Goal: Book appointment/travel/reservation

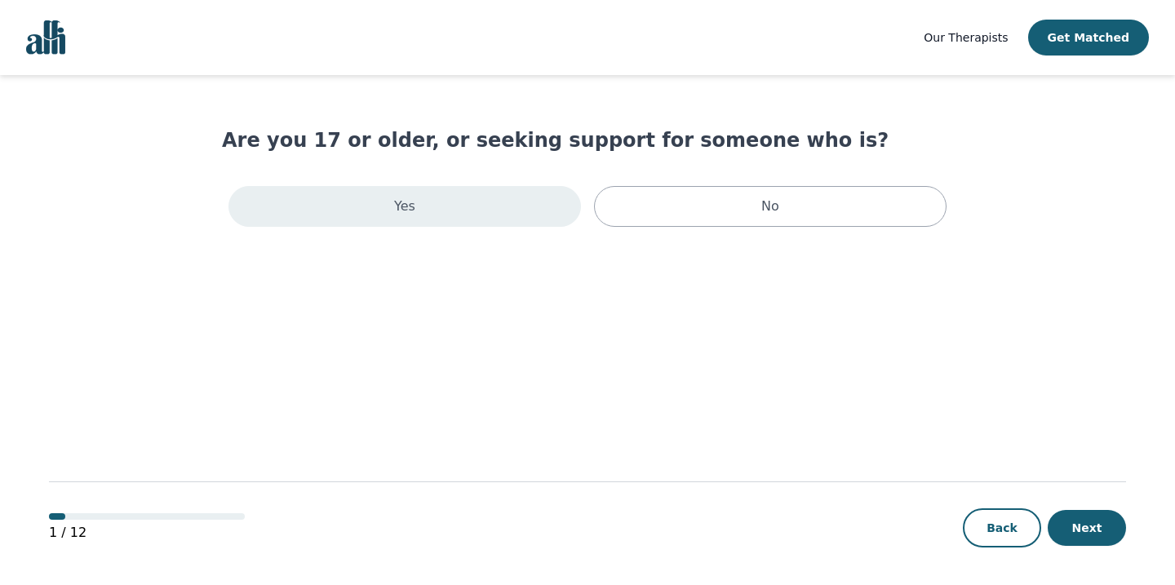
click at [531, 208] on div "Yes" at bounding box center [405, 206] width 353 height 41
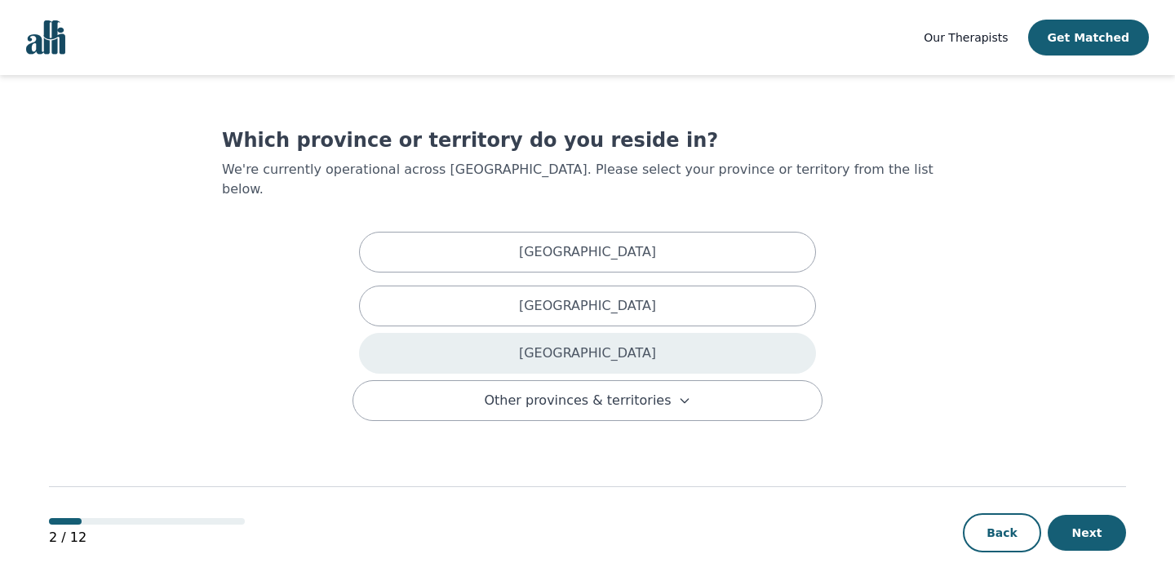
click at [561, 333] on div "Ontario" at bounding box center [587, 353] width 457 height 41
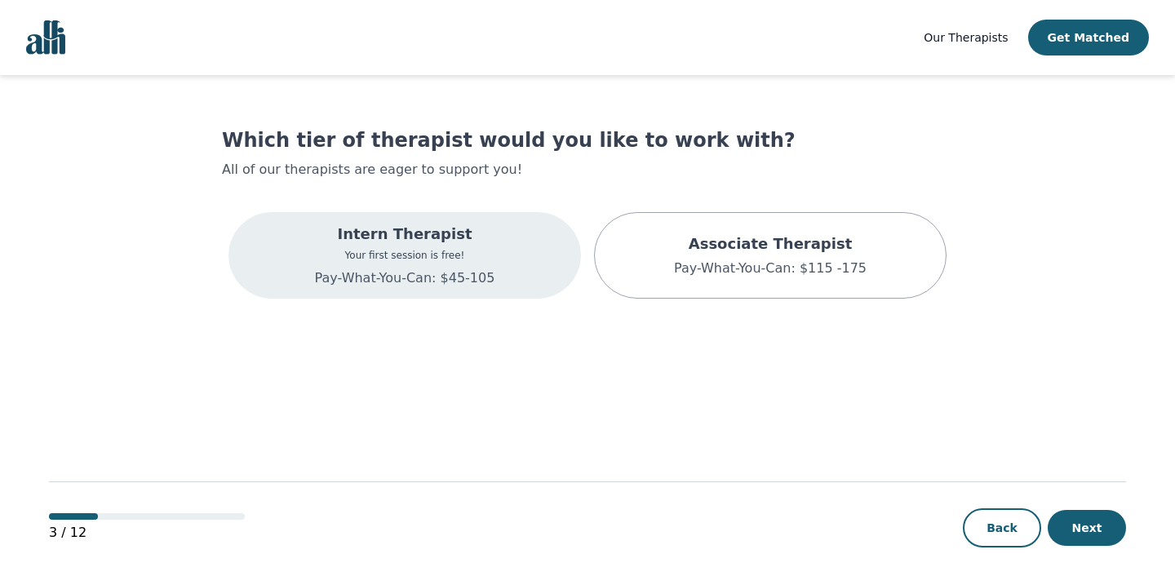
click at [481, 273] on p "Pay-What-You-Can: $45-105" at bounding box center [405, 279] width 180 height 20
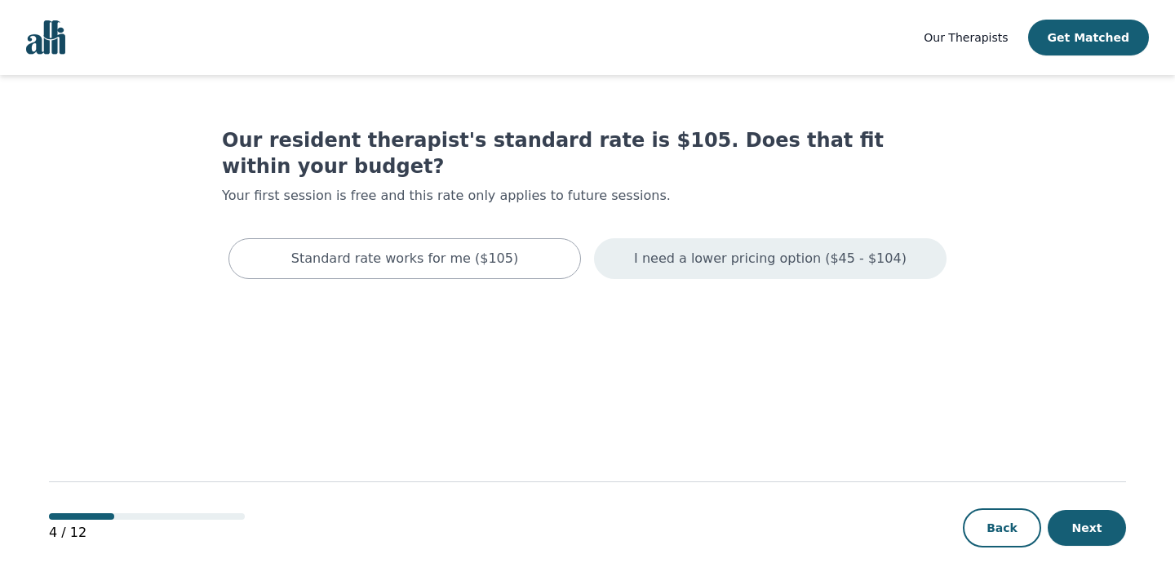
click at [708, 249] on p "I need a lower pricing option ($45 - $104)" at bounding box center [770, 259] width 273 height 20
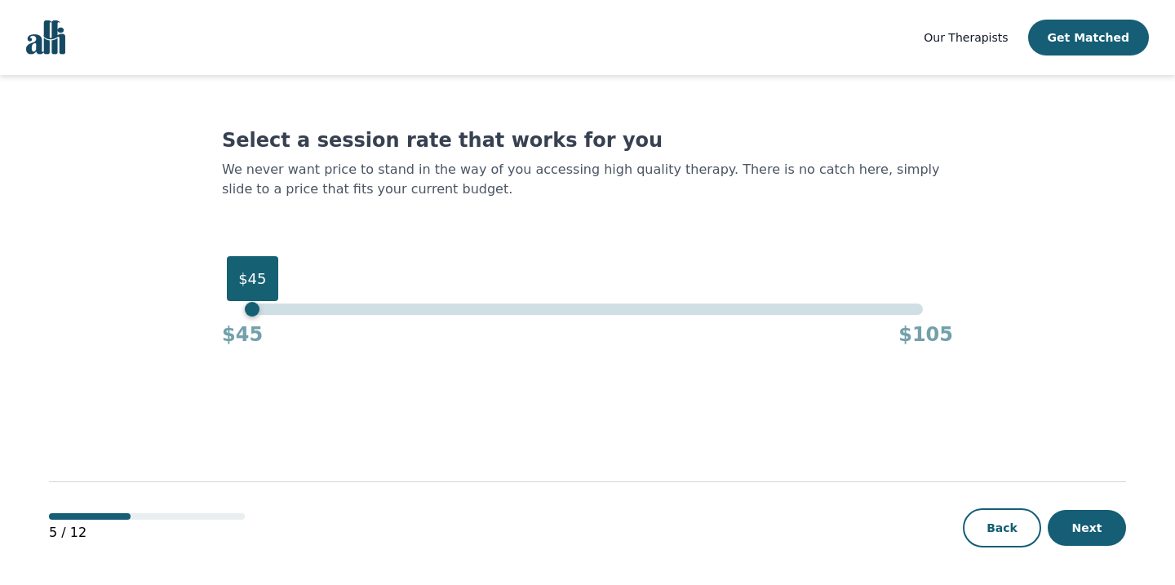
drag, startPoint x: 420, startPoint y: 309, endPoint x: 249, endPoint y: 302, distance: 170.7
click at [252, 304] on div "$45" at bounding box center [587, 309] width 670 height 11
click at [1094, 533] on button "Next" at bounding box center [1087, 528] width 78 height 36
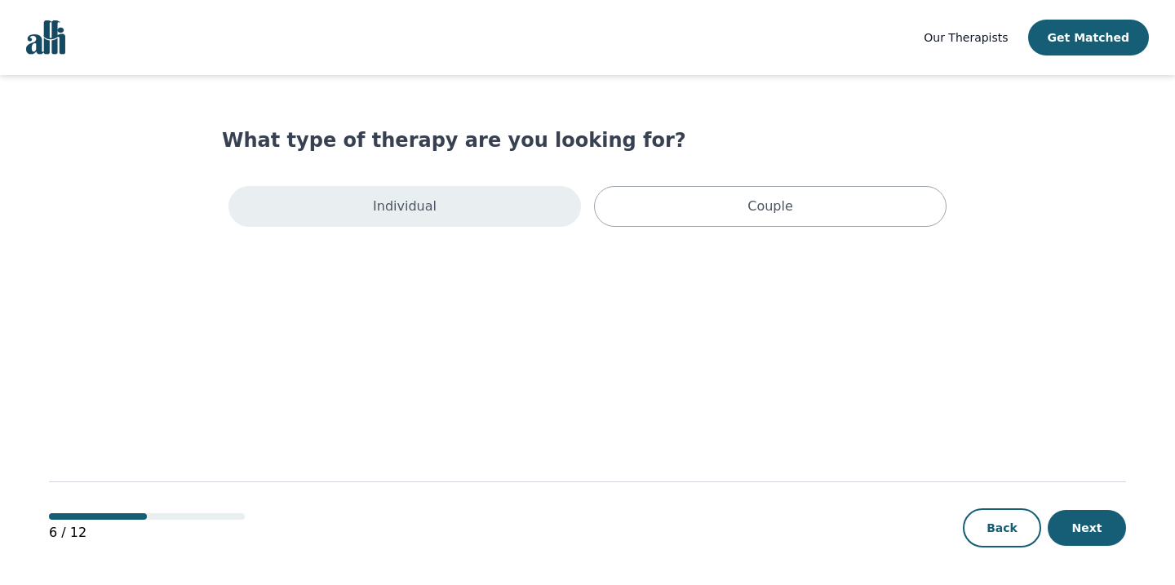
click at [509, 221] on div "Individual" at bounding box center [405, 206] width 353 height 41
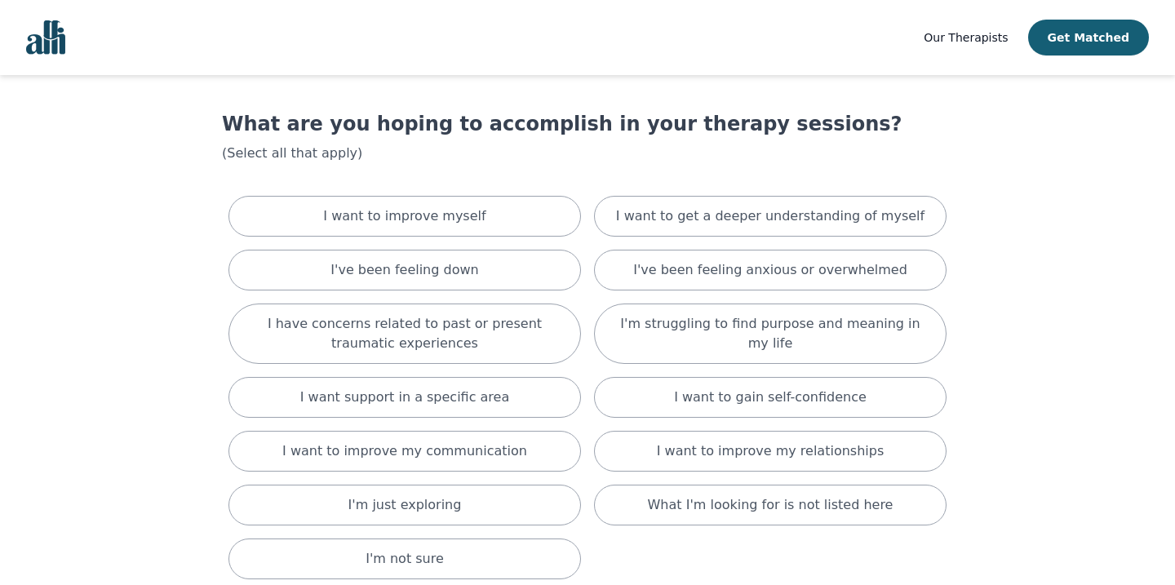
scroll to position [20, 0]
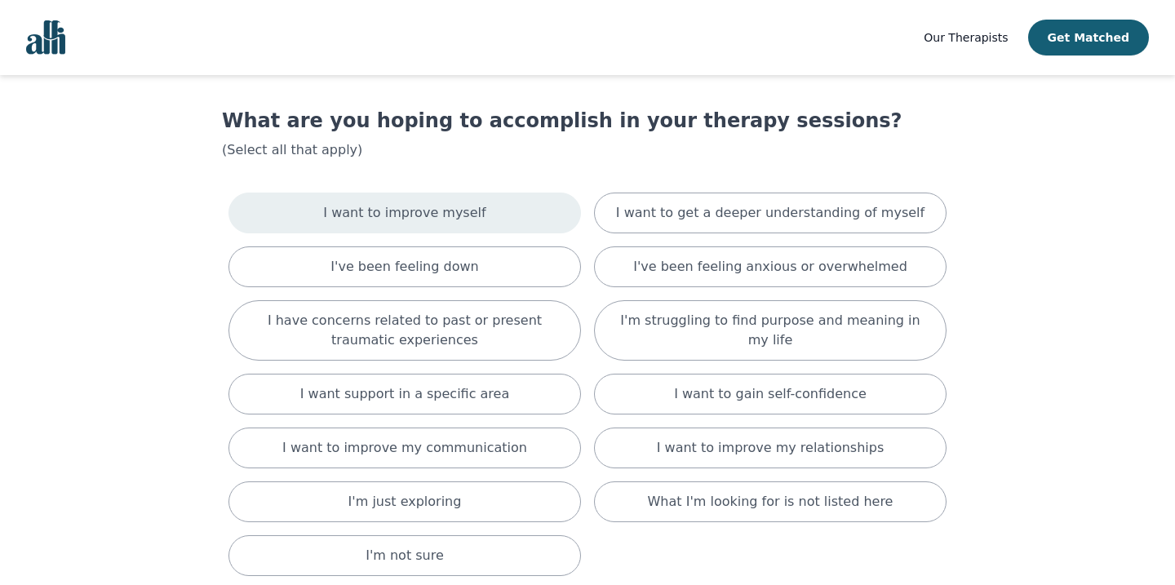
click at [276, 211] on div "I want to improve myself" at bounding box center [405, 213] width 353 height 41
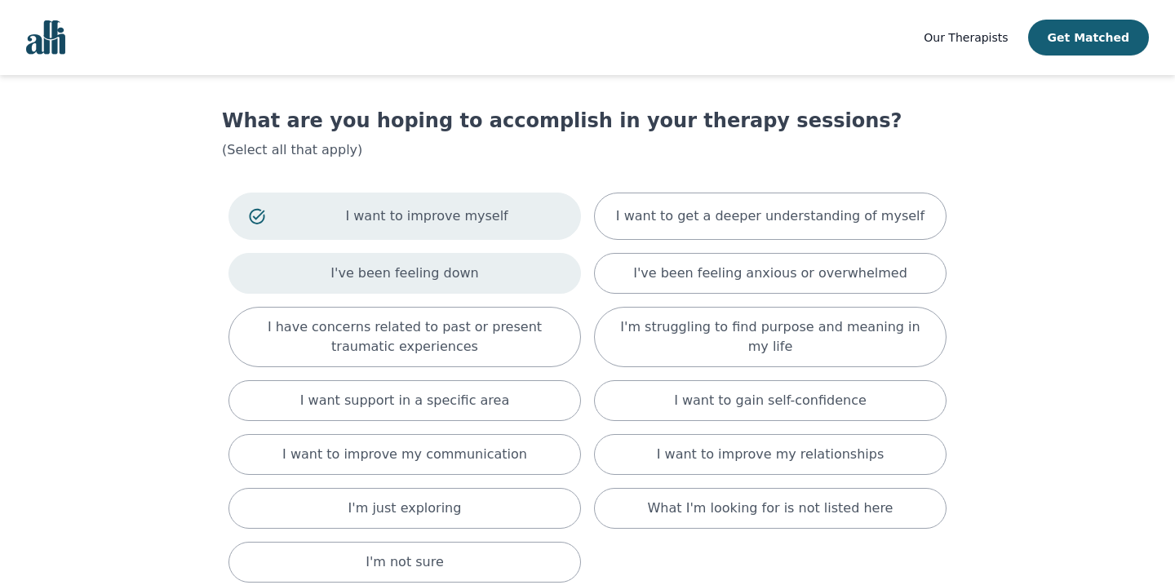
click at [318, 271] on div "I've been feeling down" at bounding box center [405, 273] width 353 height 41
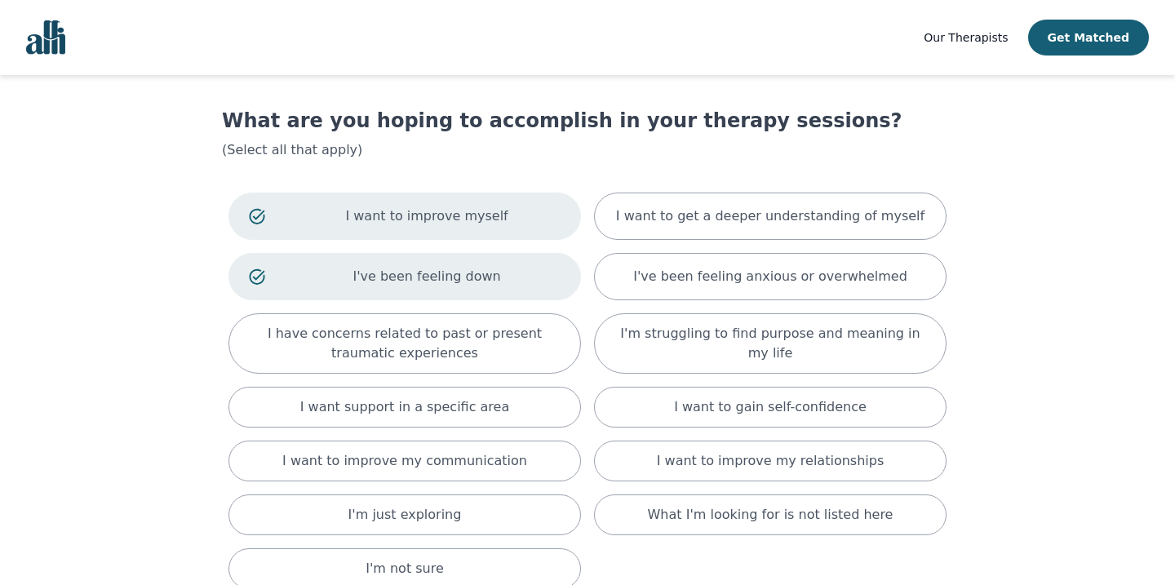
scroll to position [135, 0]
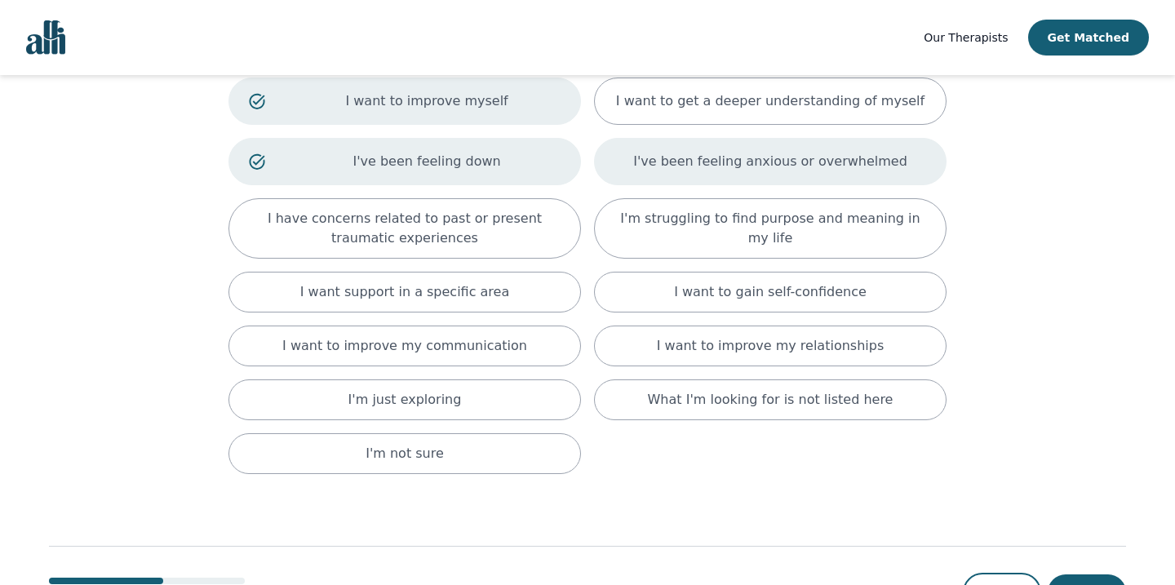
click at [630, 167] on div "I've been feeling anxious or overwhelmed" at bounding box center [770, 161] width 353 height 47
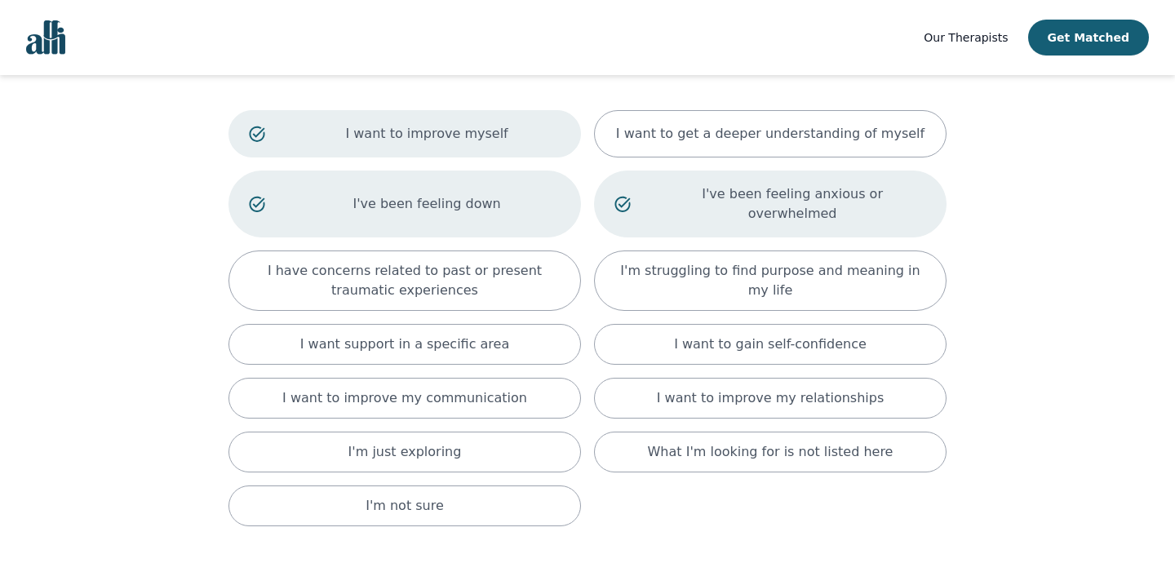
scroll to position [97, 0]
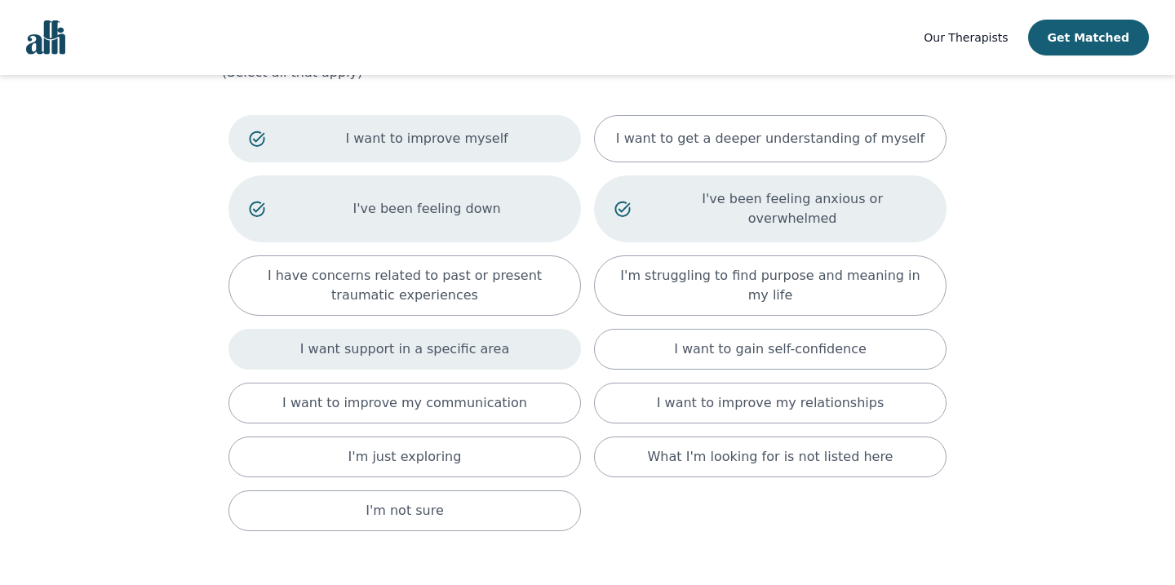
click at [264, 329] on div "I want support in a specific area" at bounding box center [405, 349] width 353 height 41
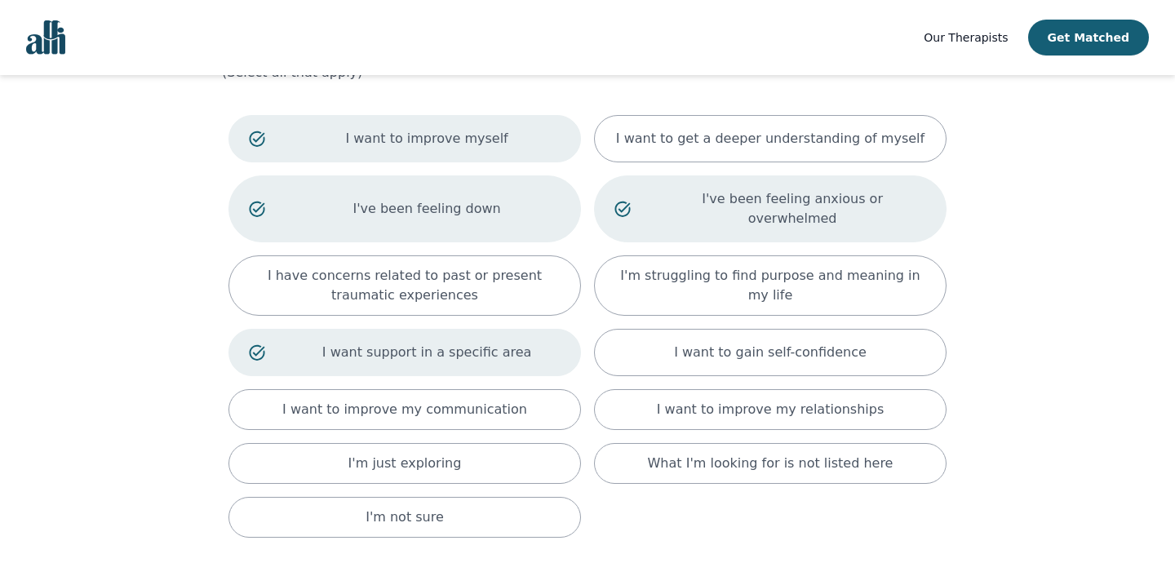
scroll to position [207, 0]
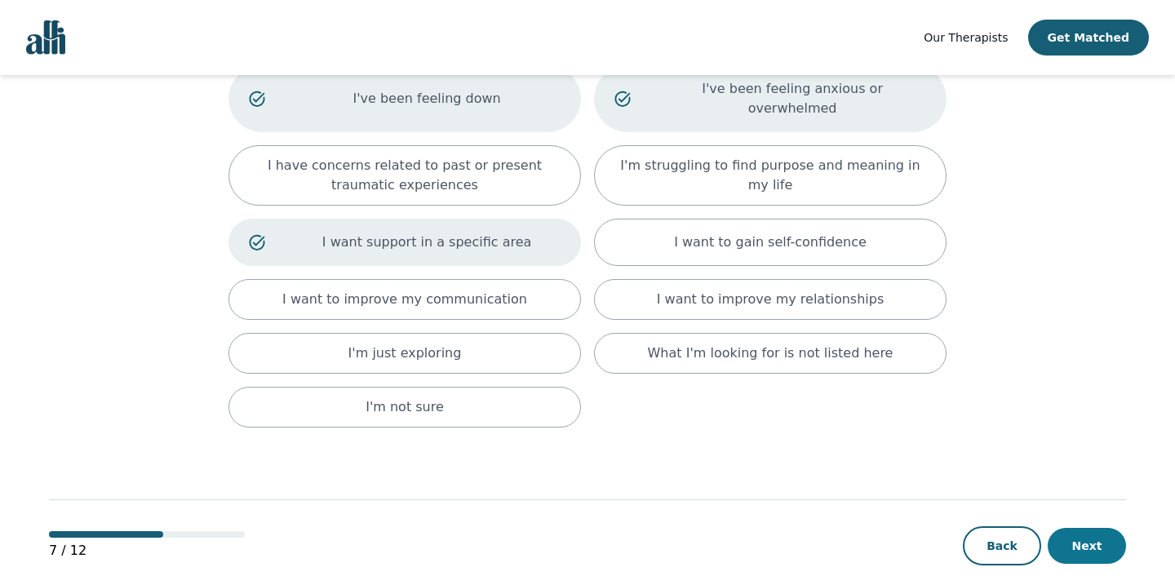
click at [1077, 528] on button "Next" at bounding box center [1087, 546] width 78 height 36
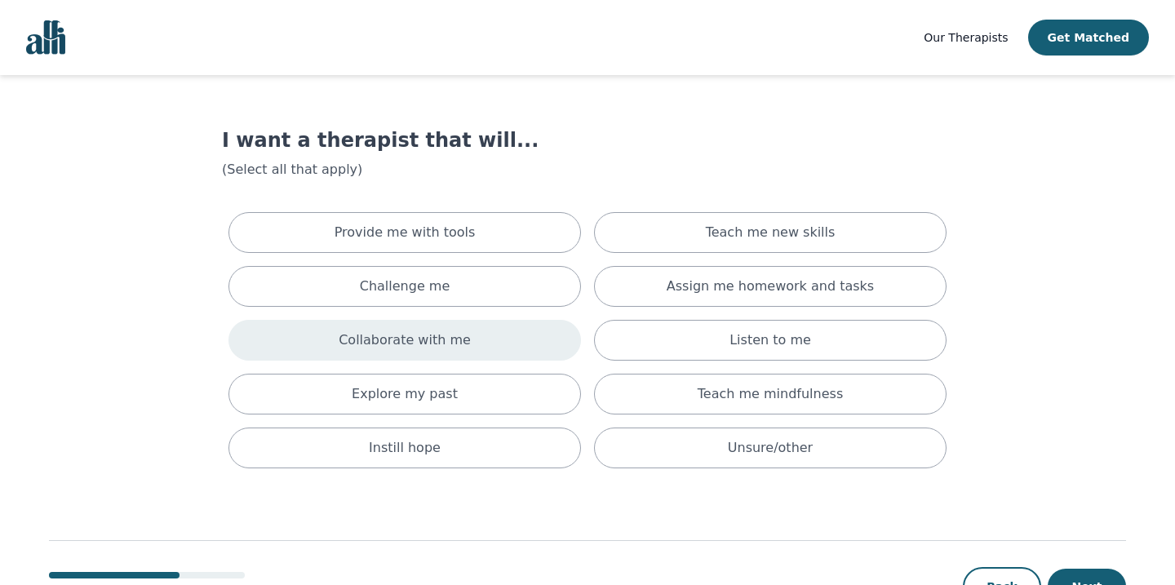
click at [455, 347] on p "Collaborate with me" at bounding box center [405, 341] width 132 height 20
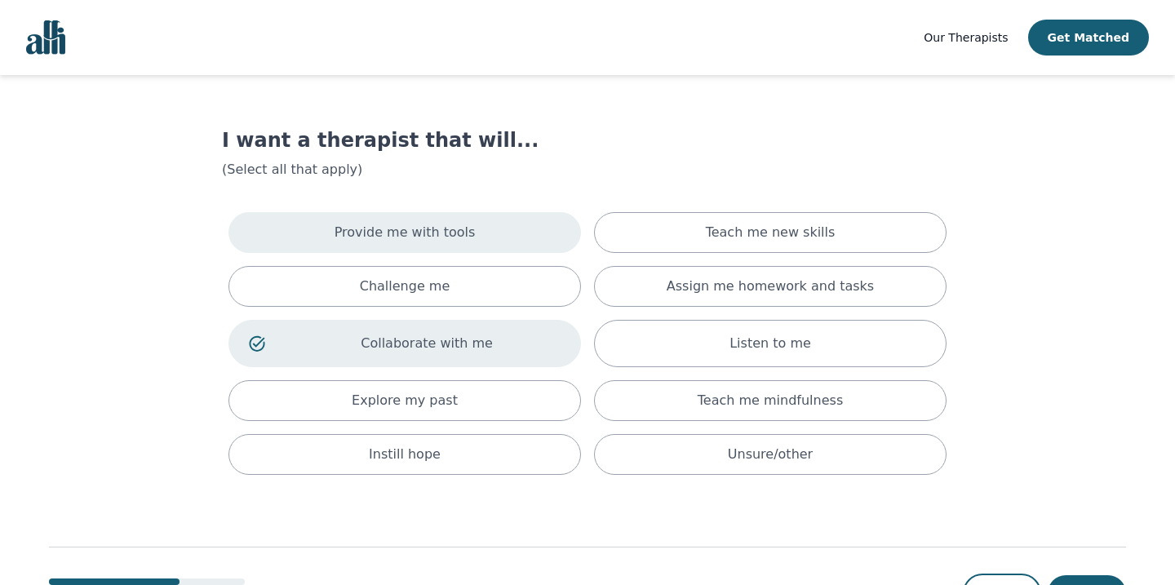
click at [415, 244] on div "Provide me with tools" at bounding box center [405, 232] width 353 height 41
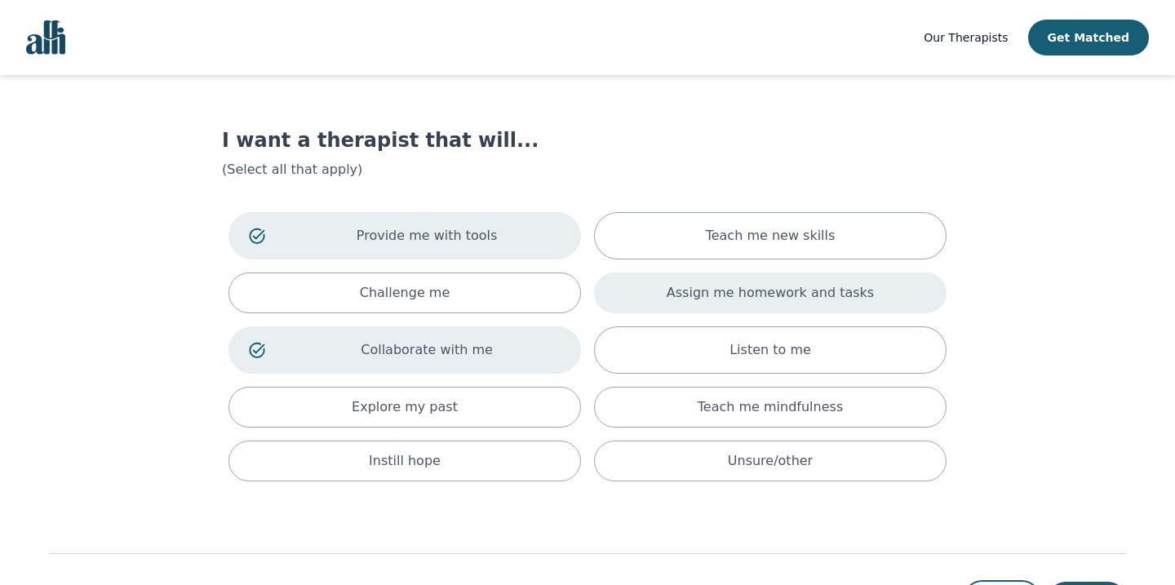
click at [646, 280] on div "Assign me homework and tasks" at bounding box center [770, 293] width 353 height 41
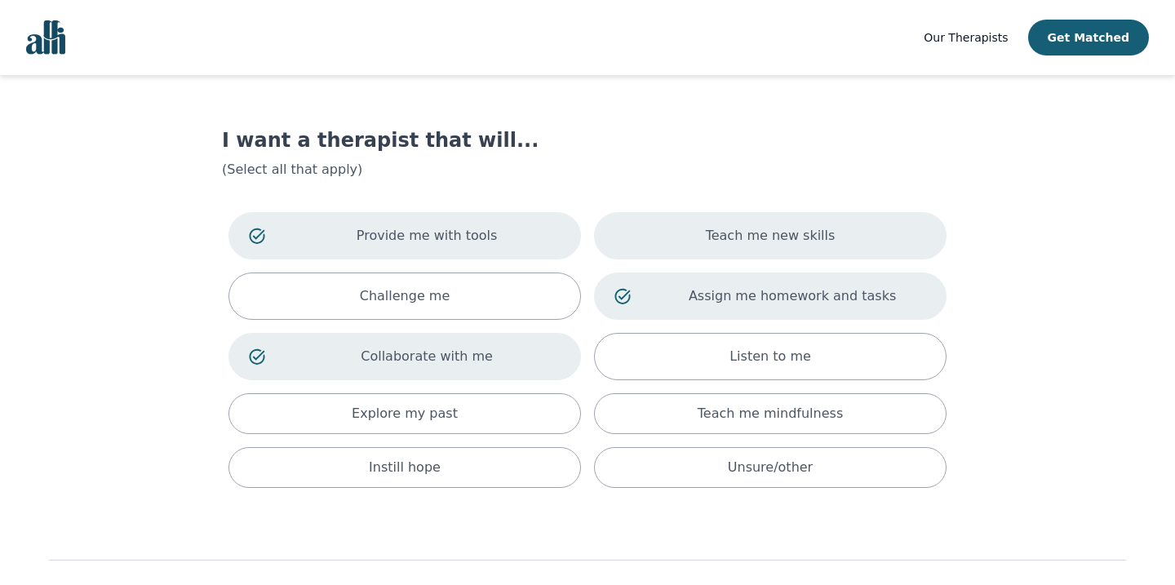
click at [648, 234] on div "Teach me new skills" at bounding box center [770, 235] width 353 height 47
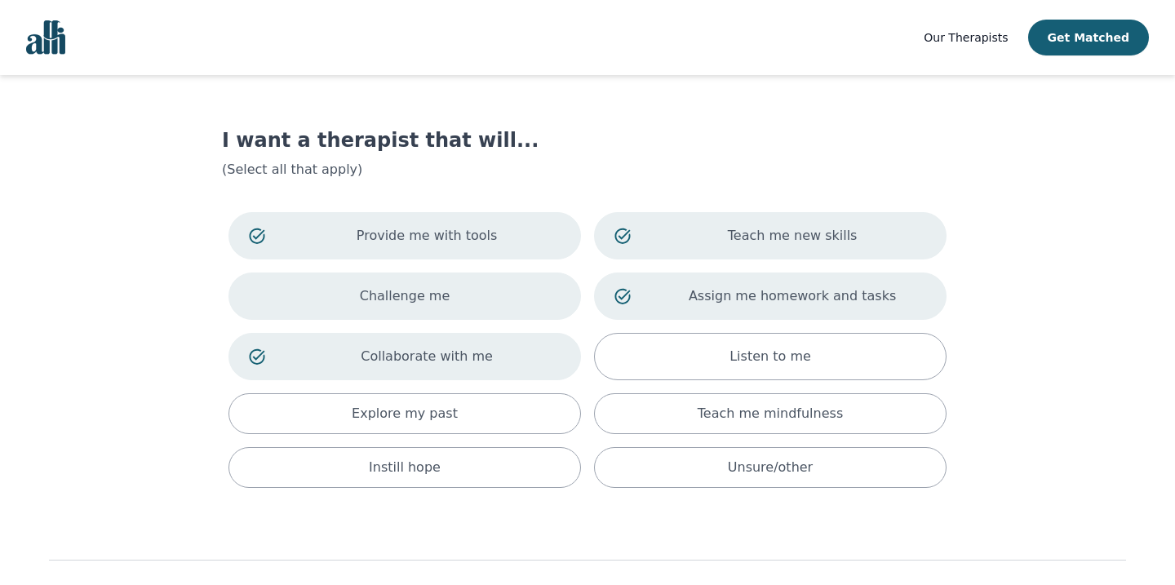
click at [471, 303] on div "Challenge me" at bounding box center [405, 296] width 353 height 47
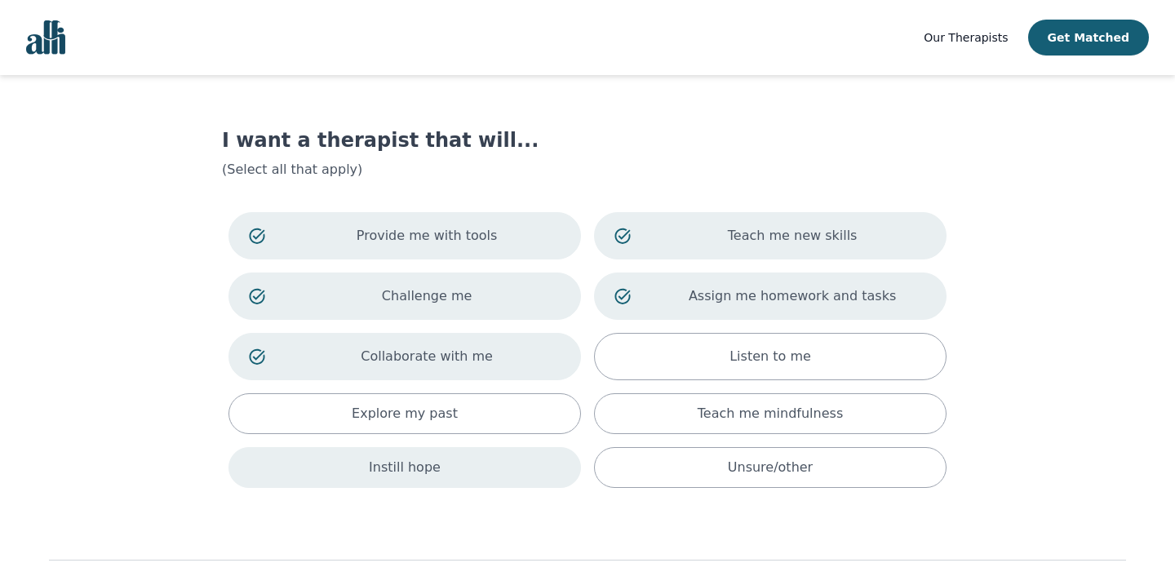
click at [472, 464] on div "Instill hope" at bounding box center [405, 467] width 353 height 41
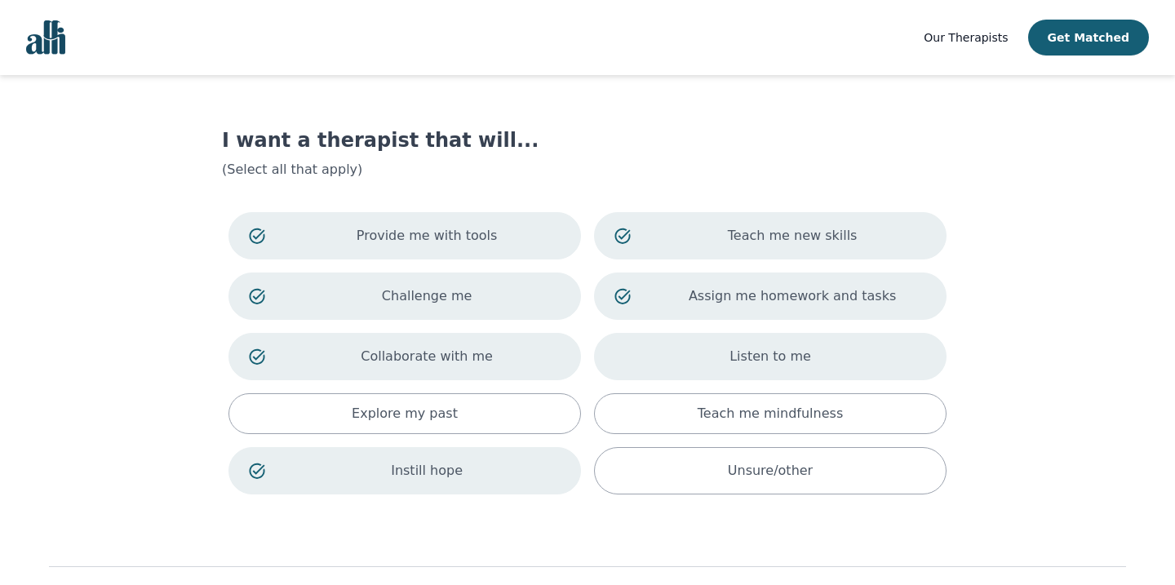
click at [695, 371] on div "Listen to me" at bounding box center [770, 356] width 353 height 47
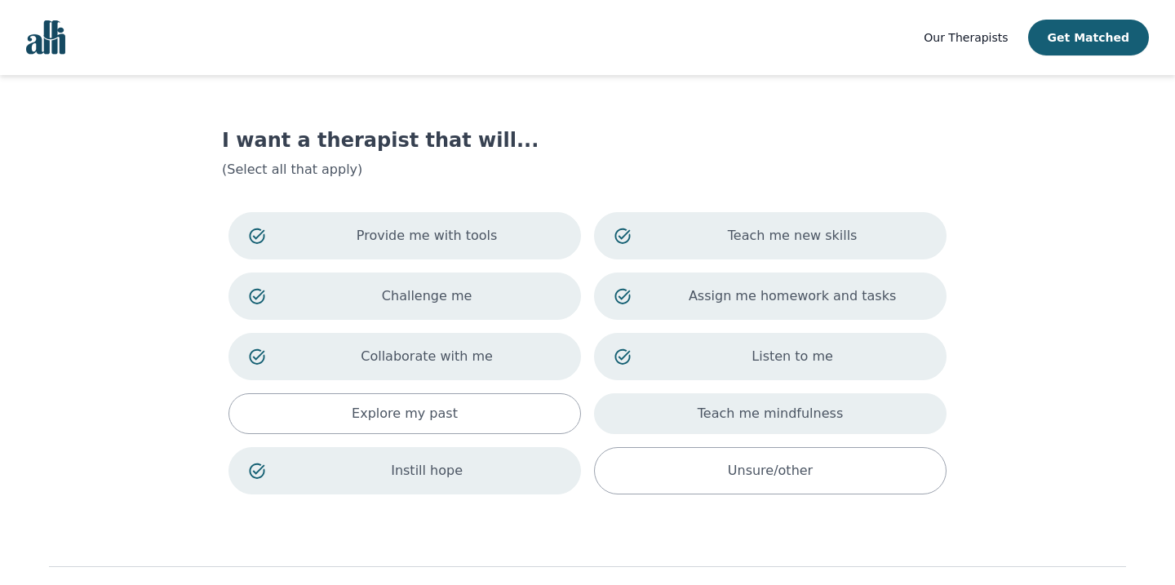
click at [699, 412] on div "Teach me mindfulness" at bounding box center [770, 413] width 353 height 41
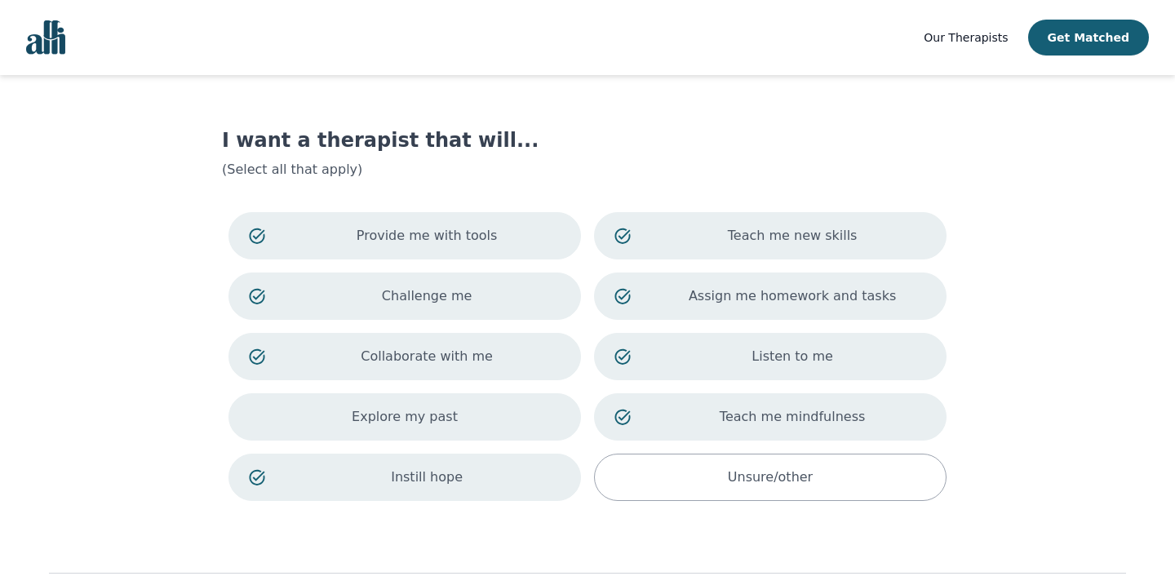
click at [525, 410] on div "Explore my past" at bounding box center [405, 416] width 353 height 47
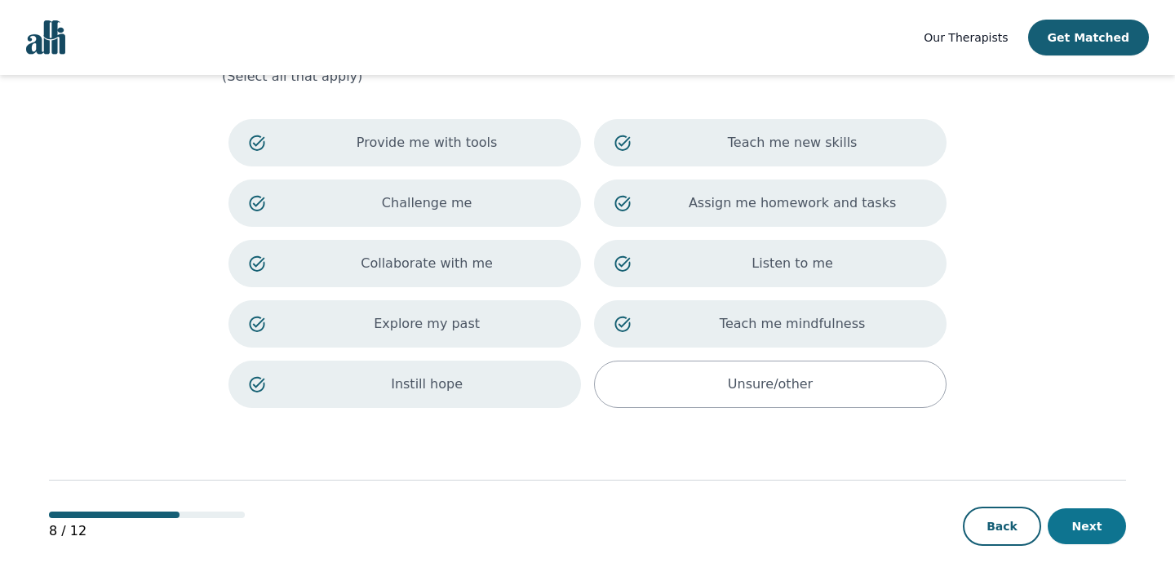
click at [1114, 521] on button "Next" at bounding box center [1087, 526] width 78 height 36
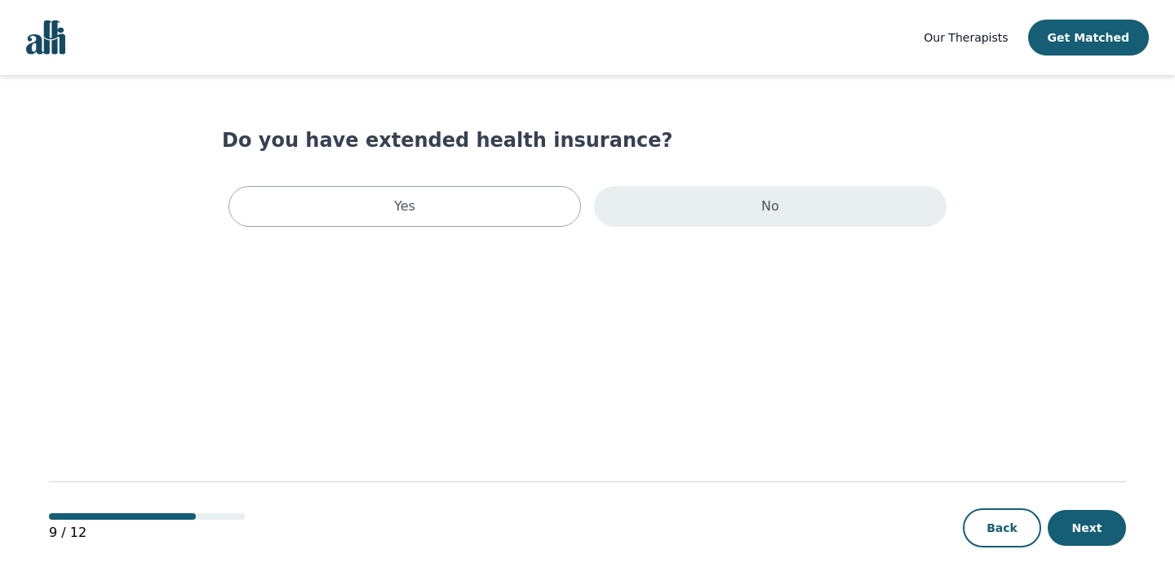
click at [692, 202] on div "No" at bounding box center [770, 206] width 353 height 41
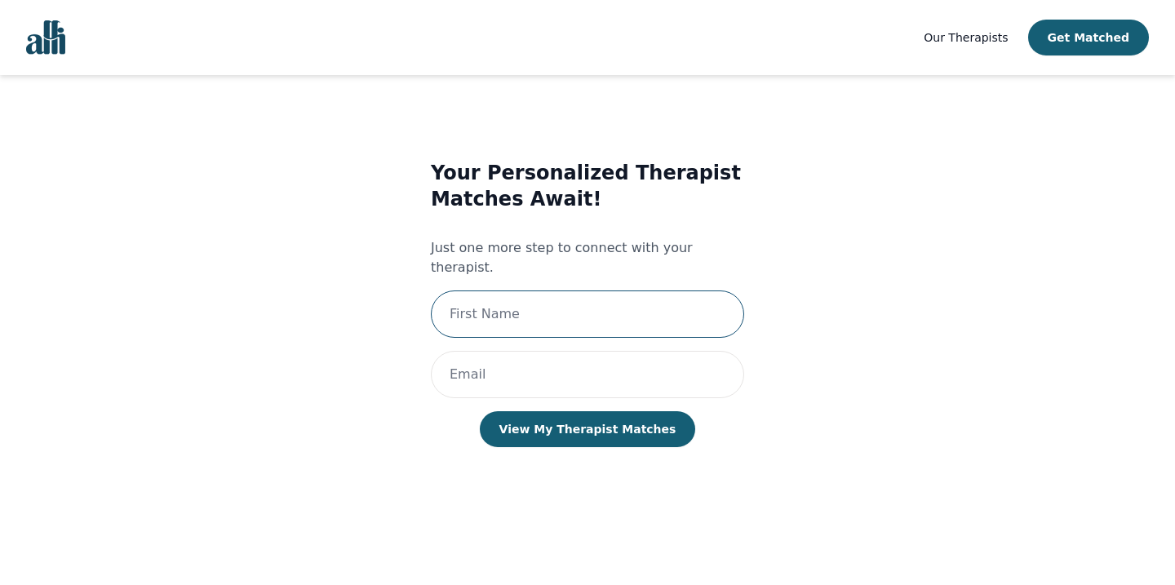
click at [633, 291] on input "text" at bounding box center [587, 314] width 313 height 47
type input "Chris"
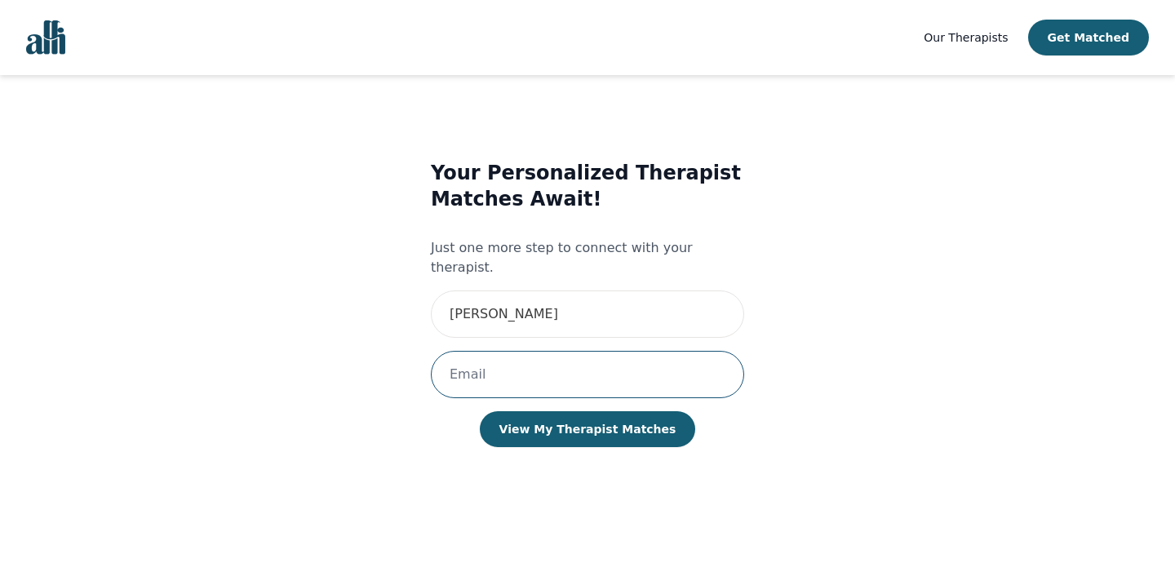
click at [577, 351] on input "email" at bounding box center [587, 374] width 313 height 47
type input "samidechris@gmail.com"
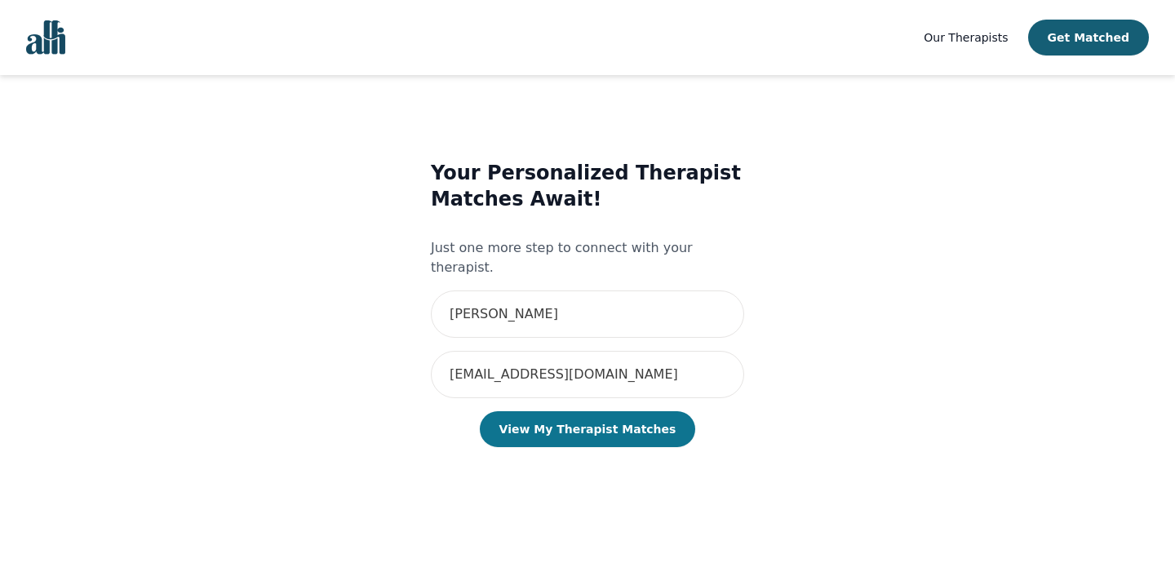
click at [585, 411] on button "View My Therapist Matches" at bounding box center [588, 429] width 216 height 36
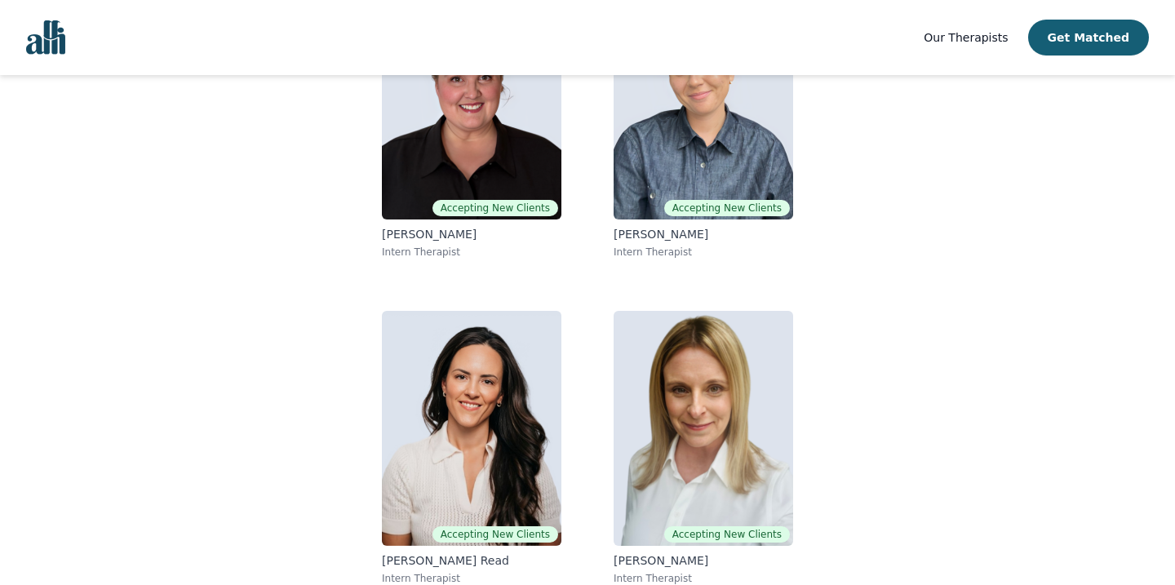
scroll to position [267, 0]
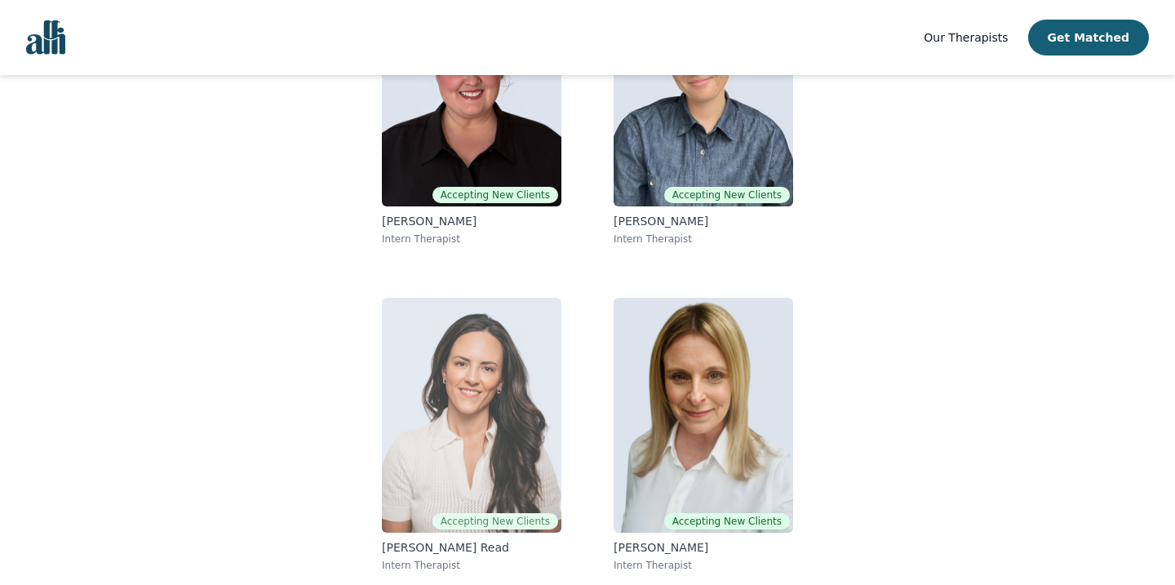
click at [428, 384] on img at bounding box center [472, 415] width 180 height 235
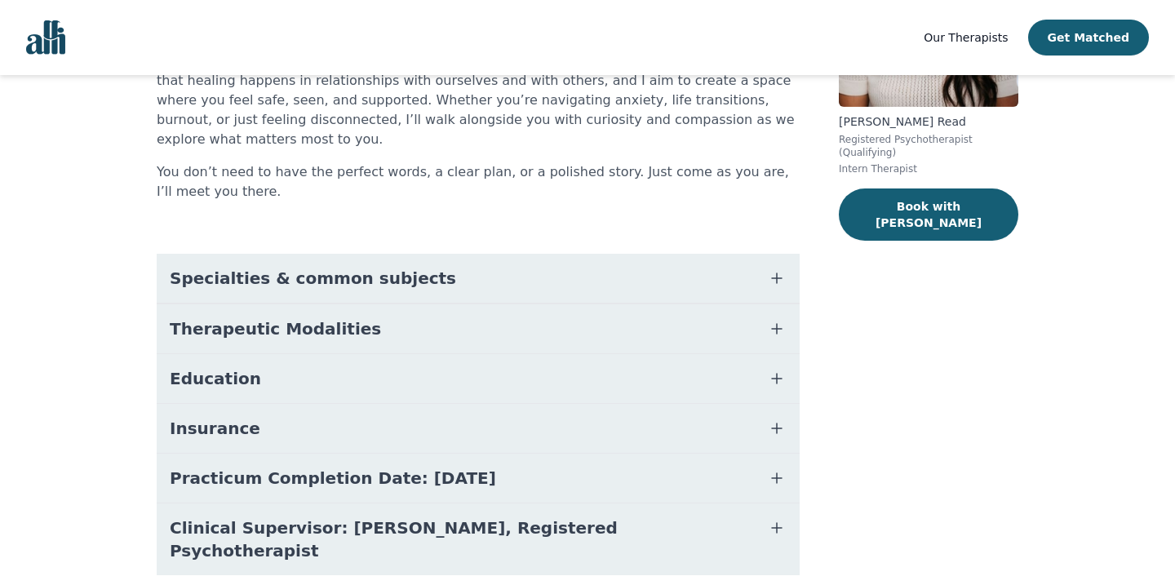
scroll to position [244, 0]
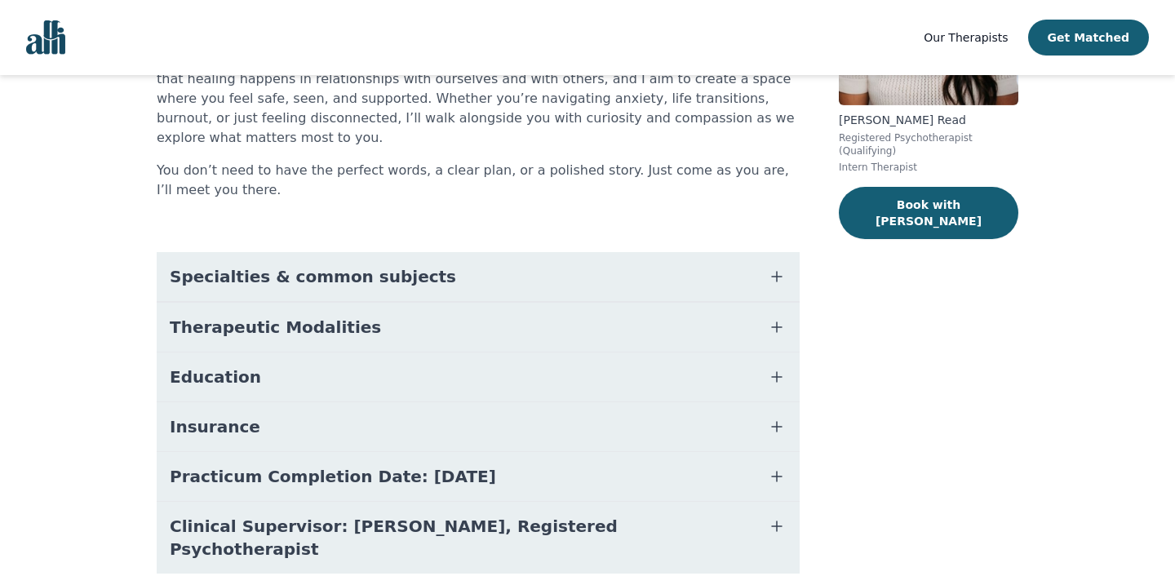
click at [275, 353] on button "Education" at bounding box center [478, 377] width 643 height 49
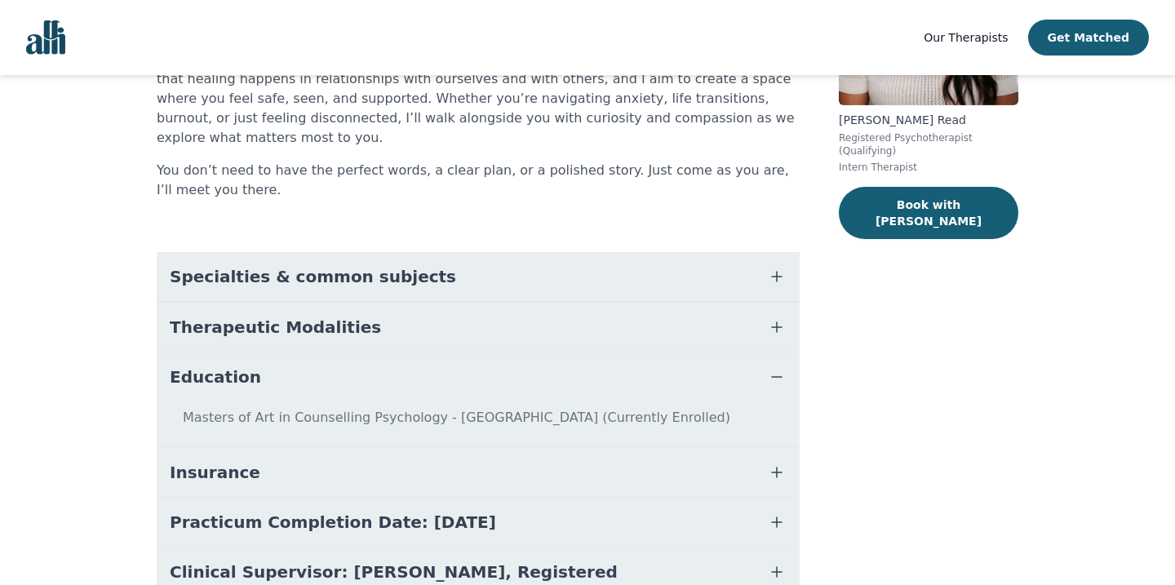
click at [190, 316] on span "Therapeutic Modalities" at bounding box center [275, 327] width 211 height 23
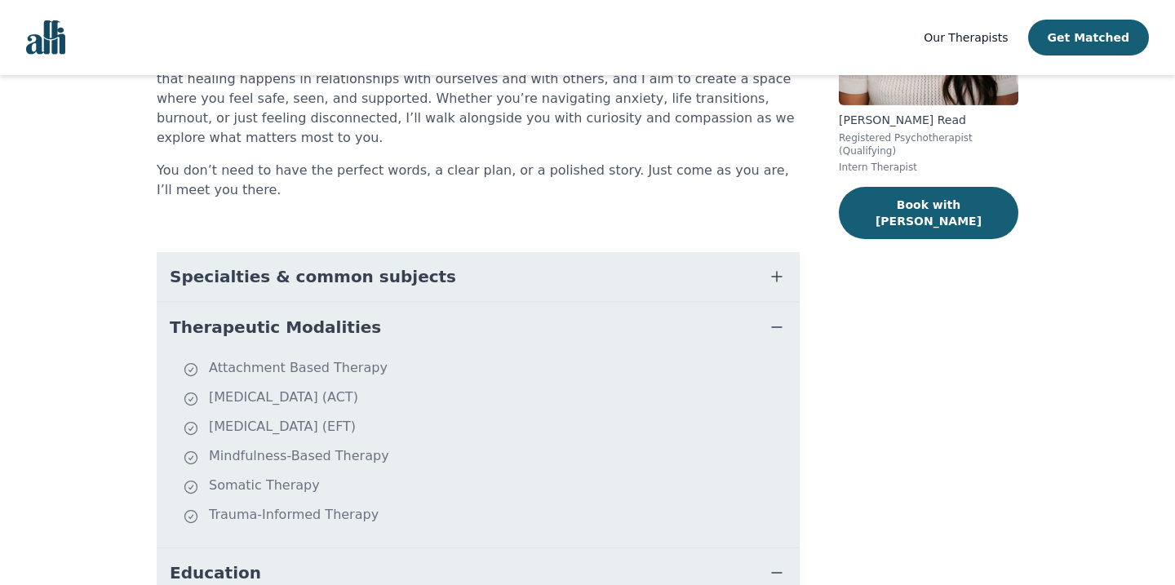
click at [168, 274] on button "Specialties & common subjects" at bounding box center [478, 276] width 643 height 49
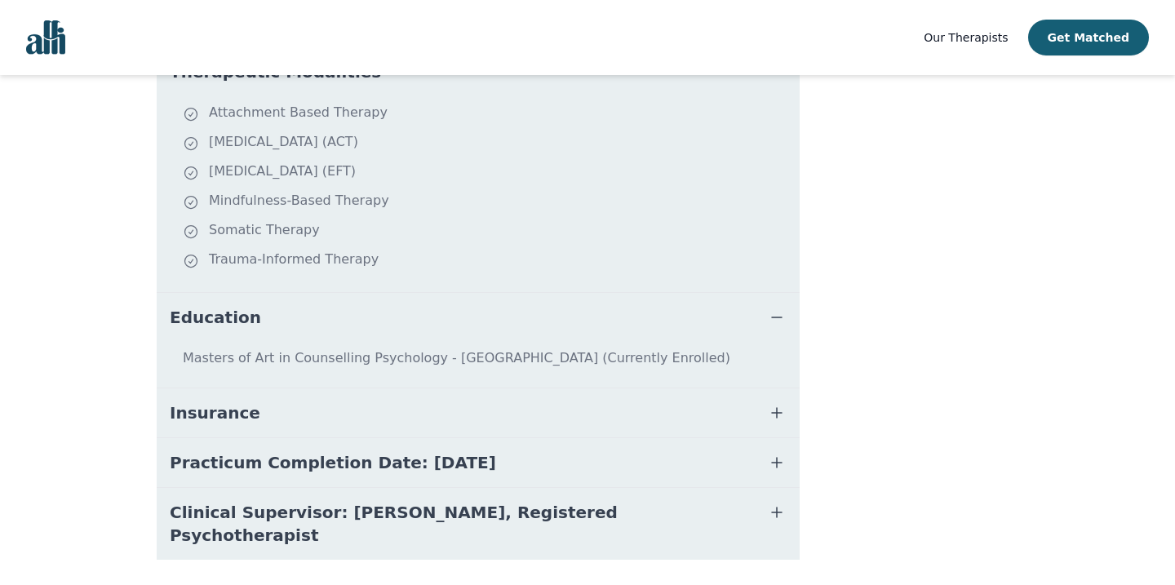
scroll to position [824, 0]
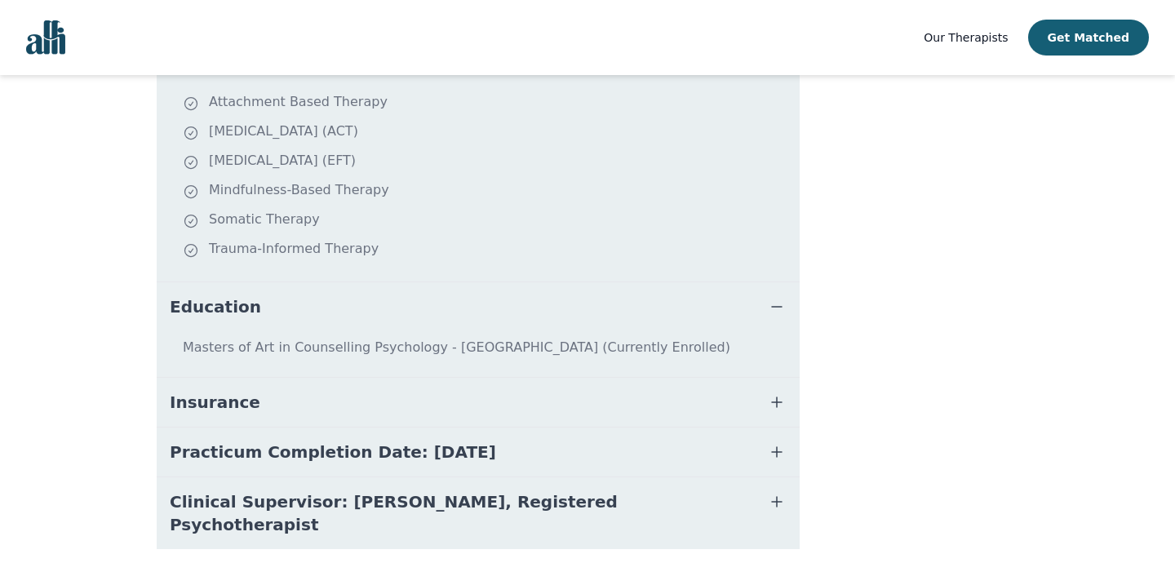
click at [197, 391] on span "Insurance" at bounding box center [215, 402] width 91 height 23
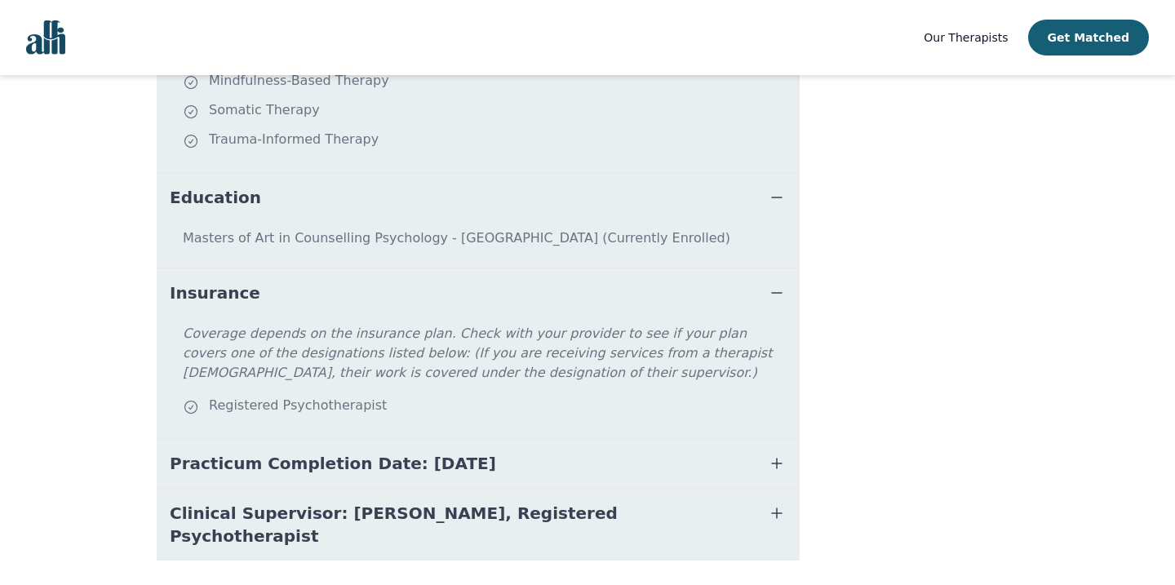
scroll to position [938, 0]
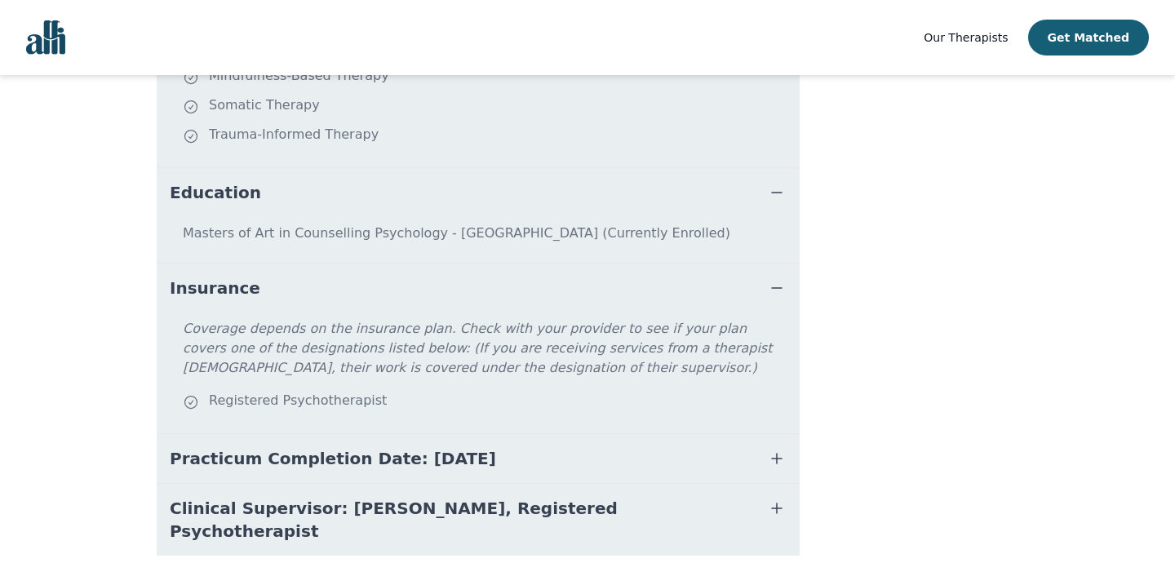
click at [270, 497] on span "Clinical Supervisor: [PERSON_NAME], Registered Psychotherapist" at bounding box center [459, 520] width 578 height 46
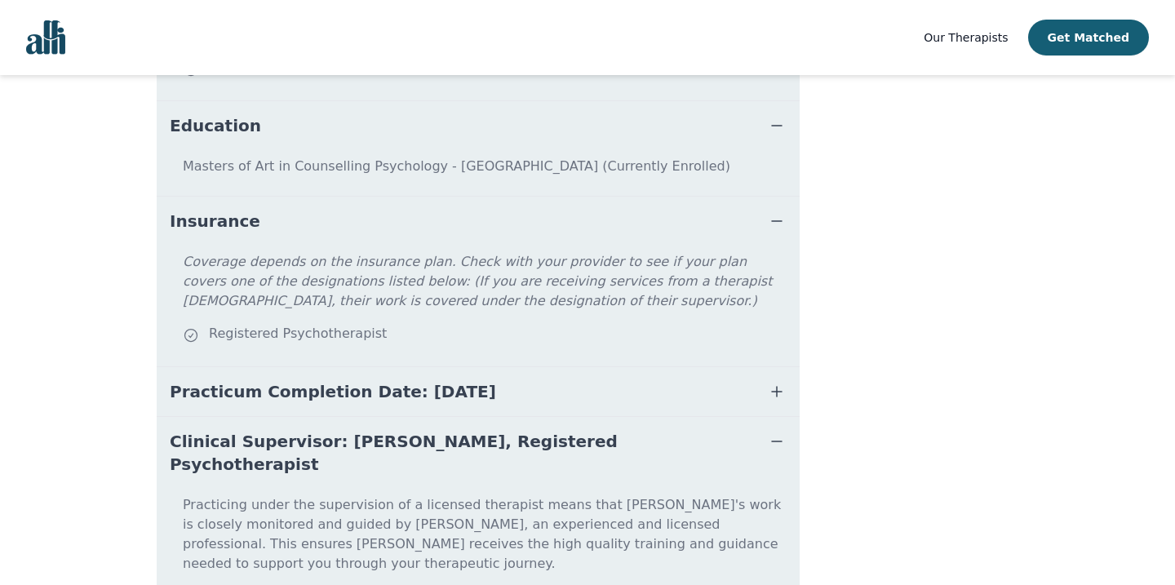
scroll to position [1029, 0]
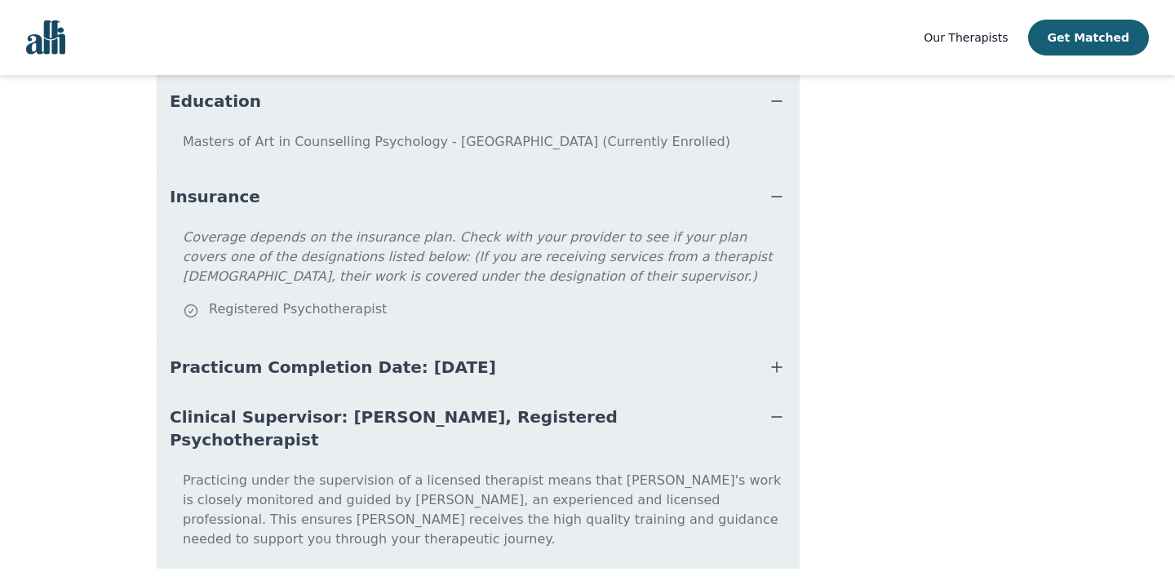
click at [199, 356] on span "Practicum Completion Date: [DATE]" at bounding box center [333, 367] width 326 height 23
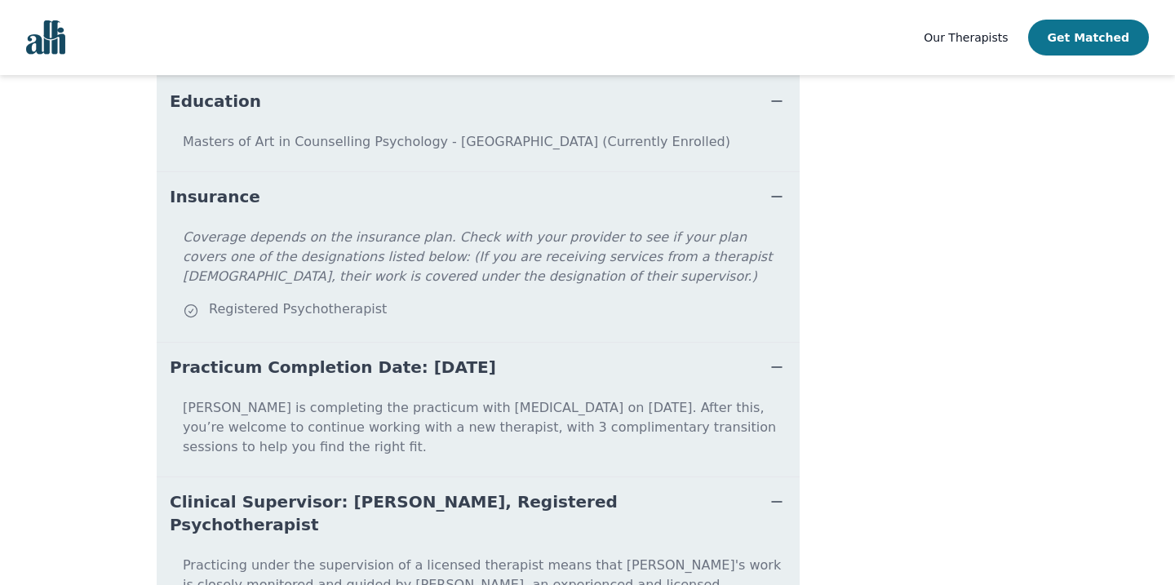
click at [1113, 37] on button "Get Matched" at bounding box center [1088, 38] width 121 height 36
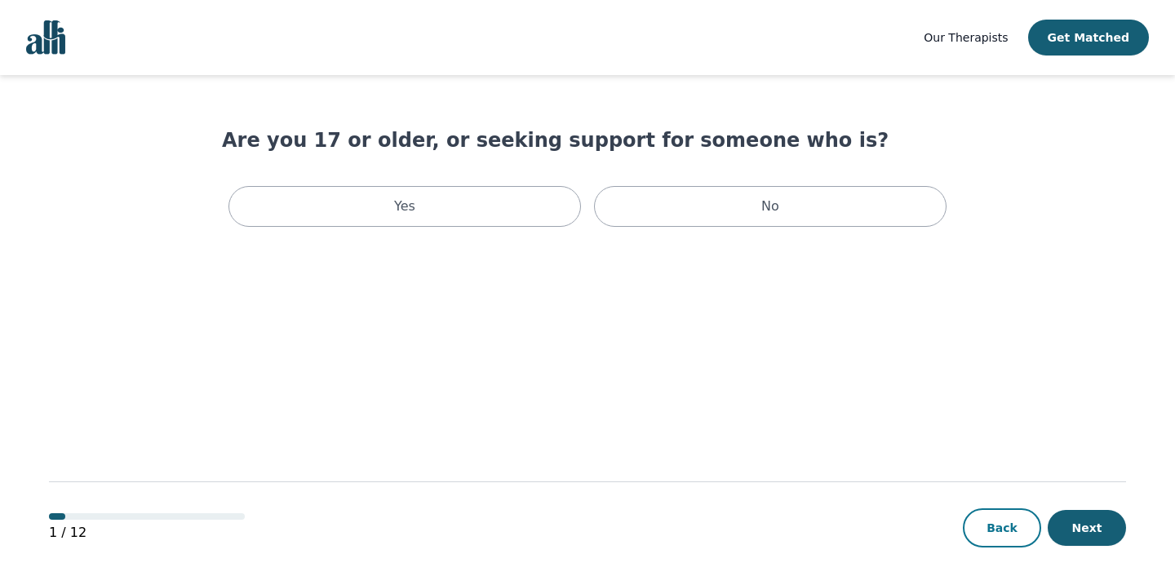
click at [999, 521] on button "Back" at bounding box center [1002, 527] width 78 height 39
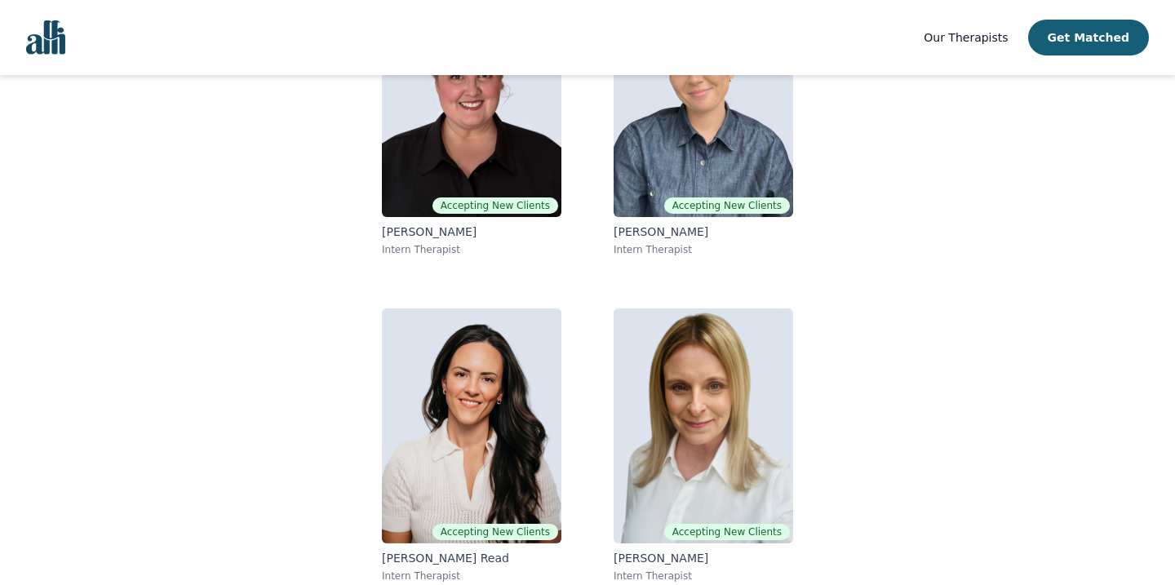
scroll to position [267, 0]
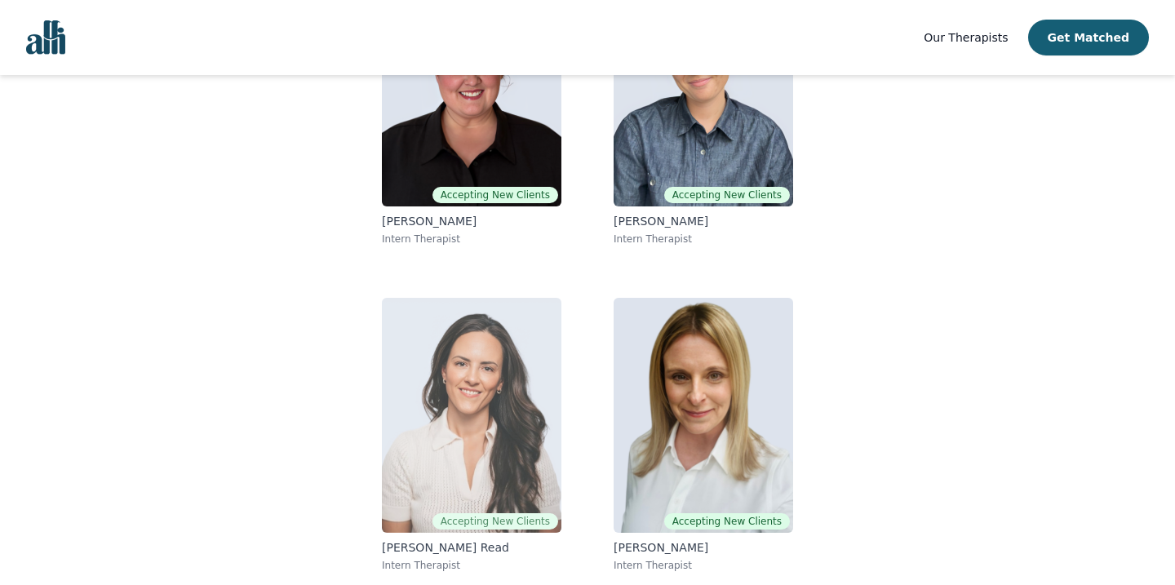
click at [410, 322] on img at bounding box center [472, 415] width 180 height 235
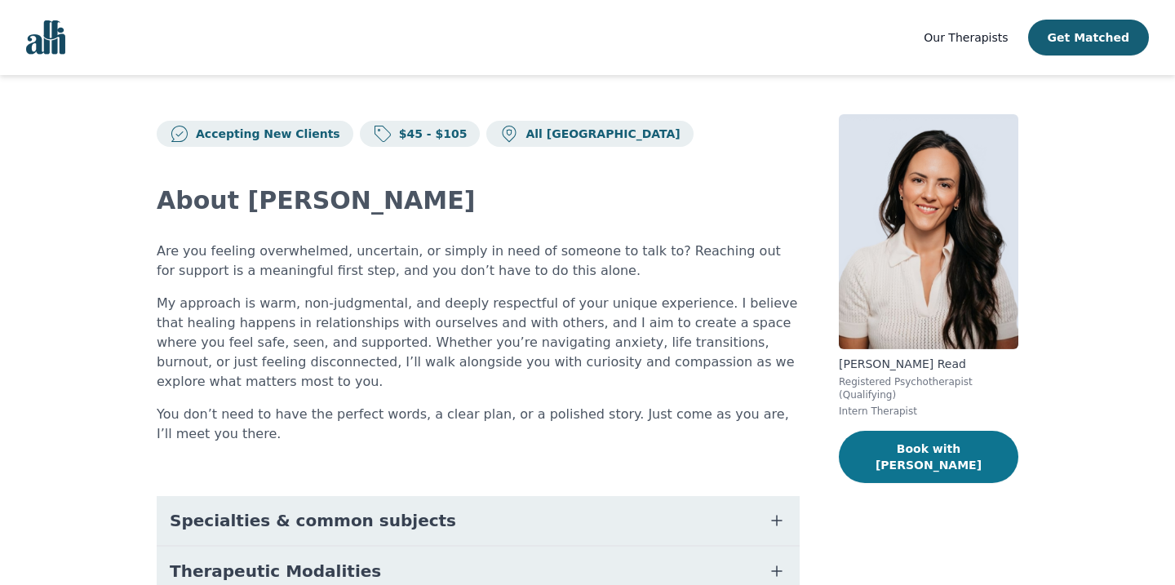
click at [902, 441] on button "Book with Kerri" at bounding box center [929, 457] width 180 height 52
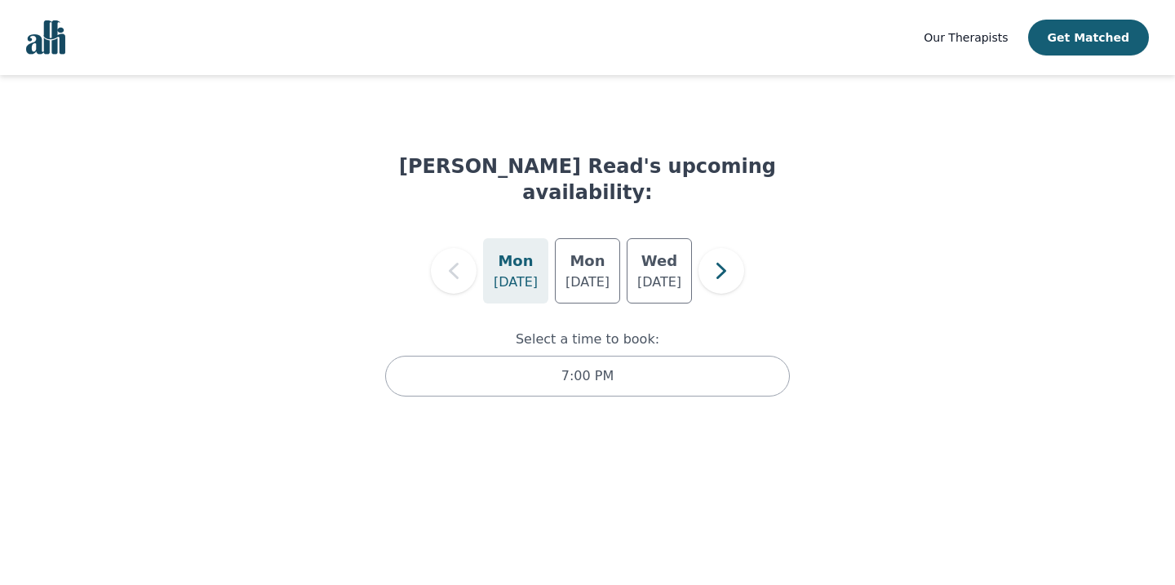
click at [812, 213] on div "Kerri Read's upcoming availability: Mon Aug 18 Mon Sep 22 Wed Sep 24 Select a t…" at bounding box center [588, 265] width 1136 height 328
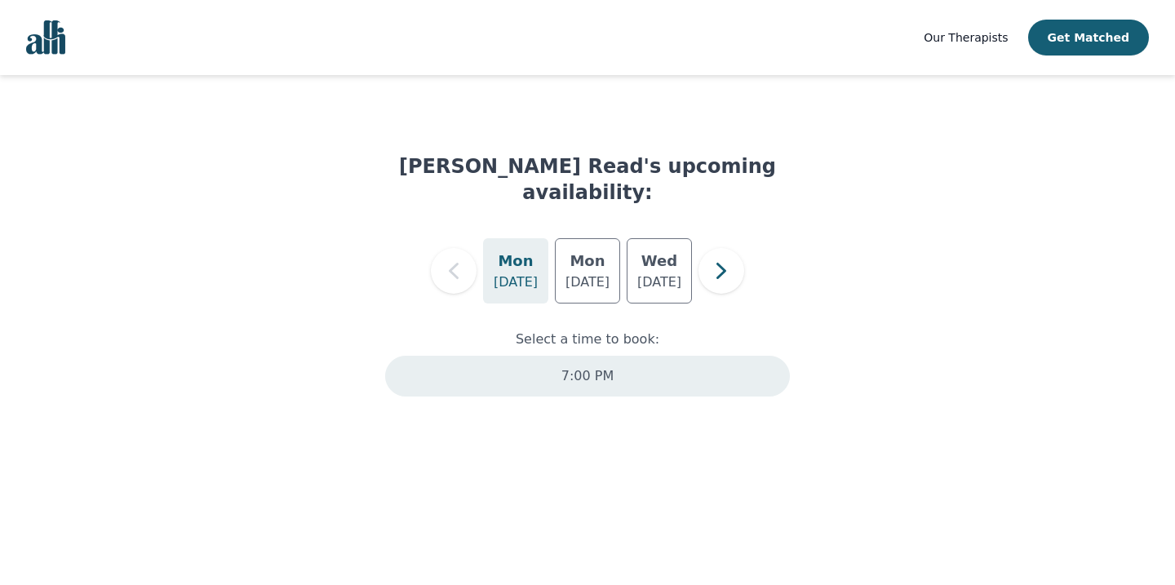
click at [589, 366] on p "7:00 PM" at bounding box center [588, 376] width 52 height 20
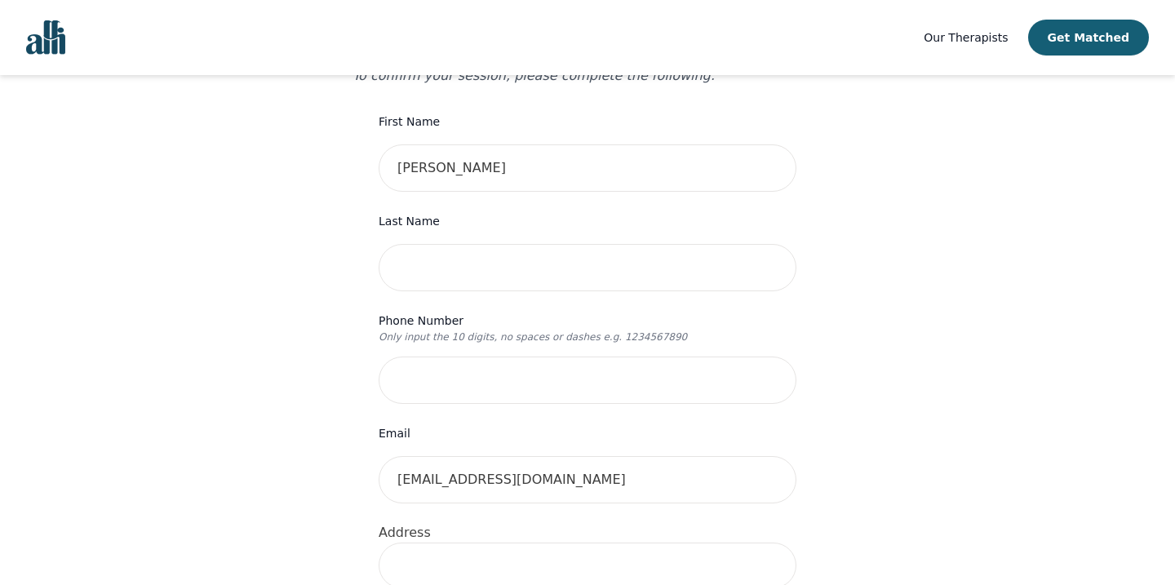
scroll to position [208, 0]
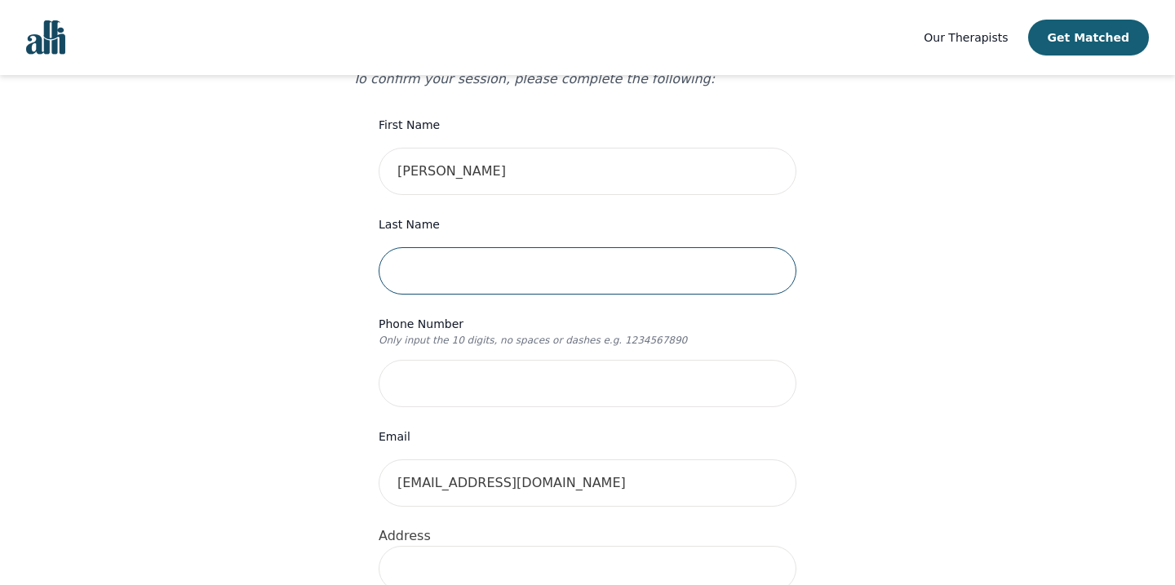
click at [424, 249] on input "text" at bounding box center [588, 270] width 418 height 47
type input "Samide"
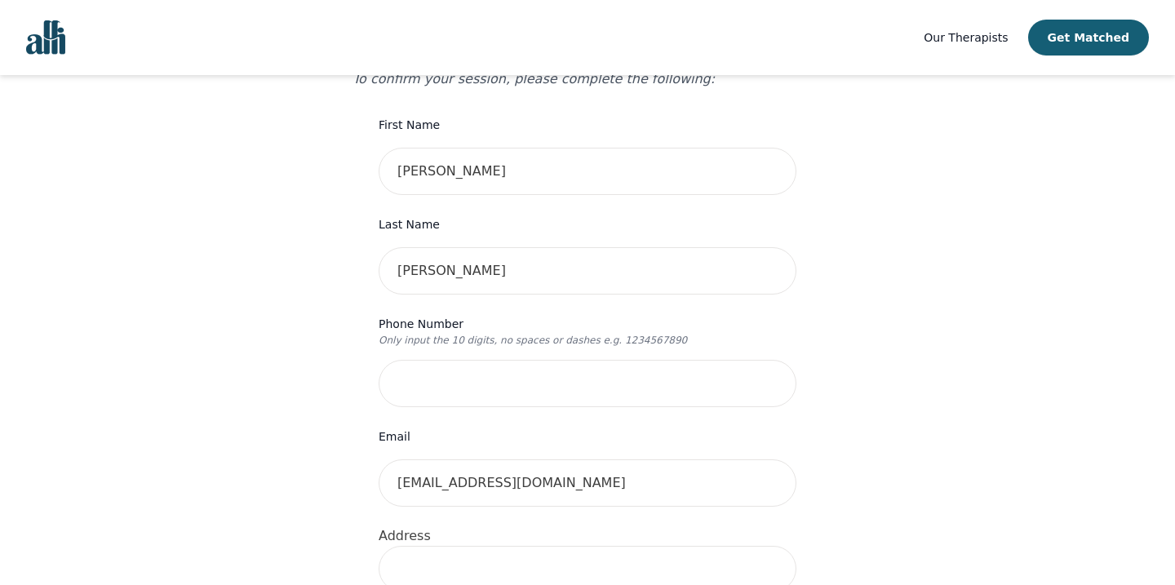
click at [458, 360] on input "tel" at bounding box center [588, 383] width 418 height 47
type input "9052464902"
type input "71 Grand Ave"
type input "603"
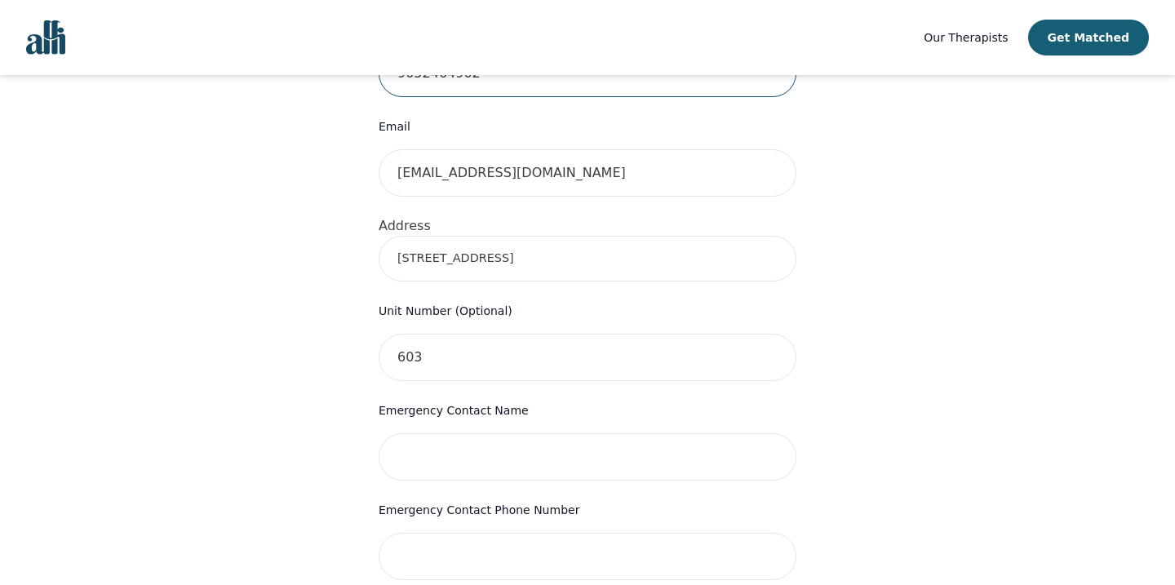
scroll to position [584, 0]
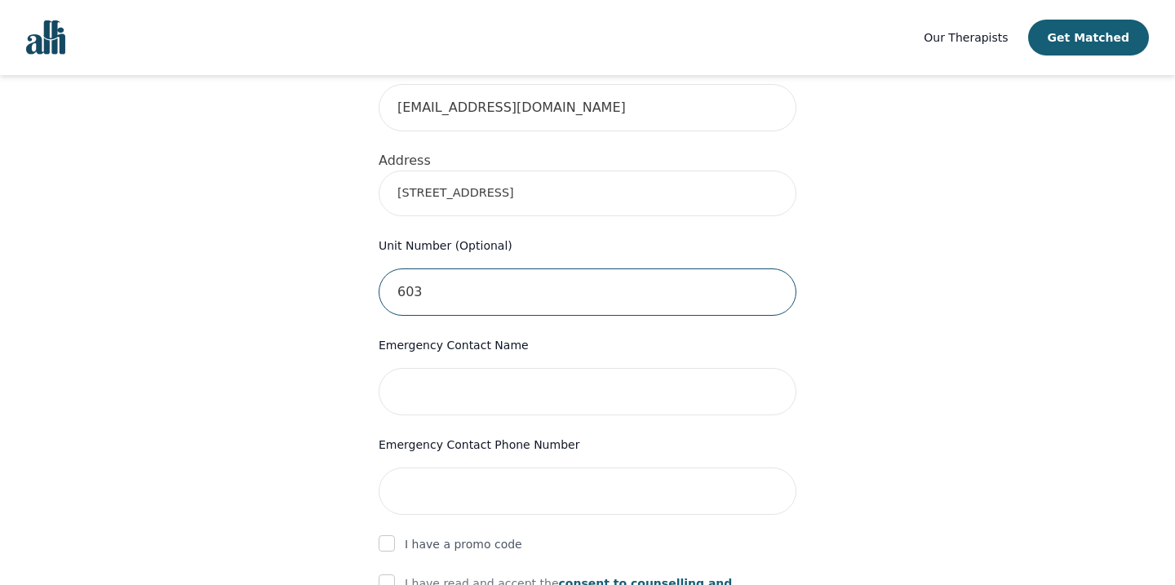
click at [448, 269] on input "603" at bounding box center [588, 292] width 418 height 47
click at [292, 342] on div "Your therapy journey is about to begin! Your initial assessment session with Ke…" at bounding box center [588, 224] width 1136 height 1464
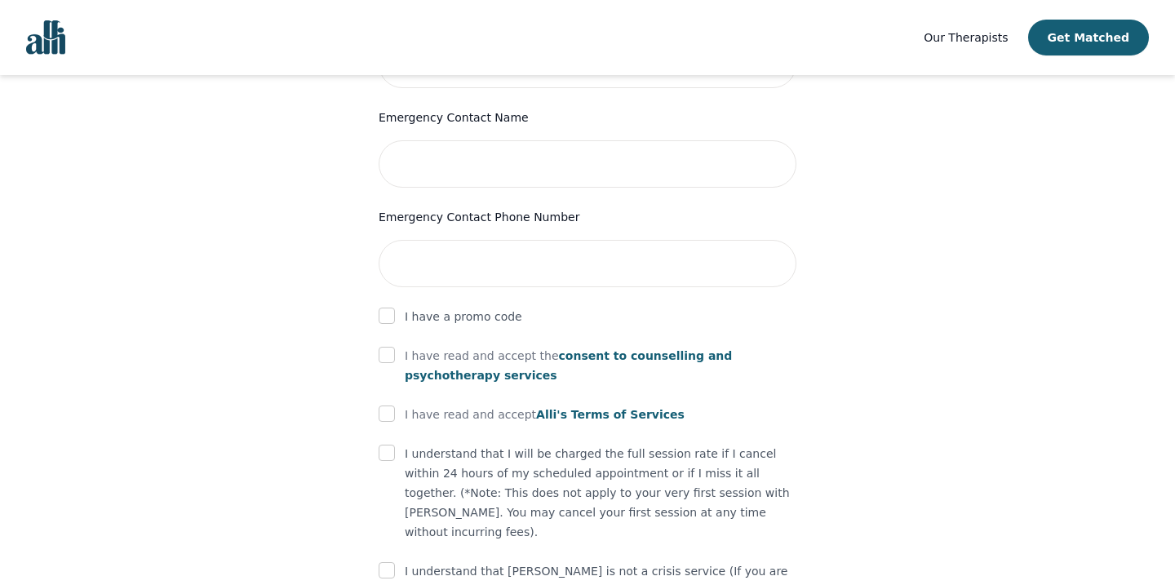
scroll to position [806, 0]
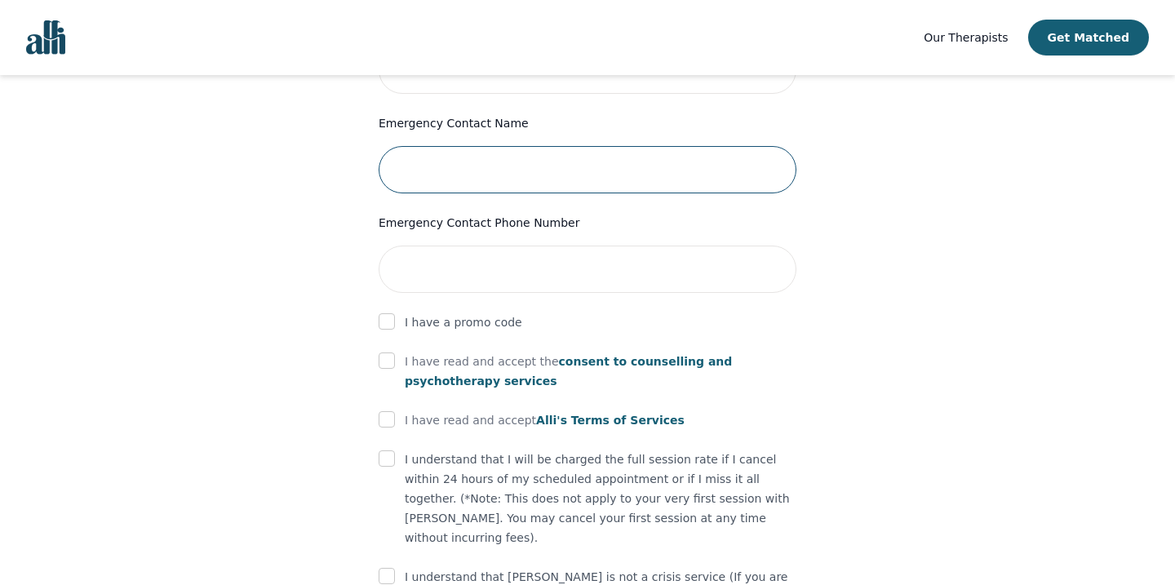
click at [496, 146] on input "text" at bounding box center [588, 169] width 418 height 47
type input "Margaret Mayer"
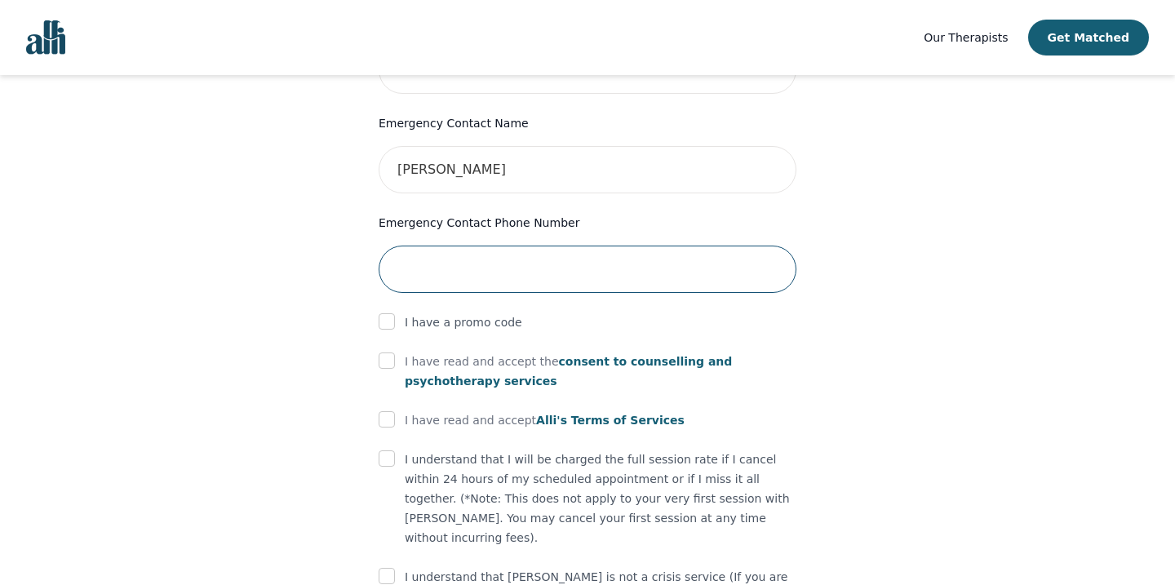
click at [516, 246] on input "tel" at bounding box center [588, 269] width 418 height 47
type input "1 (519)590-8135"
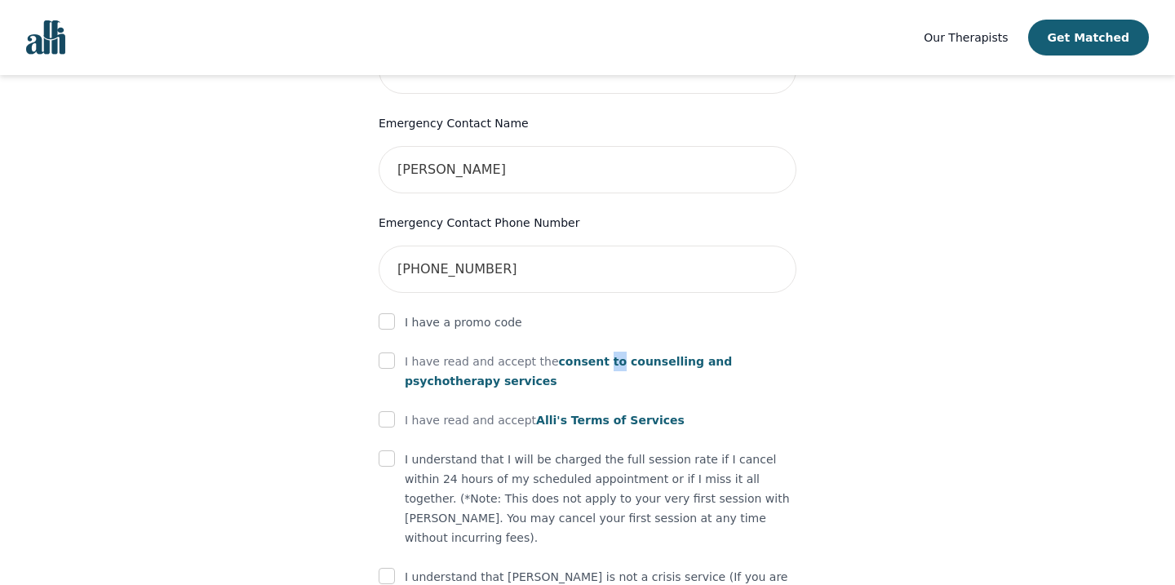
click at [605, 355] on span "consent to counselling and psychotherapy services" at bounding box center [568, 371] width 327 height 33
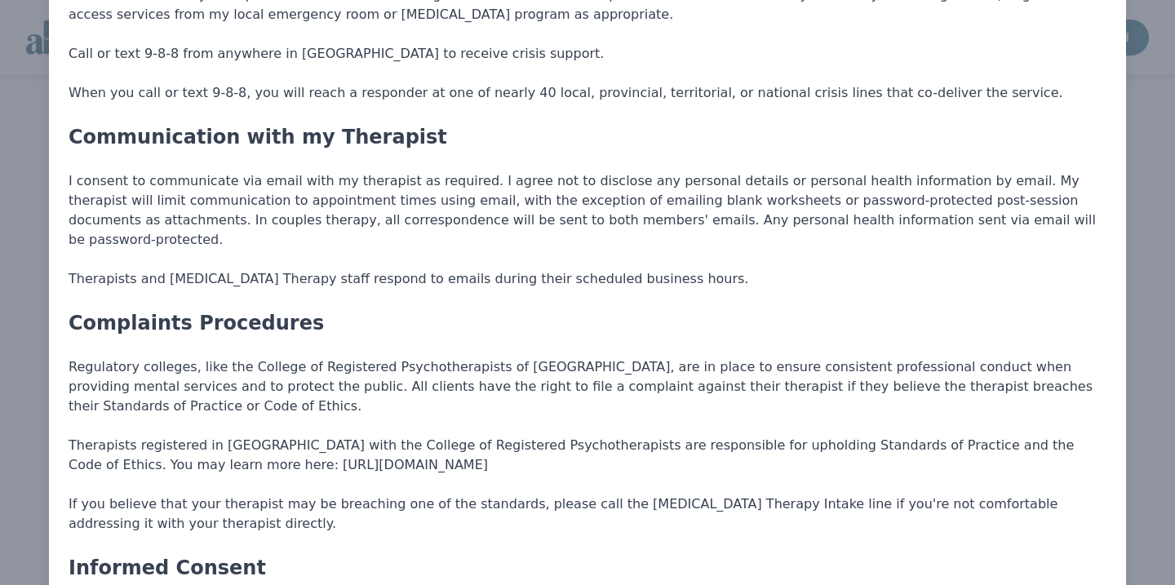
scroll to position [3470, 0]
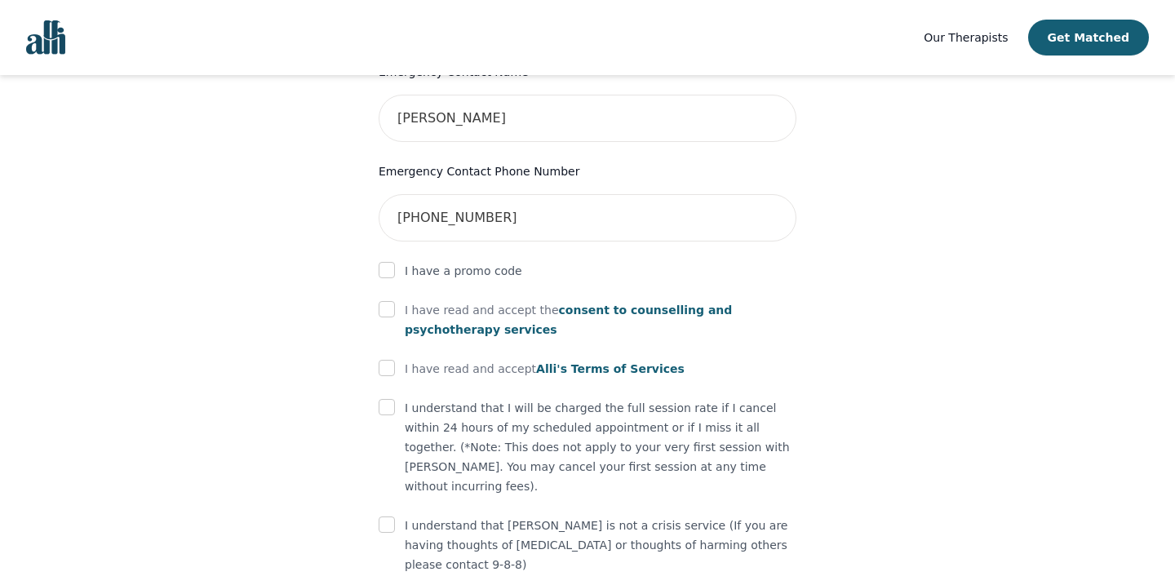
scroll to position [858, 0]
click at [385, 300] on input "checkbox" at bounding box center [387, 308] width 16 height 16
checkbox input "true"
click at [573, 362] on span "Alli's Terms of Services" at bounding box center [610, 368] width 149 height 13
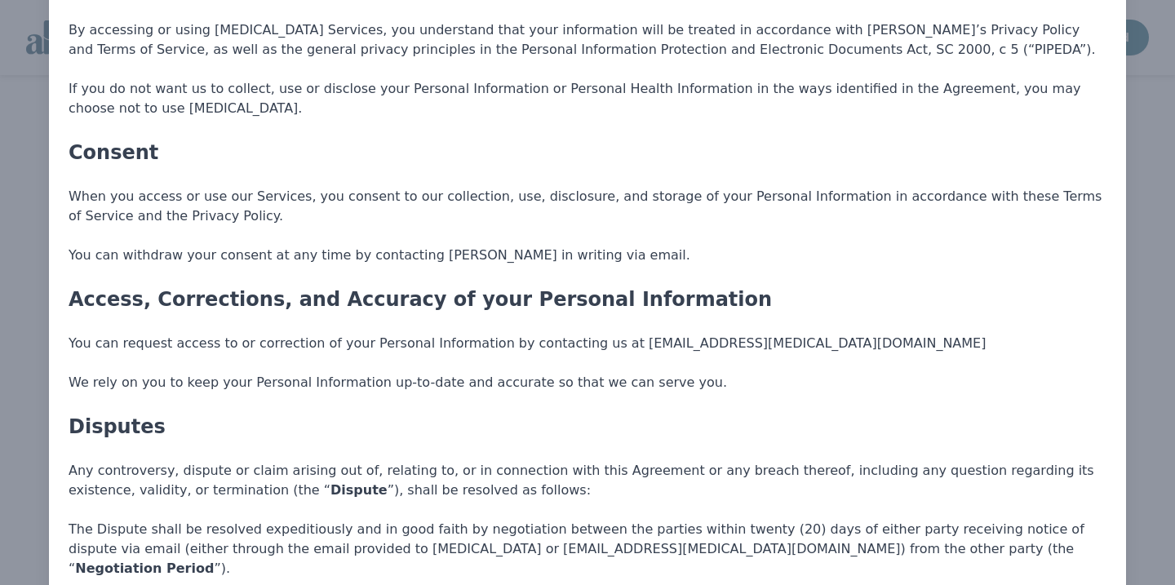
scroll to position [5546, 0]
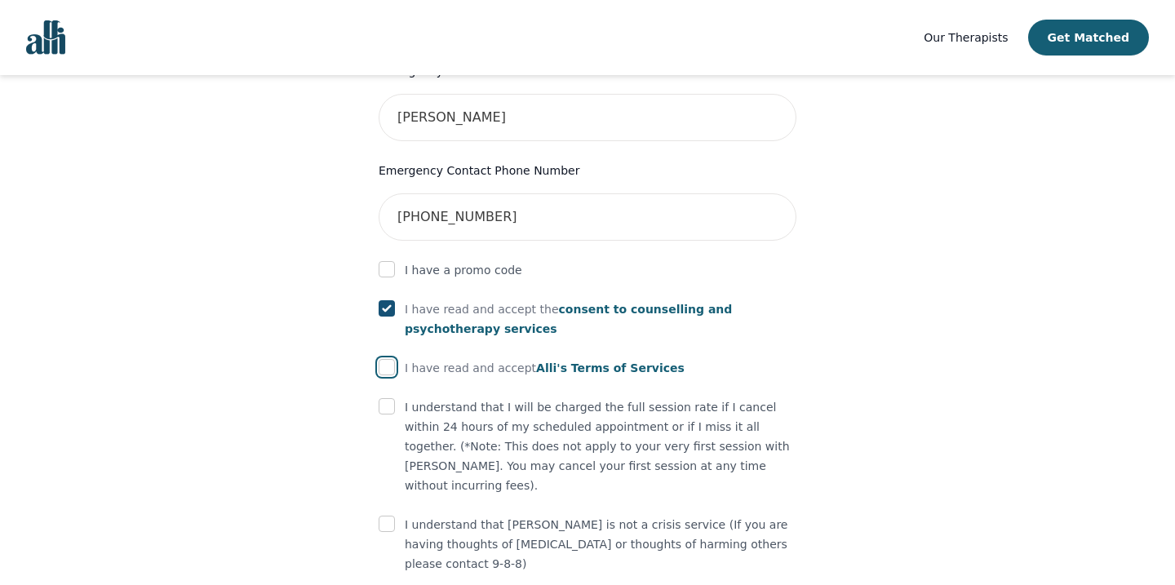
click at [390, 359] on input "checkbox" at bounding box center [387, 367] width 16 height 16
checkbox input "true"
click at [389, 398] on input "checkbox" at bounding box center [387, 406] width 16 height 16
checkbox input "true"
click at [389, 516] on input "checkbox" at bounding box center [387, 524] width 16 height 16
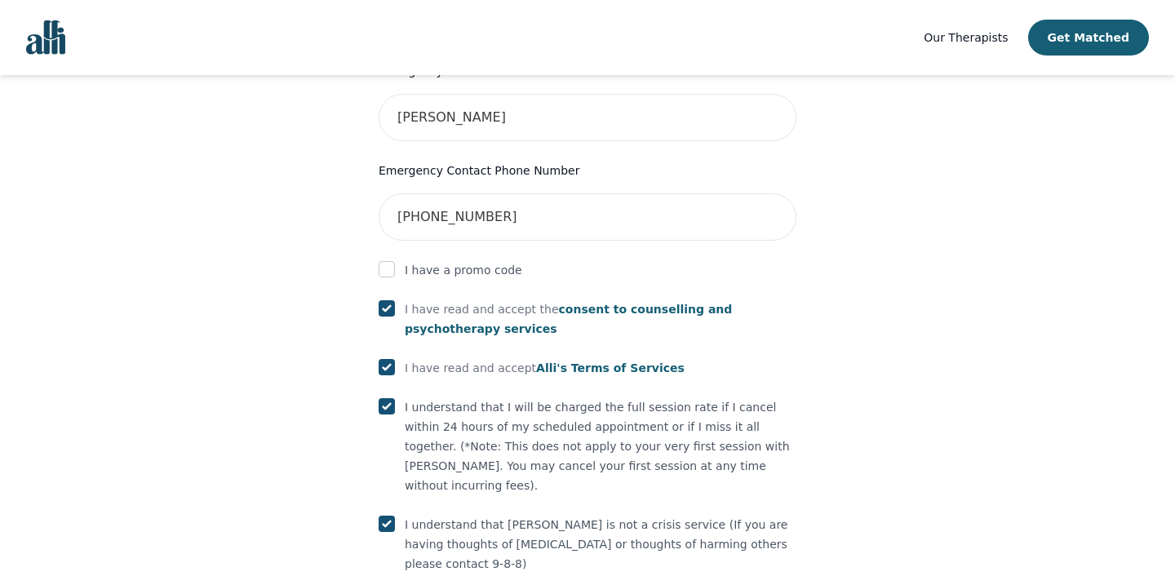
checkbox input "true"
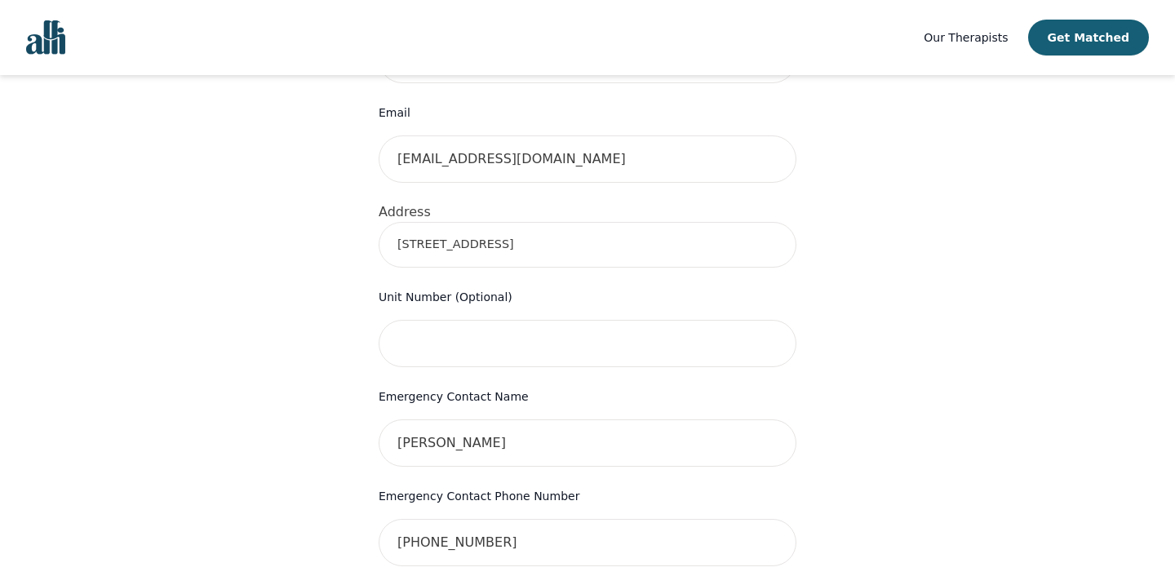
scroll to position [478, 0]
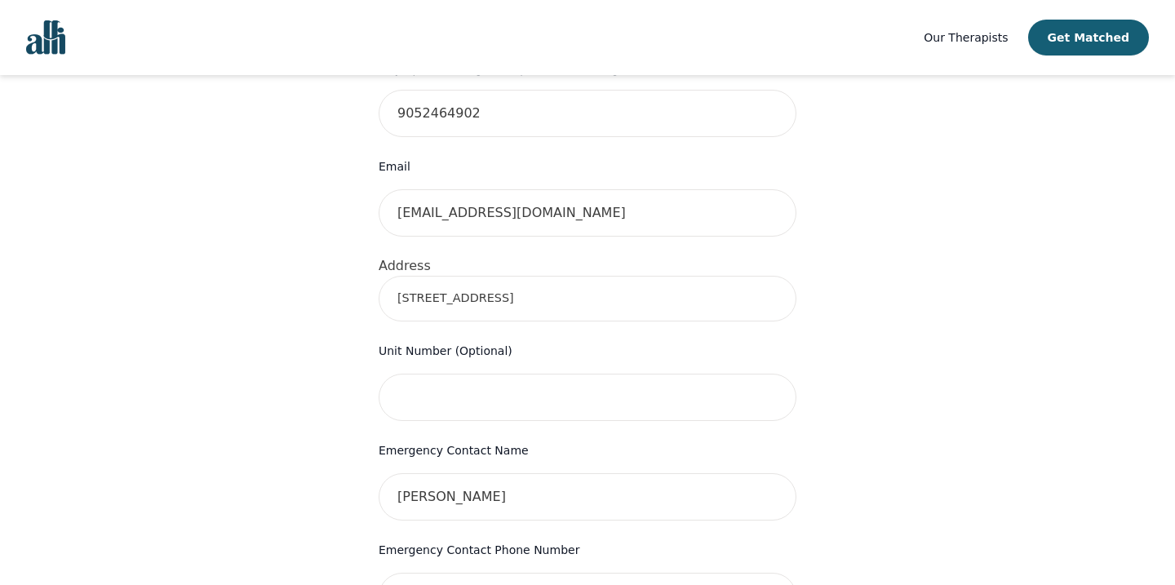
click at [495, 276] on input "71 Grand Ave" at bounding box center [588, 299] width 418 height 46
type input "71 Grand Avenue"
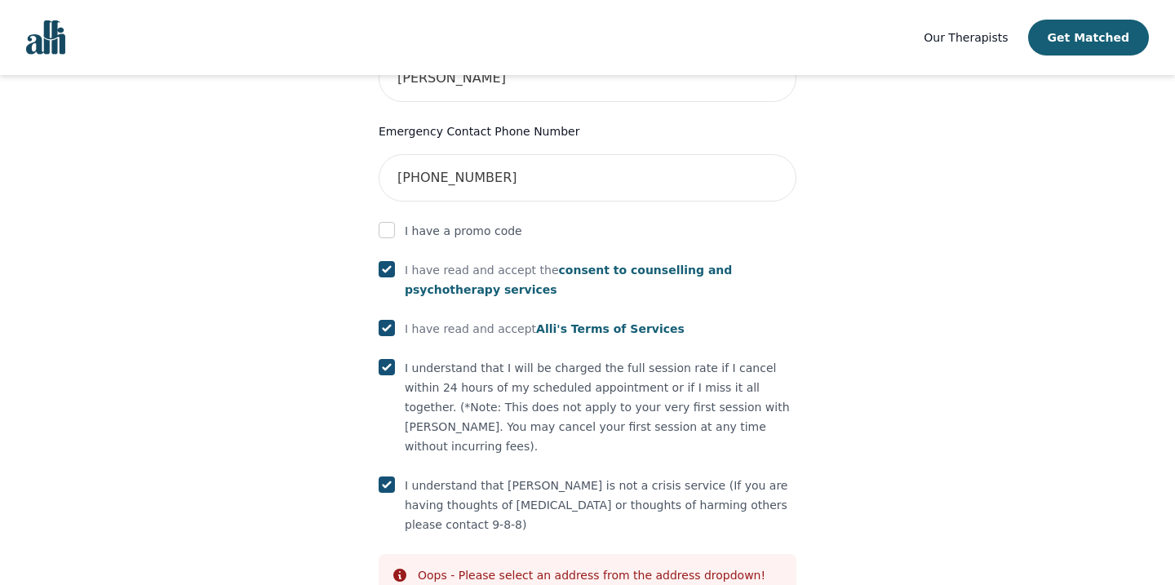
scroll to position [899, 0]
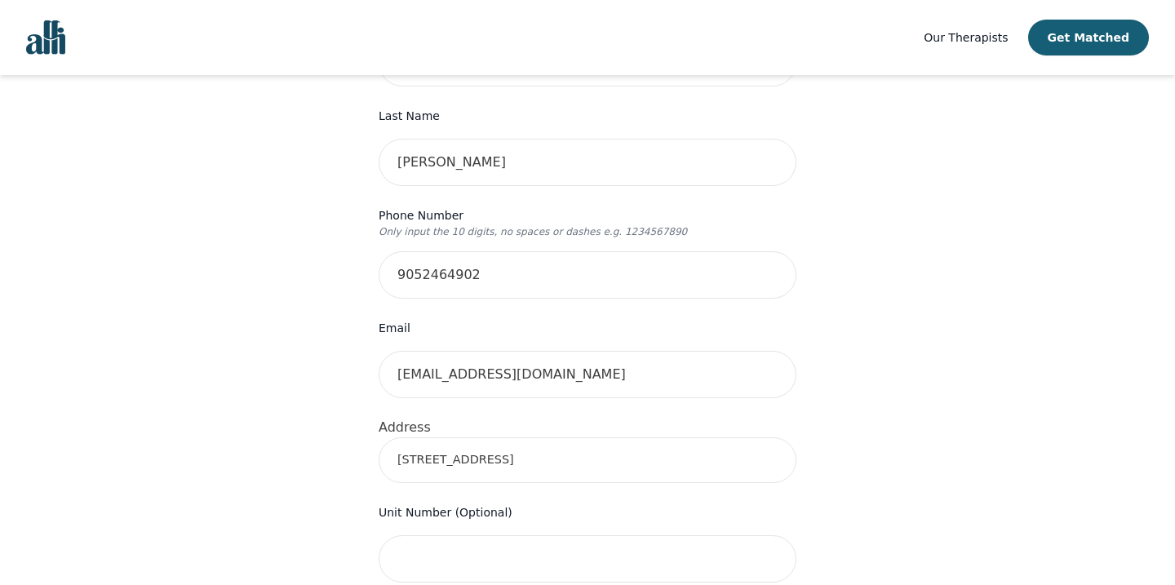
scroll to position [316, 0]
click at [533, 438] on input "71 Grand Avenue" at bounding box center [588, 461] width 418 height 46
click at [531, 438] on input "71 Grand Avenue" at bounding box center [588, 461] width 418 height 46
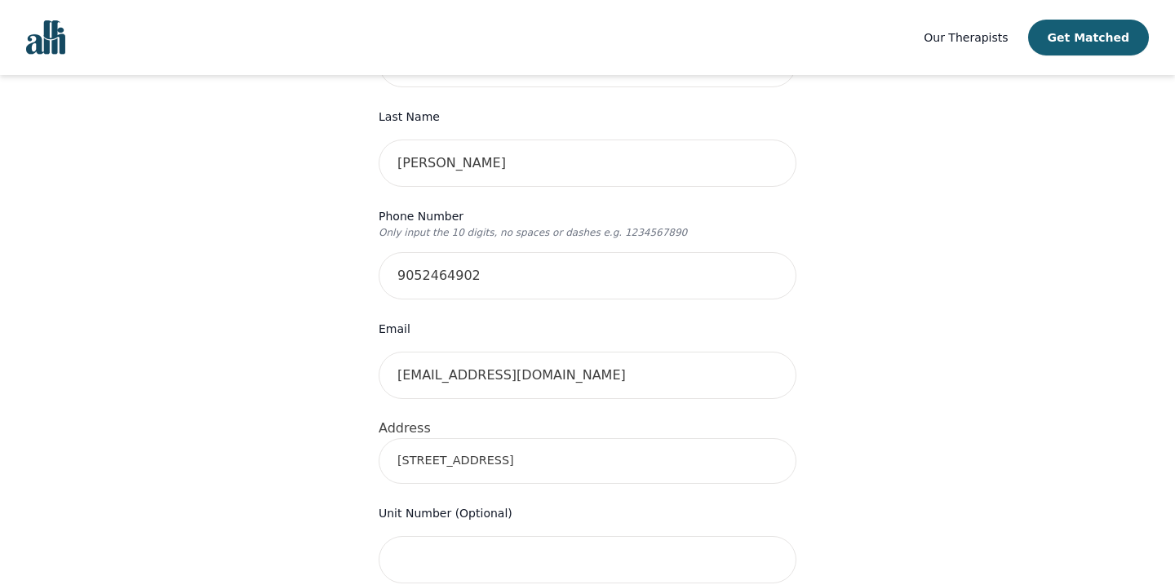
type input "71 Grand Ave, London, ON N6C 1M1, Canada"
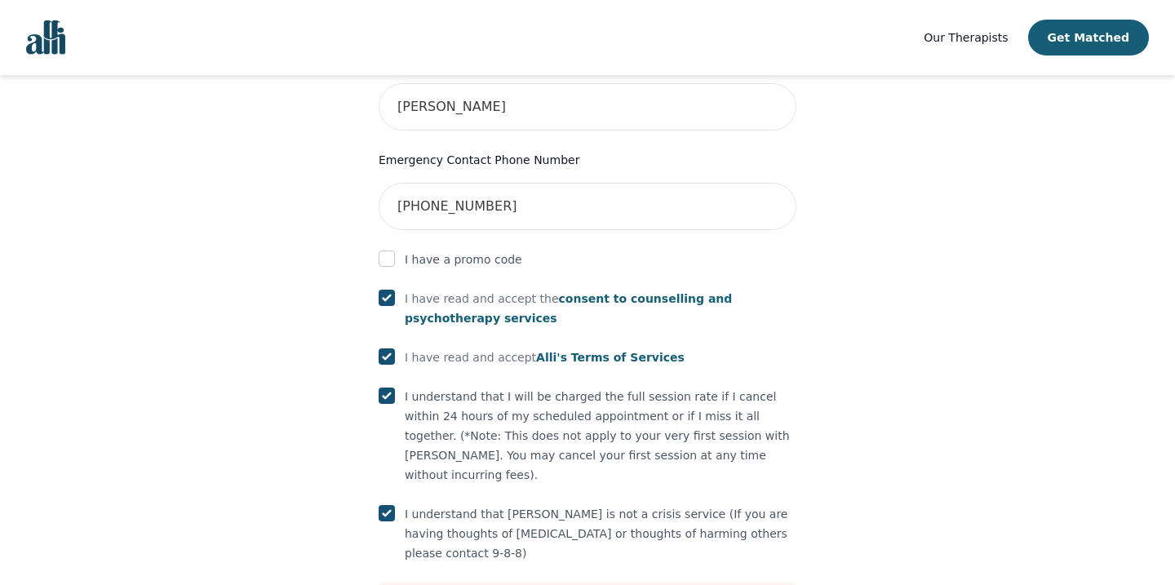
scroll to position [948, 0]
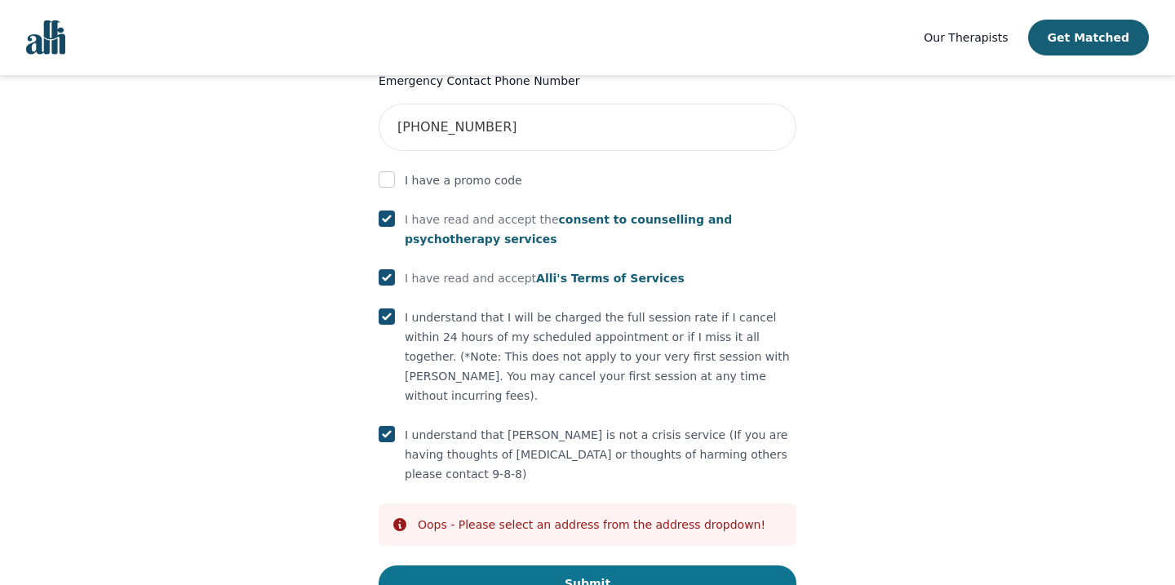
click at [454, 566] on button "Submit" at bounding box center [588, 584] width 418 height 36
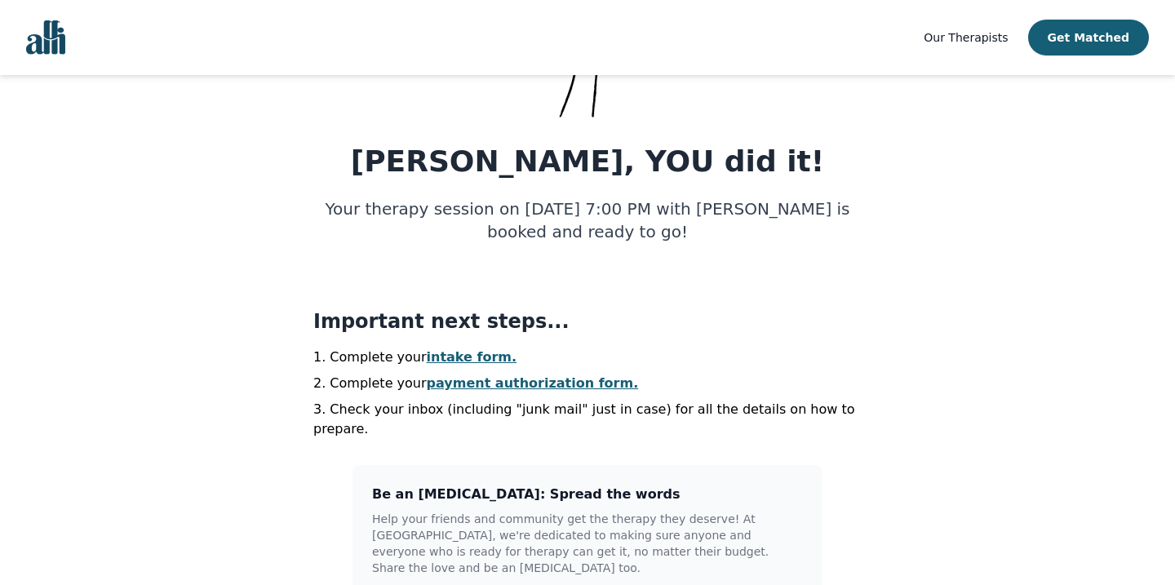
scroll to position [171, 0]
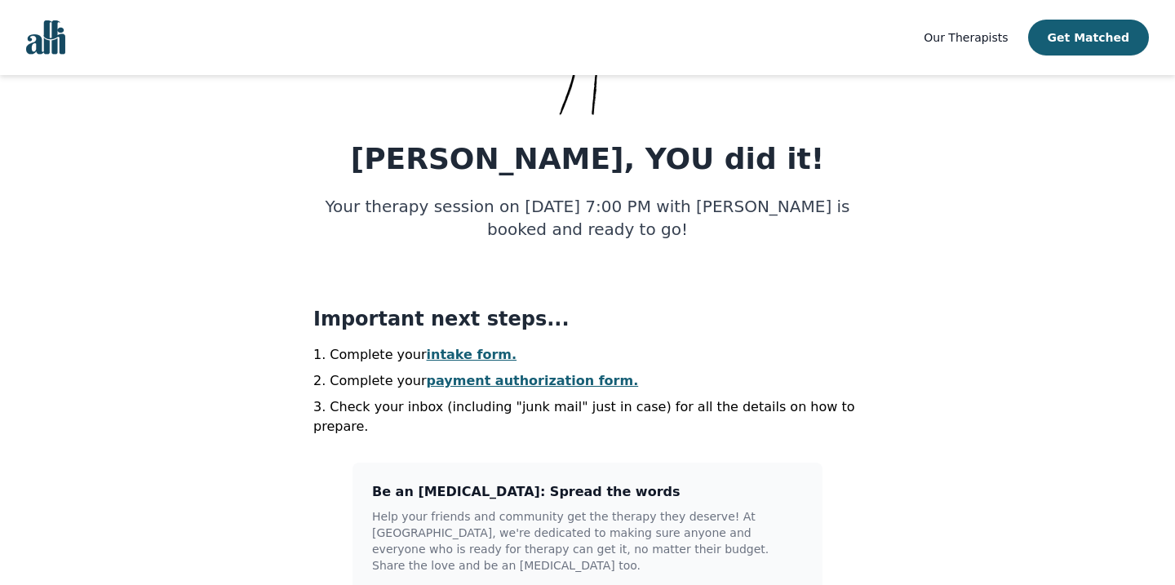
click at [461, 352] on link "intake form." at bounding box center [472, 355] width 91 height 16
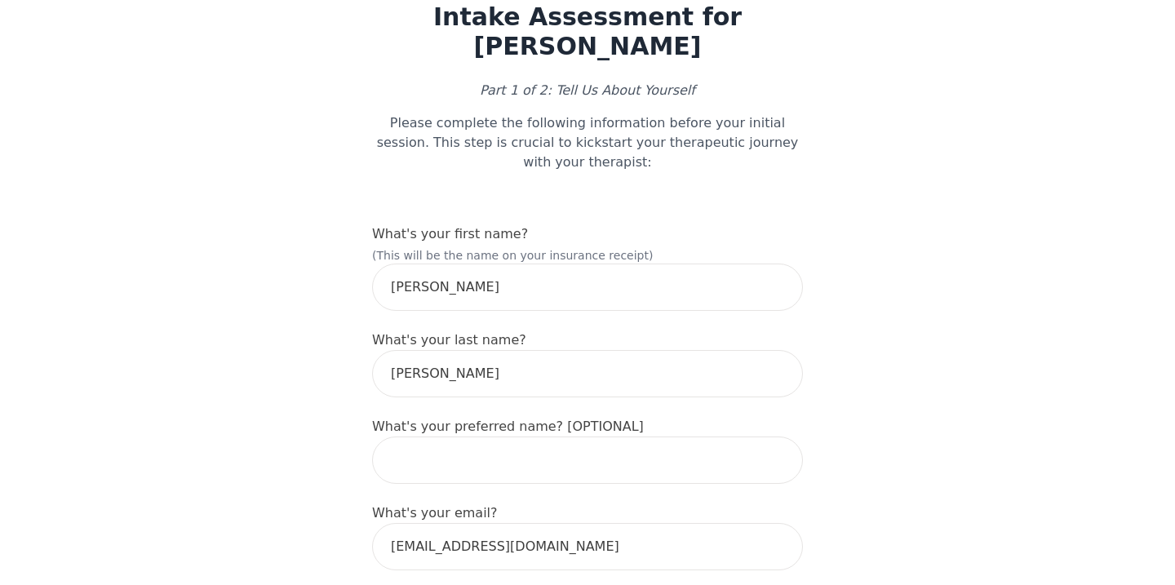
scroll to position [64, 0]
click at [491, 437] on input "text" at bounding box center [587, 459] width 431 height 47
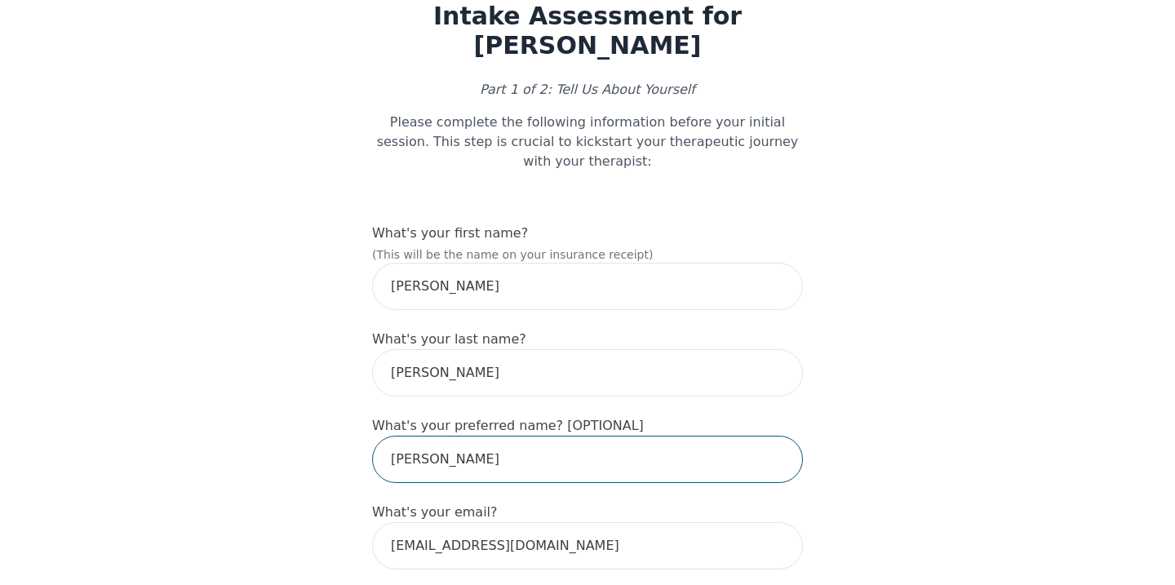
type input "Chris"
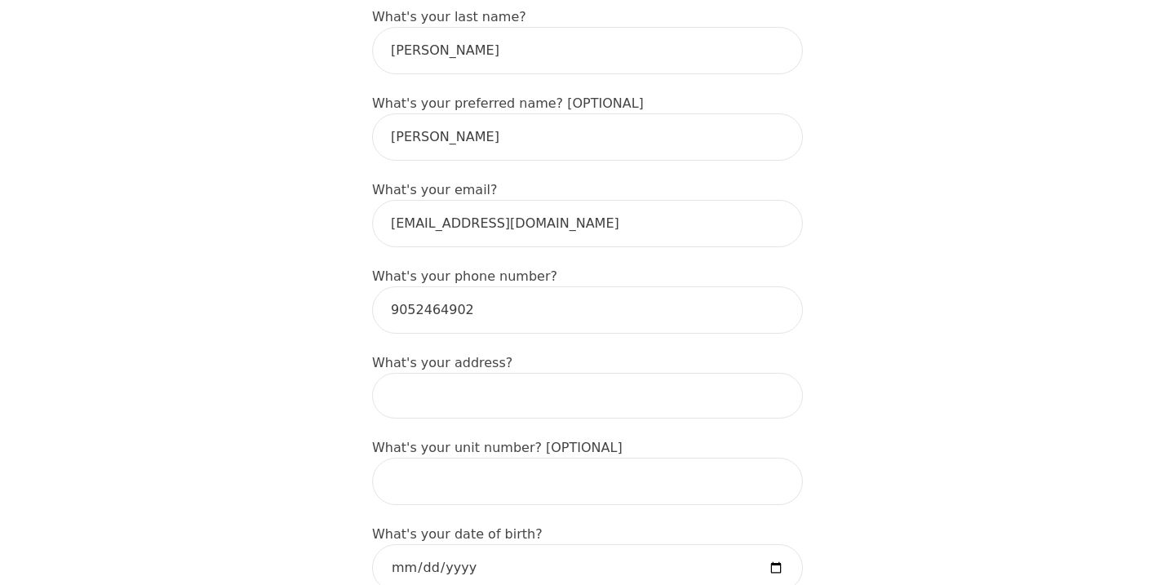
scroll to position [389, 0]
click at [417, 371] on input at bounding box center [587, 394] width 431 height 46
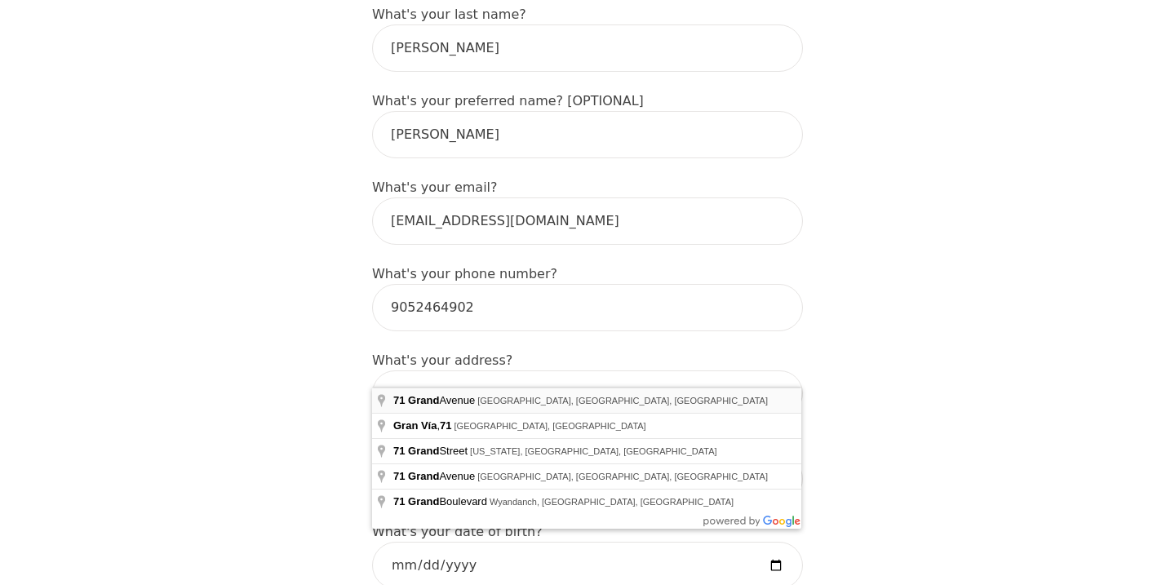
type input "71 Grand Ave, London, ON N6C 1M1, Canada"
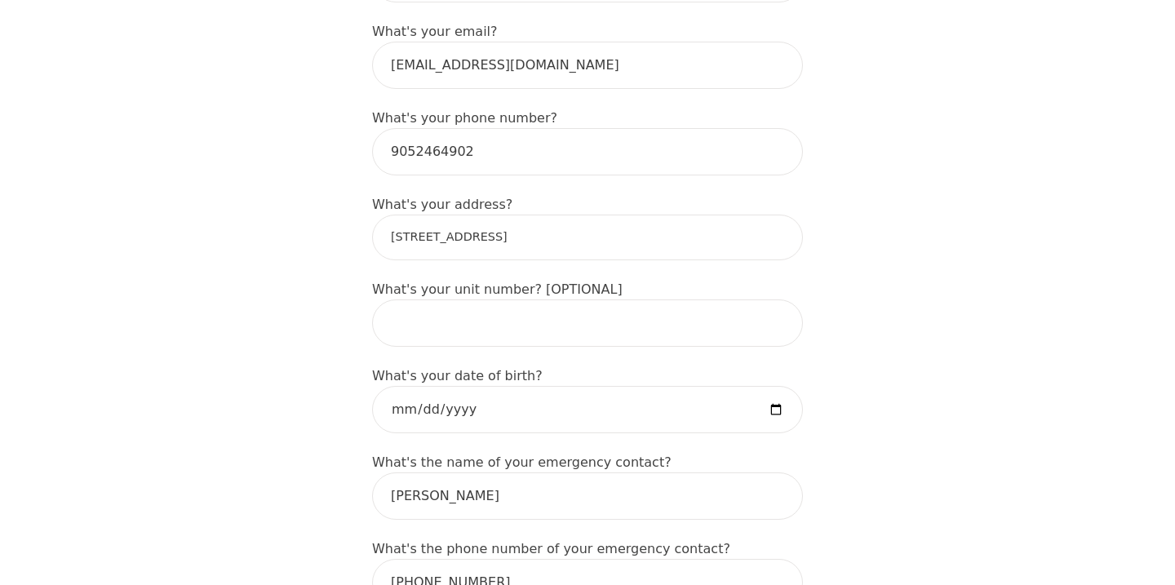
scroll to position [545, 0]
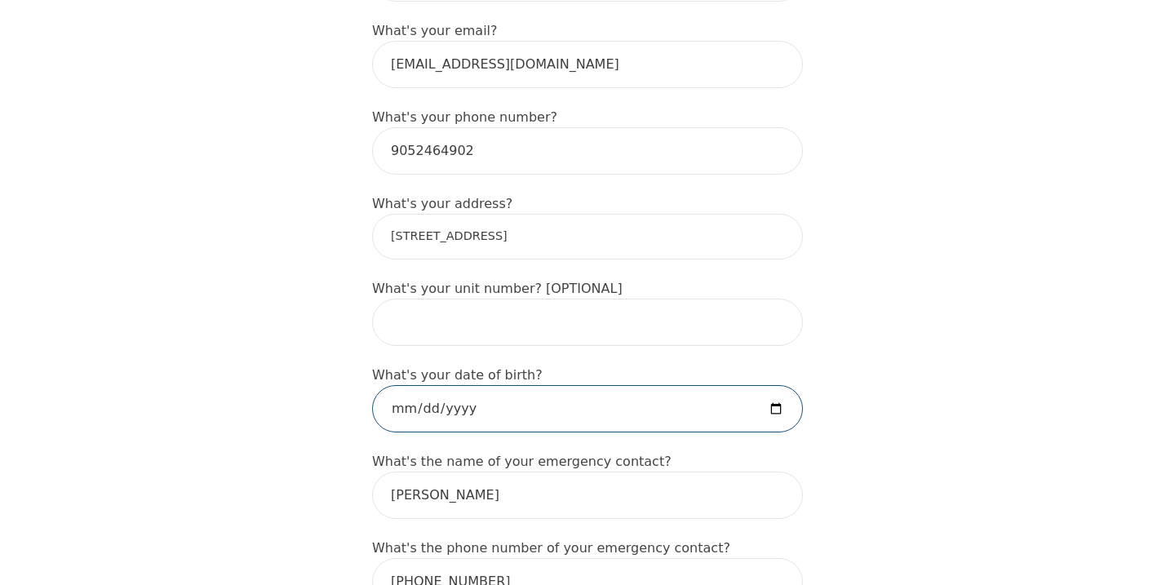
click at [412, 385] on input "date" at bounding box center [587, 408] width 431 height 47
click at [438, 385] on input "date" at bounding box center [587, 408] width 431 height 47
type input "1992-11-10"
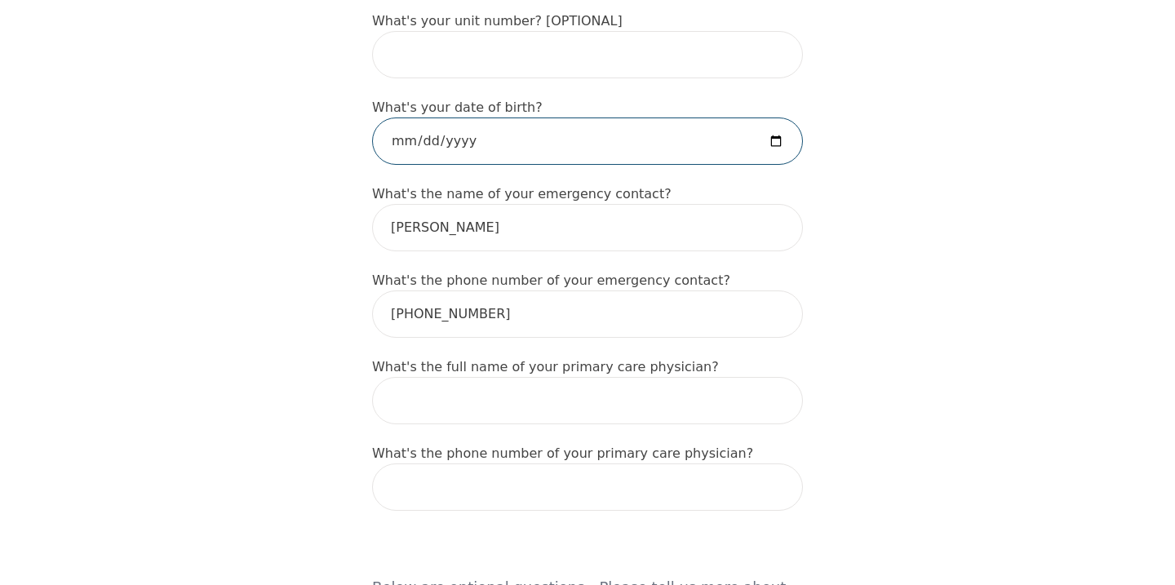
scroll to position [818, 0]
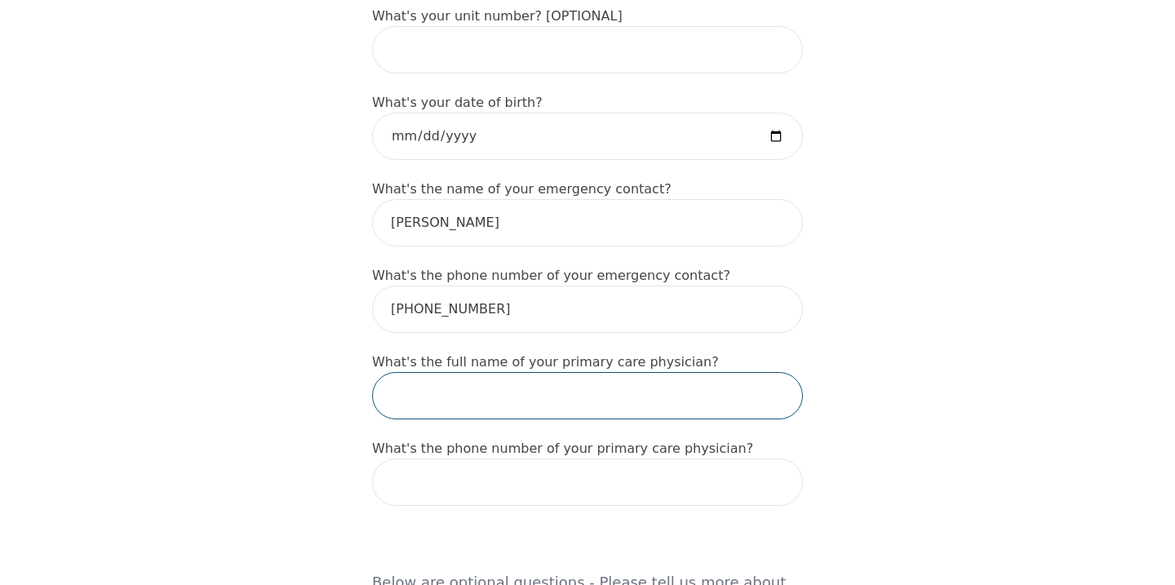
click at [405, 372] on input "text" at bounding box center [587, 395] width 431 height 47
type input "N/A"
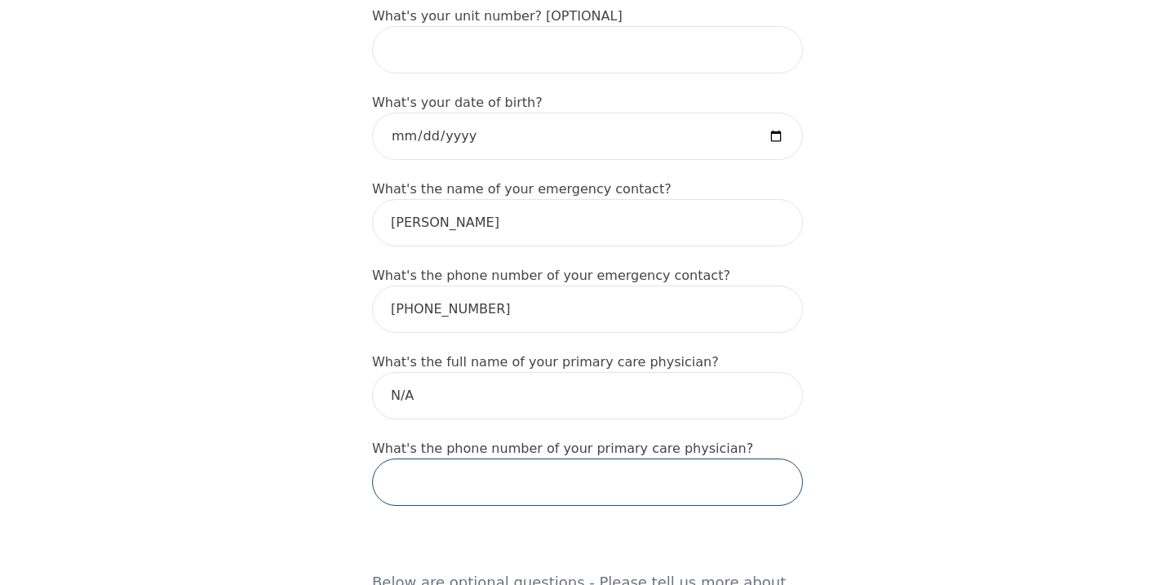
click at [419, 459] on input "tel" at bounding box center [587, 482] width 431 height 47
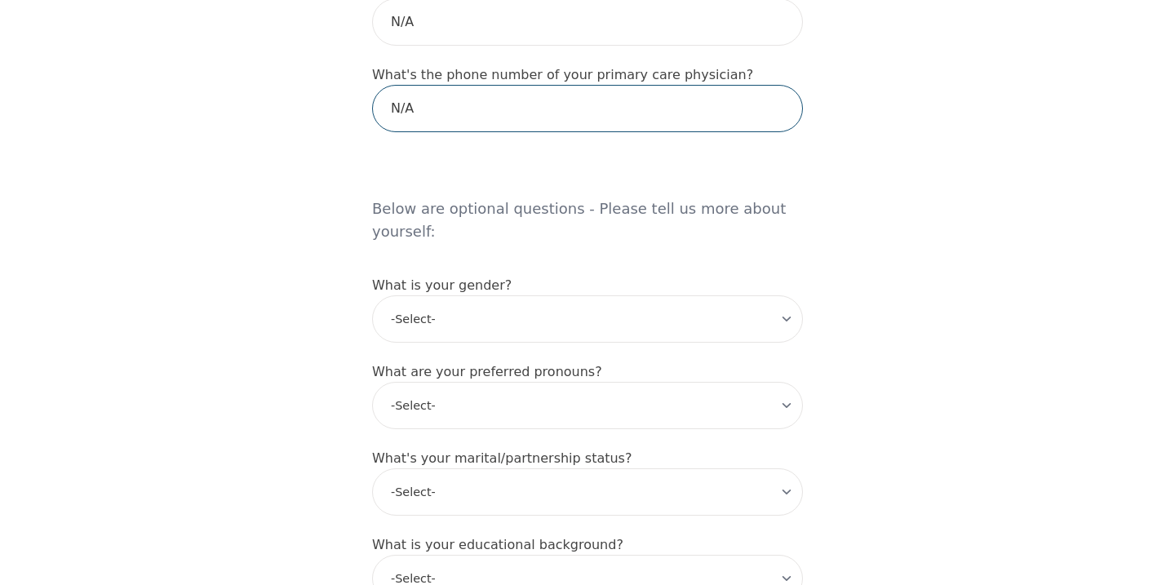
scroll to position [1196, 0]
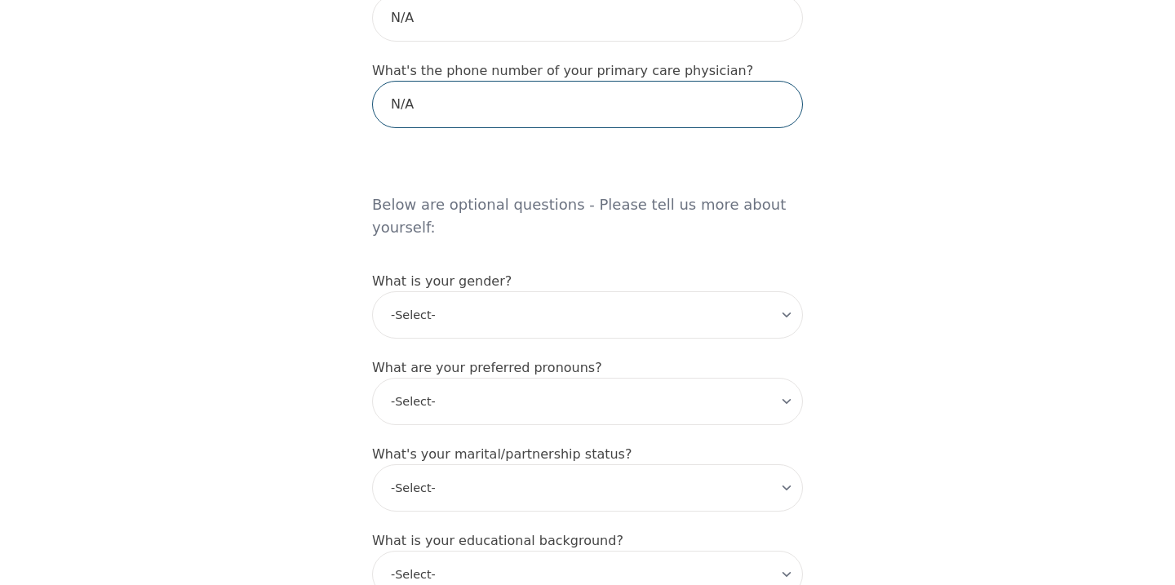
type input "N/A"
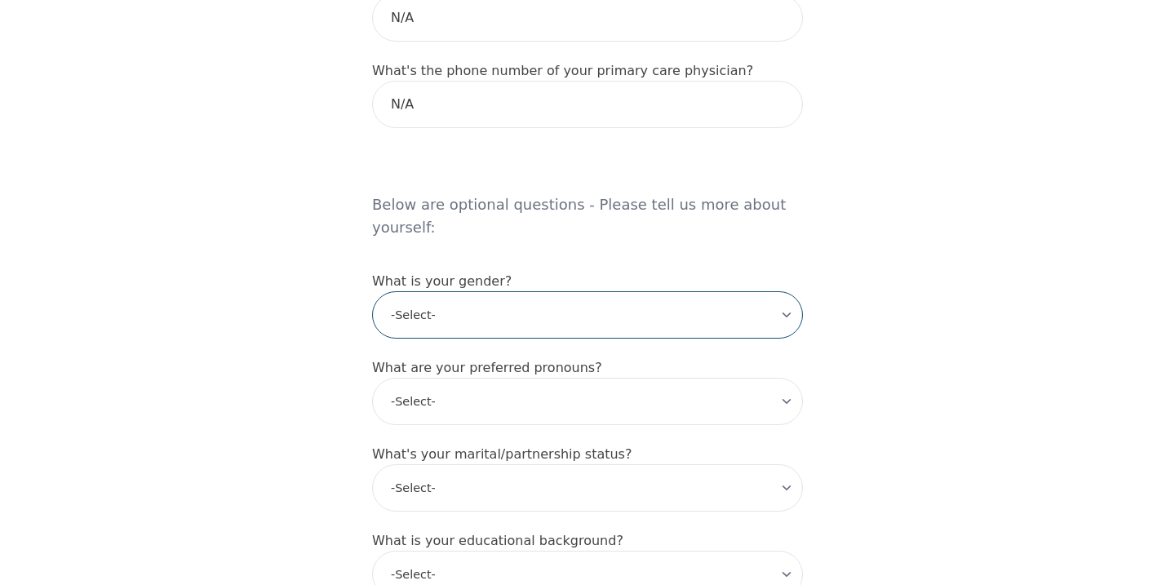
click at [412, 291] on select "-Select- male female non-binary transgender intersex prefer_not_to_say" at bounding box center [587, 314] width 431 height 47
select select "male"
click at [372, 291] on select "-Select- male female non-binary transgender intersex prefer_not_to_say" at bounding box center [587, 314] width 431 height 47
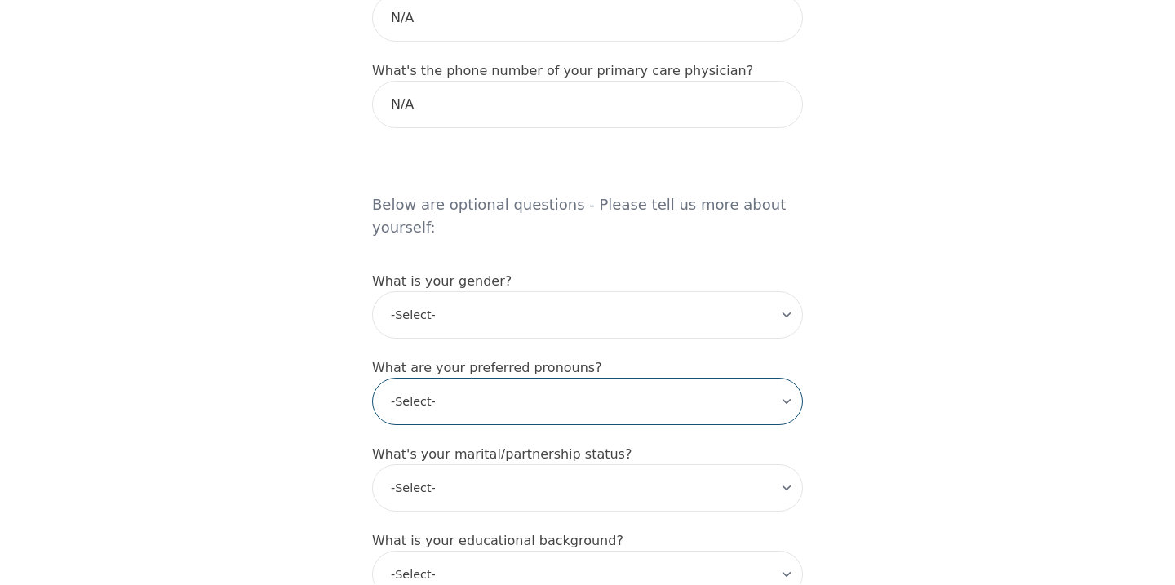
click at [459, 378] on select "-Select- he/him she/her they/them ze/zir xe/xem ey/em ve/ver tey/ter e/e per/pe…" at bounding box center [587, 401] width 431 height 47
select select "he/him"
click at [372, 378] on select "-Select- he/him she/her they/them ze/zir xe/xem ey/em ve/ver tey/ter e/e per/pe…" at bounding box center [587, 401] width 431 height 47
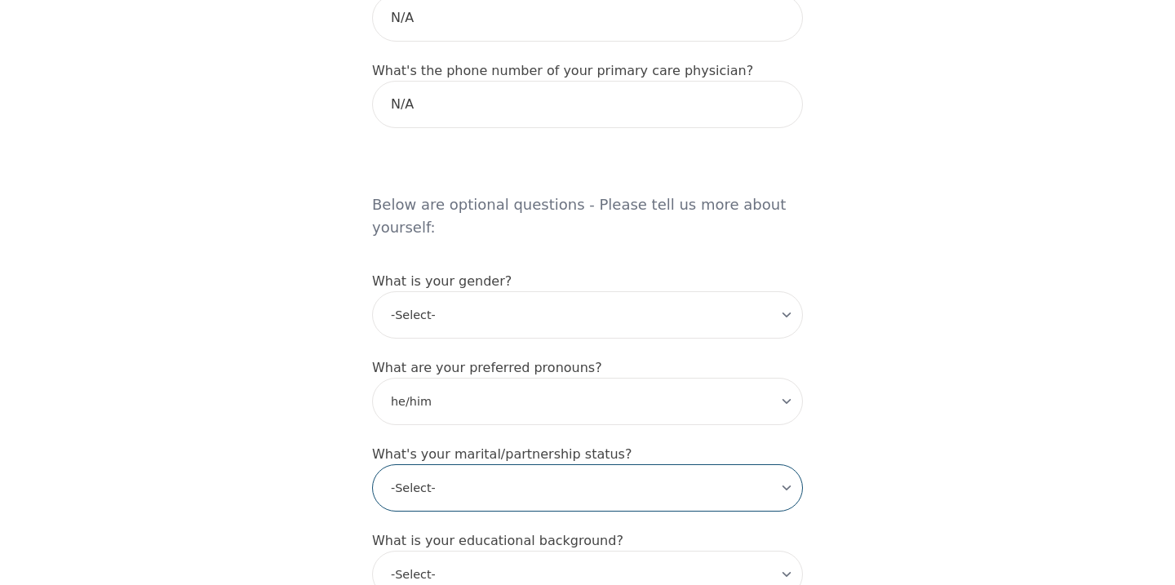
click at [442, 464] on select "-Select- Single Partnered Married Common Law Widowed Separated Divorced" at bounding box center [587, 487] width 431 height 47
select select "Single"
click at [372, 464] on select "-Select- Single Partnered Married Common Law Widowed Separated Divorced" at bounding box center [587, 487] width 431 height 47
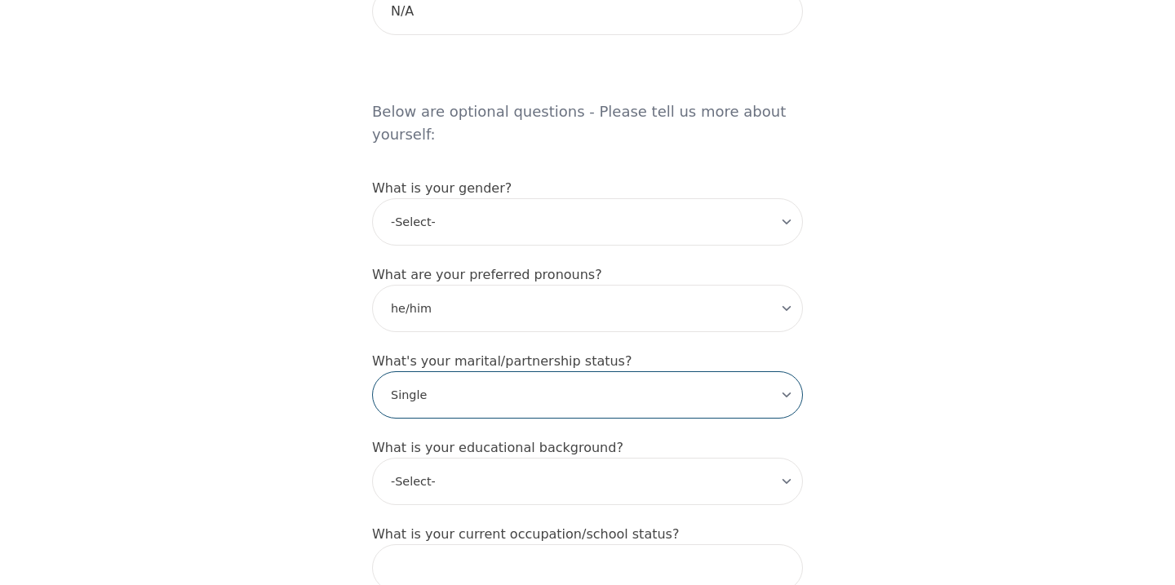
scroll to position [1290, 0]
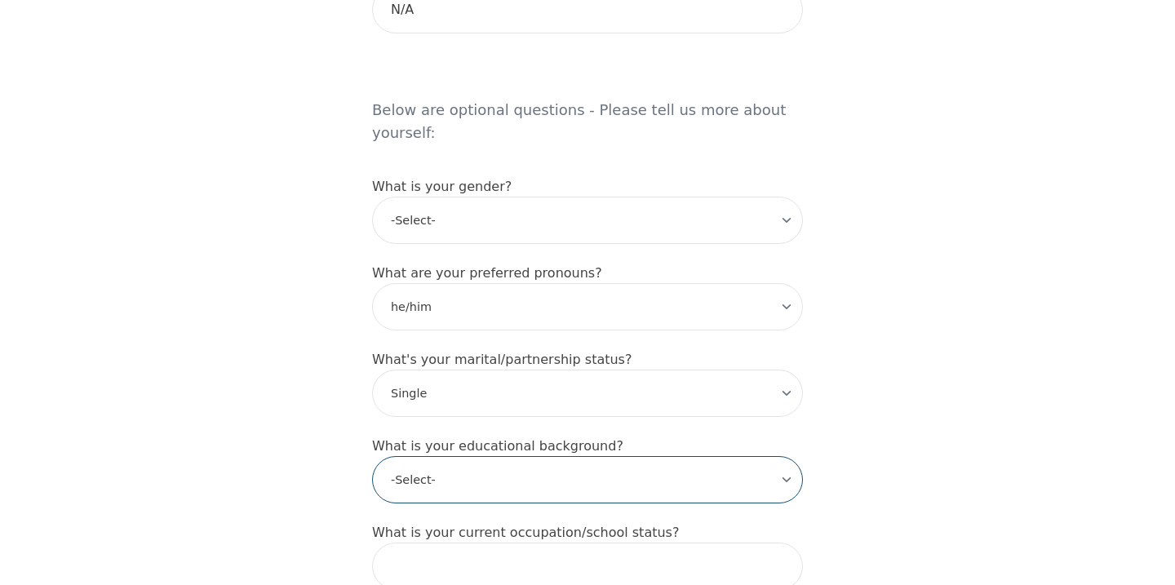
click at [401, 456] on select "-Select- Less than high school High school Associate degree Bachelor degree Mas…" at bounding box center [587, 479] width 431 height 47
select select "High school"
click at [372, 456] on select "-Select- Less than high school High school Associate degree Bachelor degree Mas…" at bounding box center [587, 479] width 431 height 47
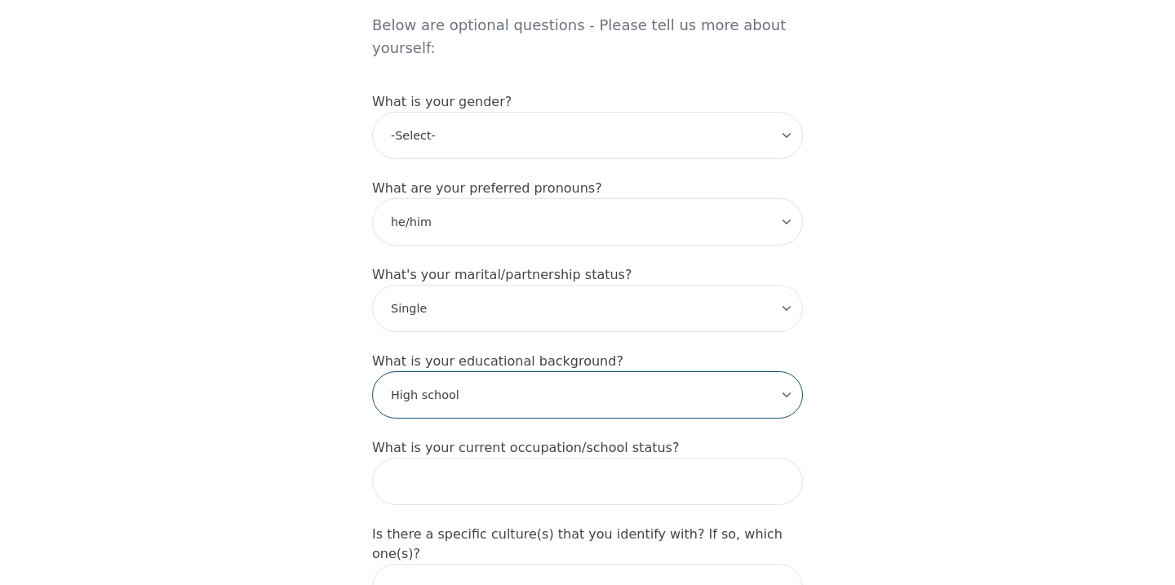
scroll to position [1397, 0]
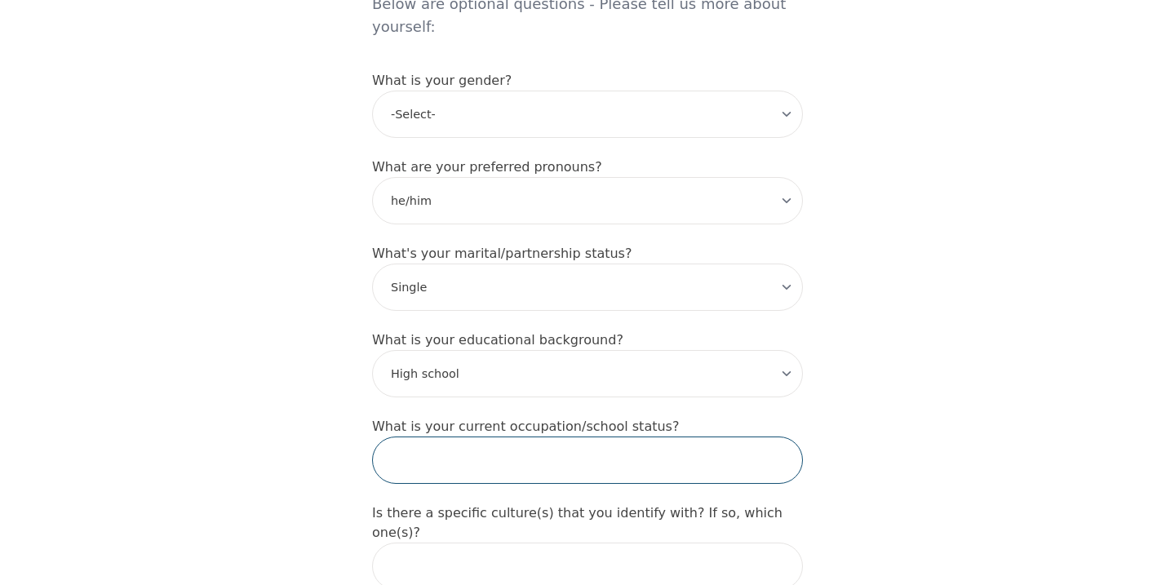
click at [426, 437] on input "text" at bounding box center [587, 460] width 431 height 47
type input "Junior Sous Chef"
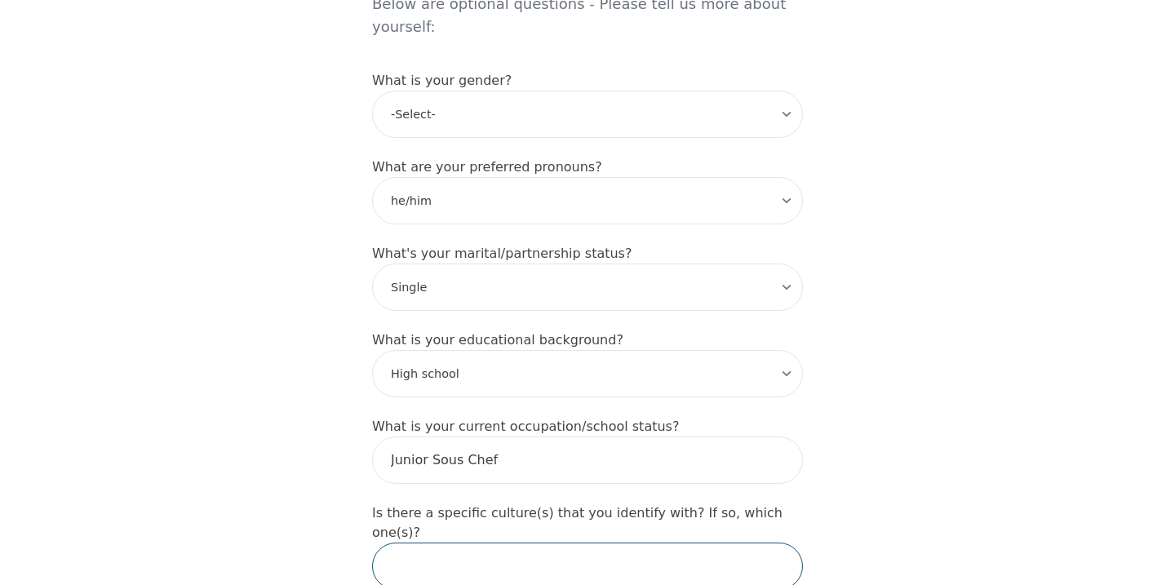
click at [422, 543] on input "text" at bounding box center [587, 566] width 431 height 47
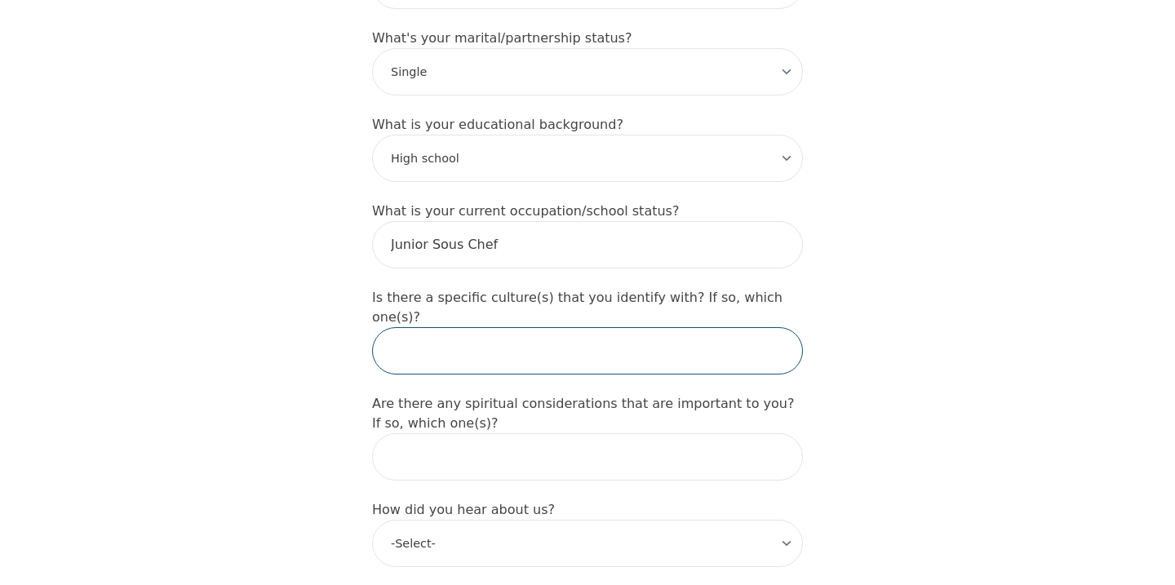
scroll to position [1614, 0]
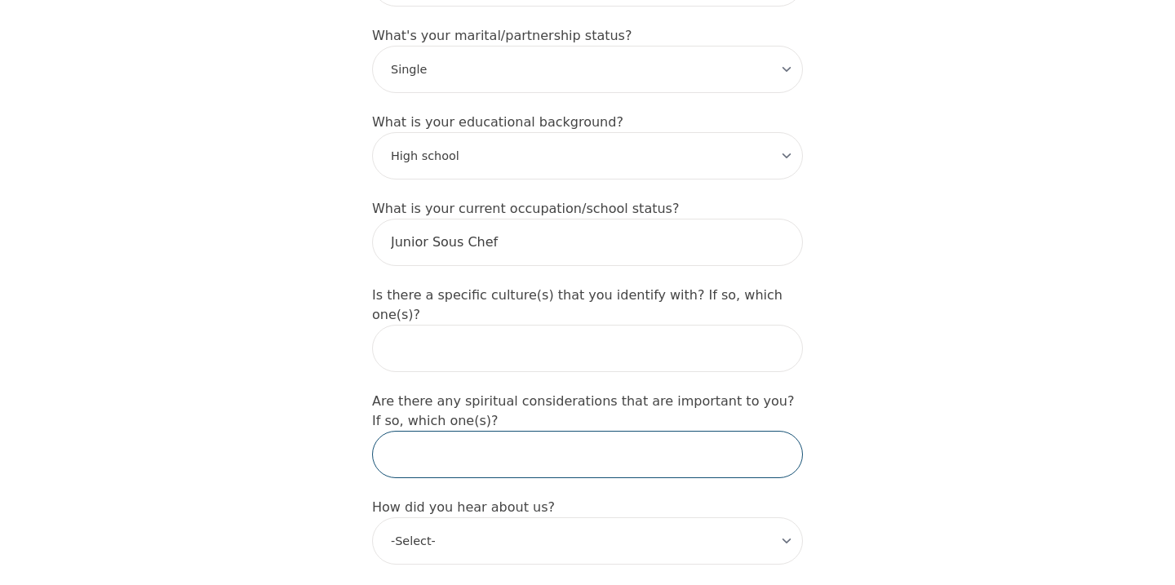
click at [393, 431] on input "text" at bounding box center [587, 454] width 431 height 47
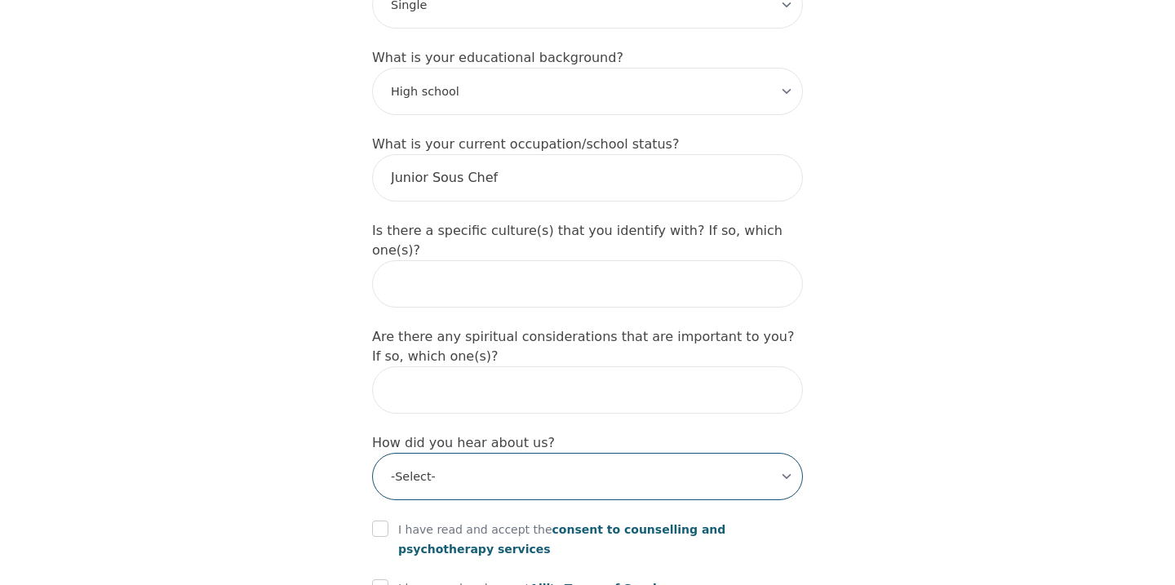
click at [427, 453] on select "-Select- Physician/Specialist Friend Facebook Instagram Google Search Google Ad…" at bounding box center [587, 476] width 431 height 47
select select "Instagram"
click at [372, 453] on select "-Select- Physician/Specialist Friend Facebook Instagram Google Search Google Ad…" at bounding box center [587, 476] width 431 height 47
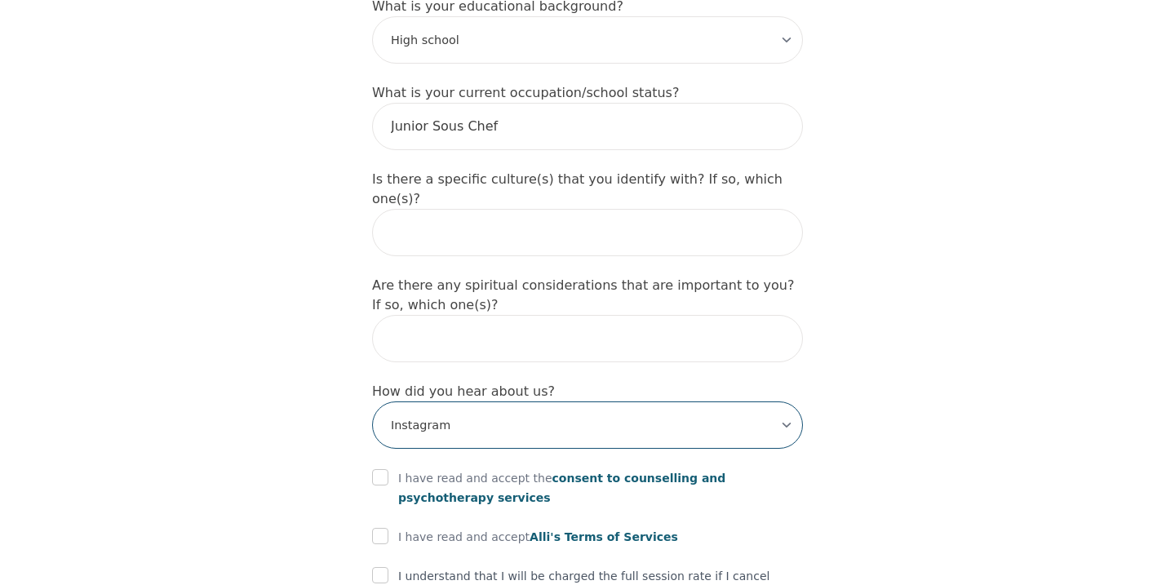
scroll to position [1732, 0]
click at [374, 467] on div "I have read and accept the consent to counselling and psychotherapy services" at bounding box center [587, 486] width 431 height 39
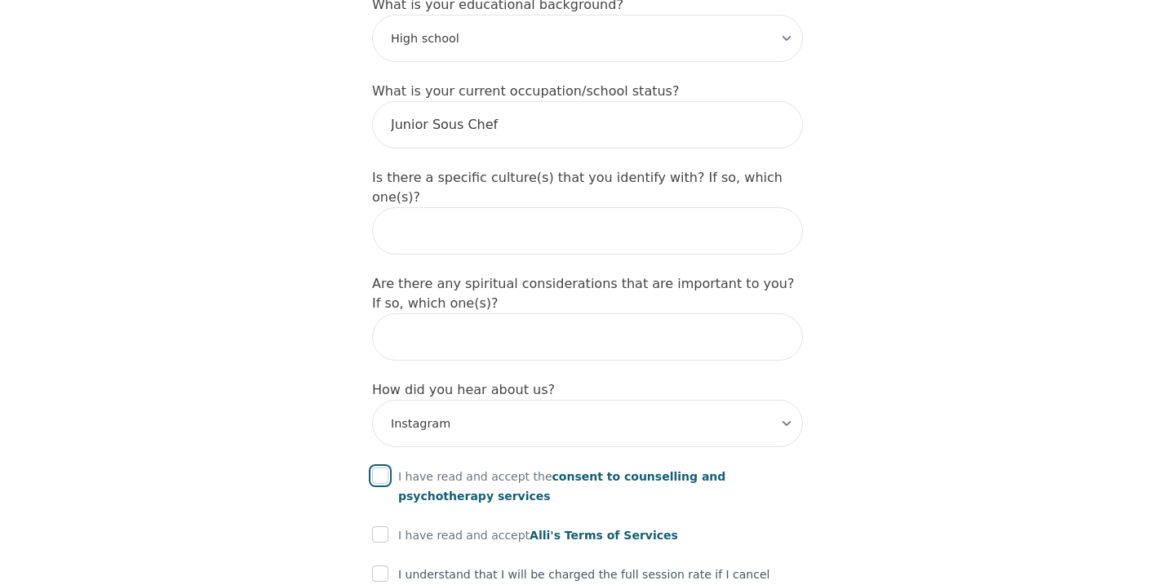
click at [381, 468] on input "checkbox" at bounding box center [380, 476] width 16 height 16
checkbox input "true"
click at [380, 526] on input "checkbox" at bounding box center [380, 534] width 16 height 16
checkbox input "true"
click at [386, 566] on input "checkbox" at bounding box center [380, 574] width 16 height 16
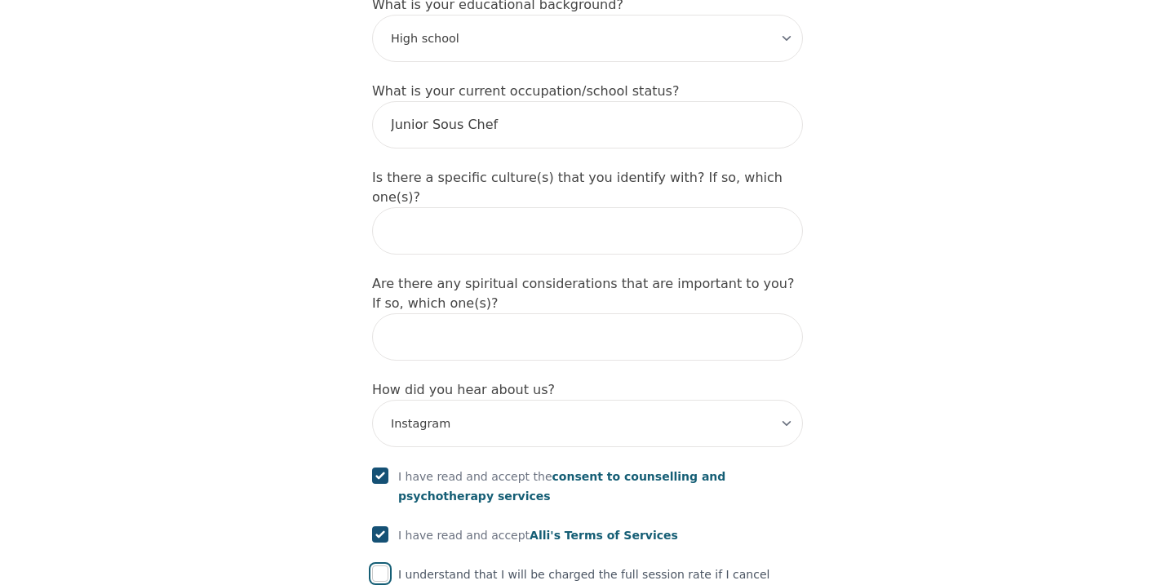
checkbox input "true"
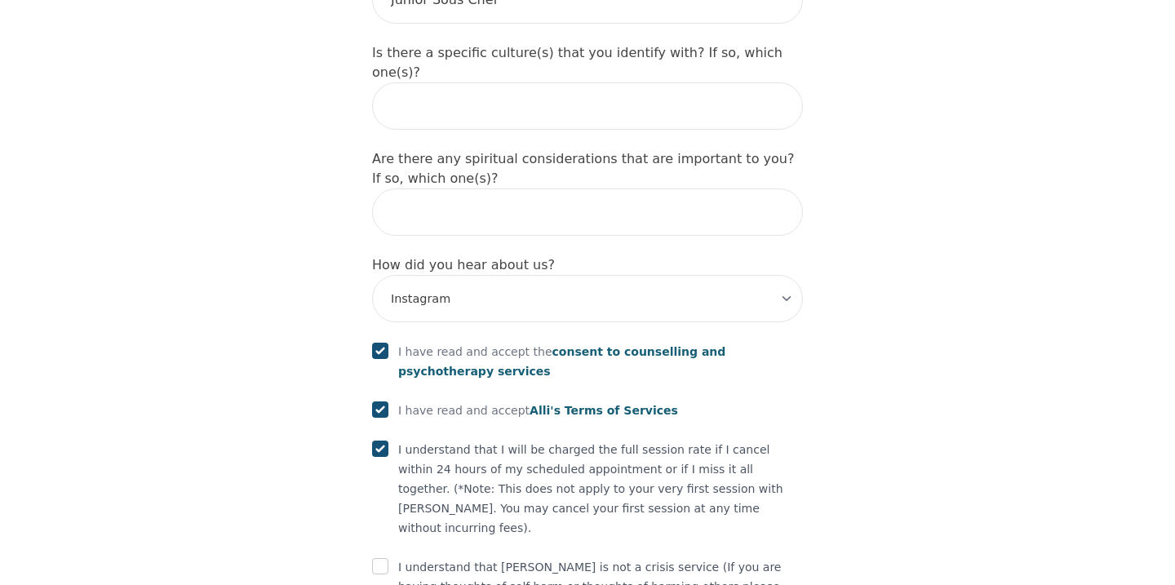
scroll to position [1859, 0]
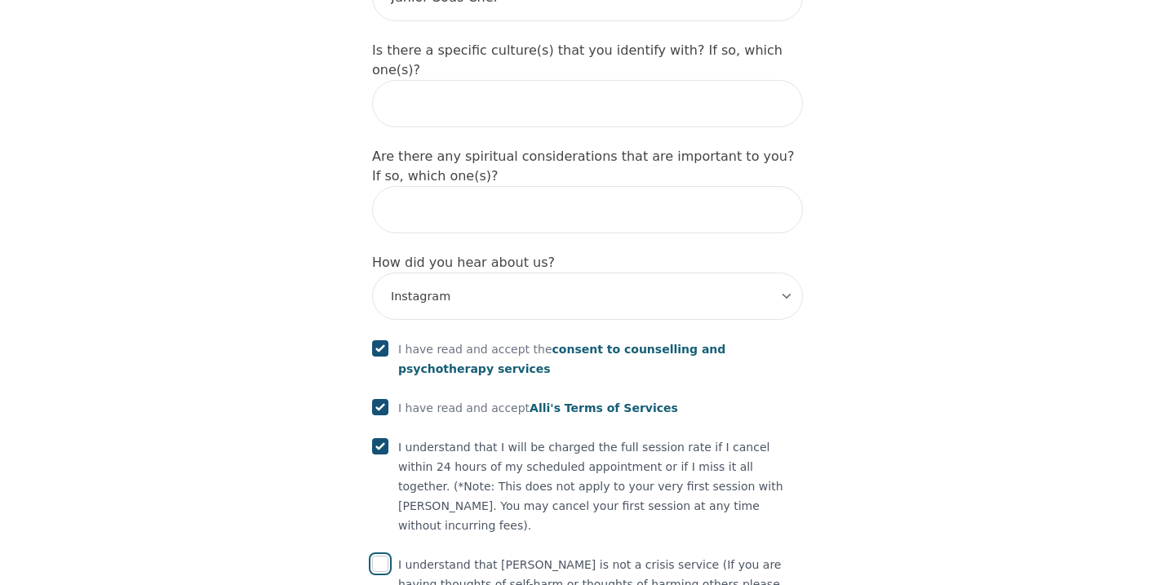
click at [388, 556] on input "checkbox" at bounding box center [380, 564] width 16 height 16
checkbox input "true"
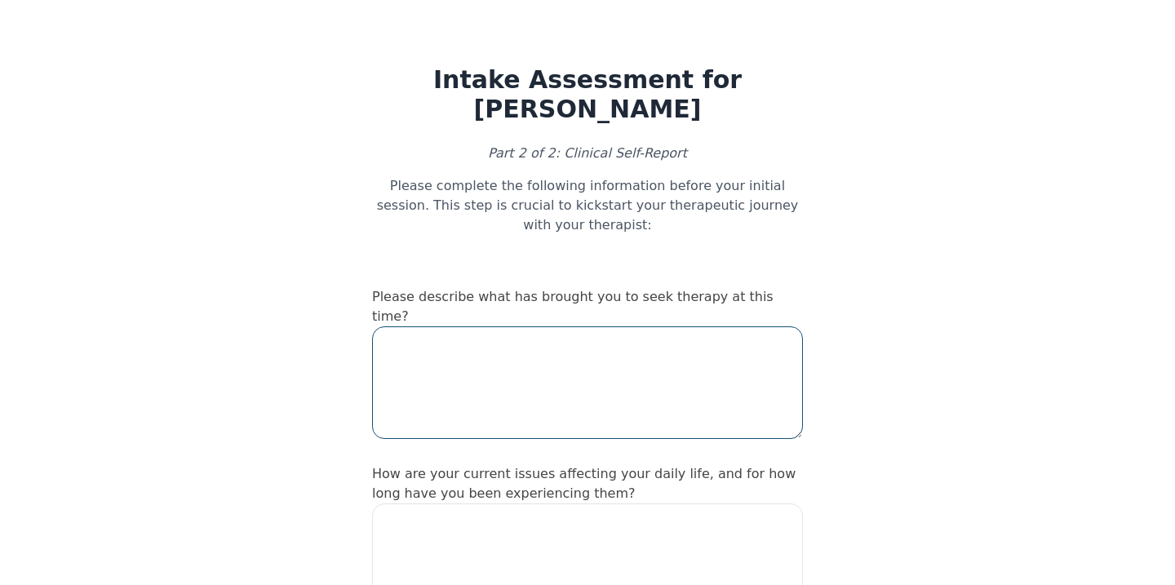
click at [445, 337] on textarea at bounding box center [587, 382] width 431 height 113
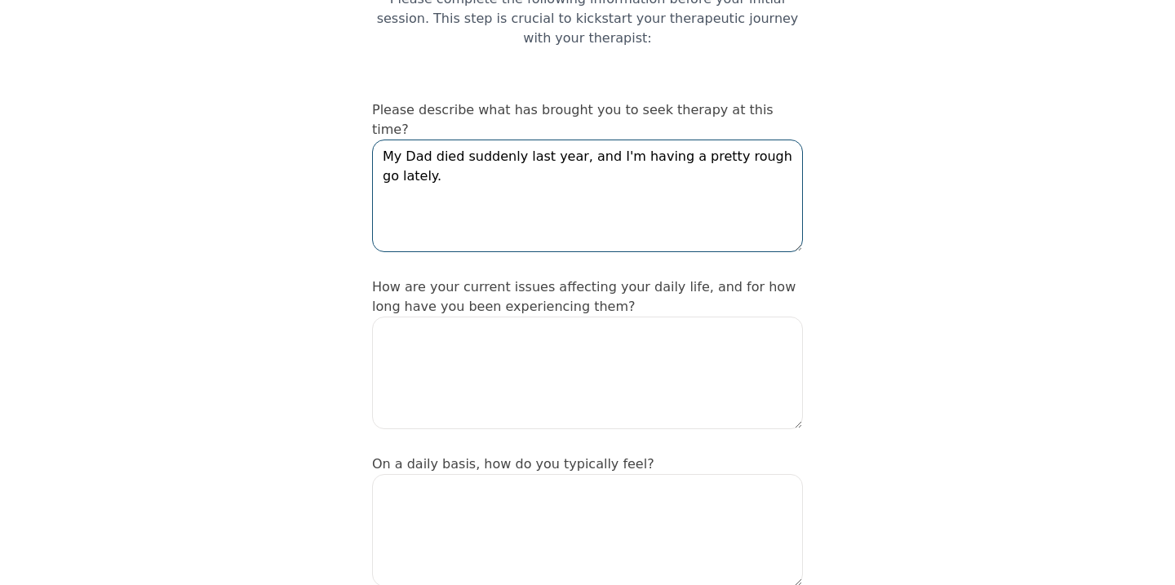
scroll to position [189, 0]
type textarea "My Dad died suddenly last year, and I'm having a pretty rough go lately."
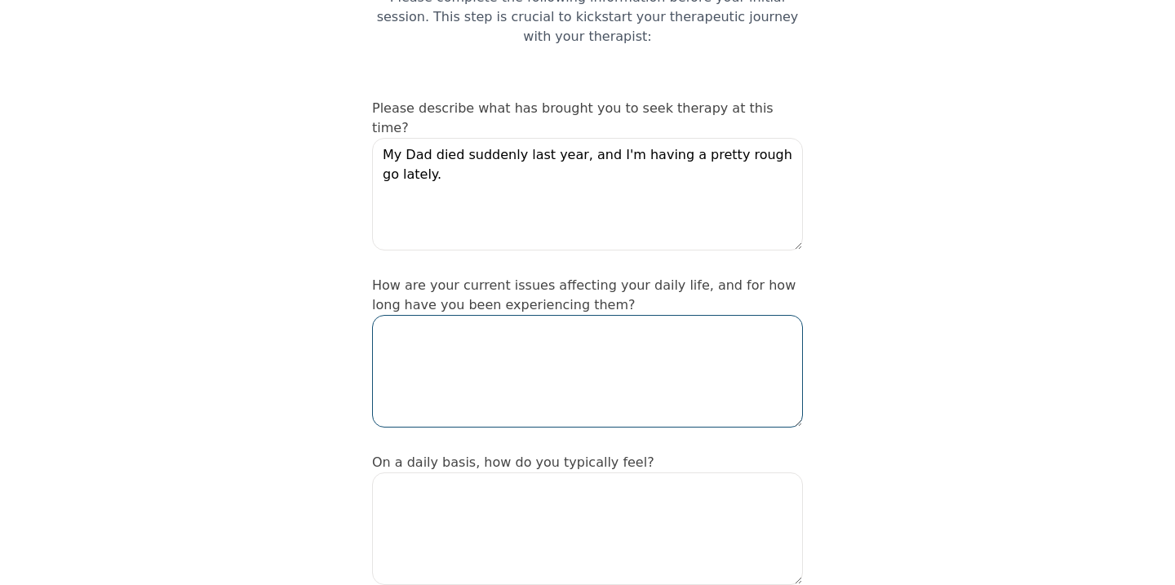
click at [406, 315] on textarea at bounding box center [587, 371] width 431 height 113
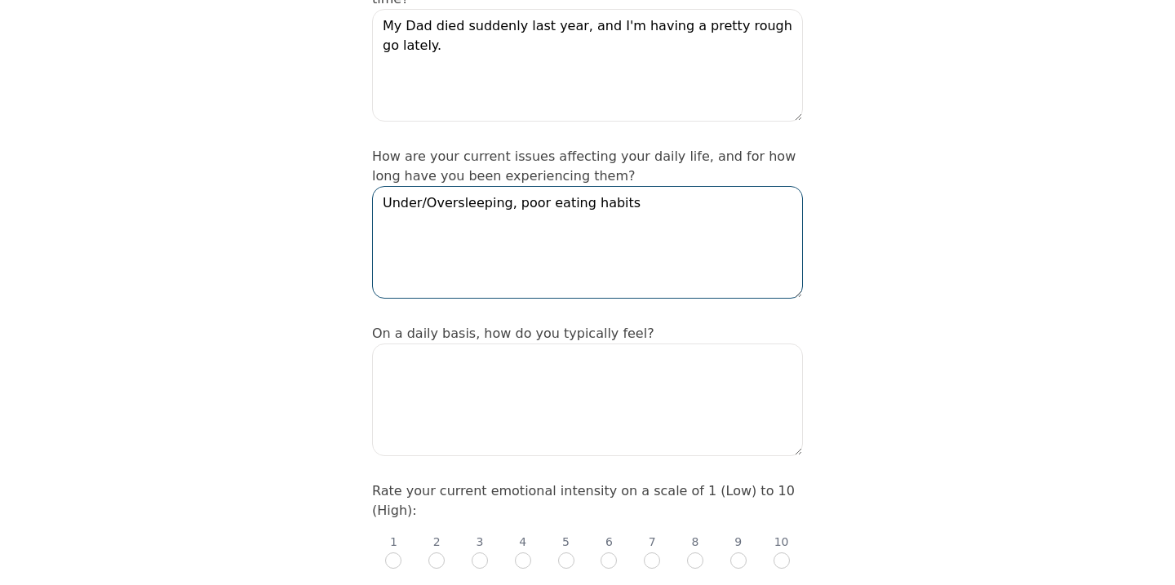
scroll to position [321, 0]
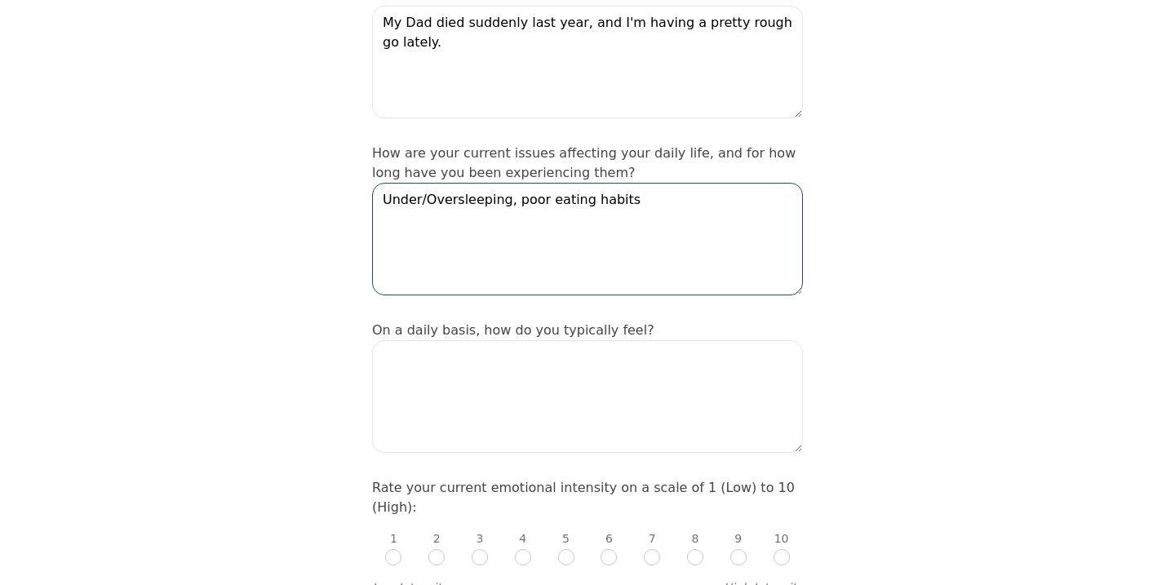
type textarea "Under/Oversleeping, poor eating habits"
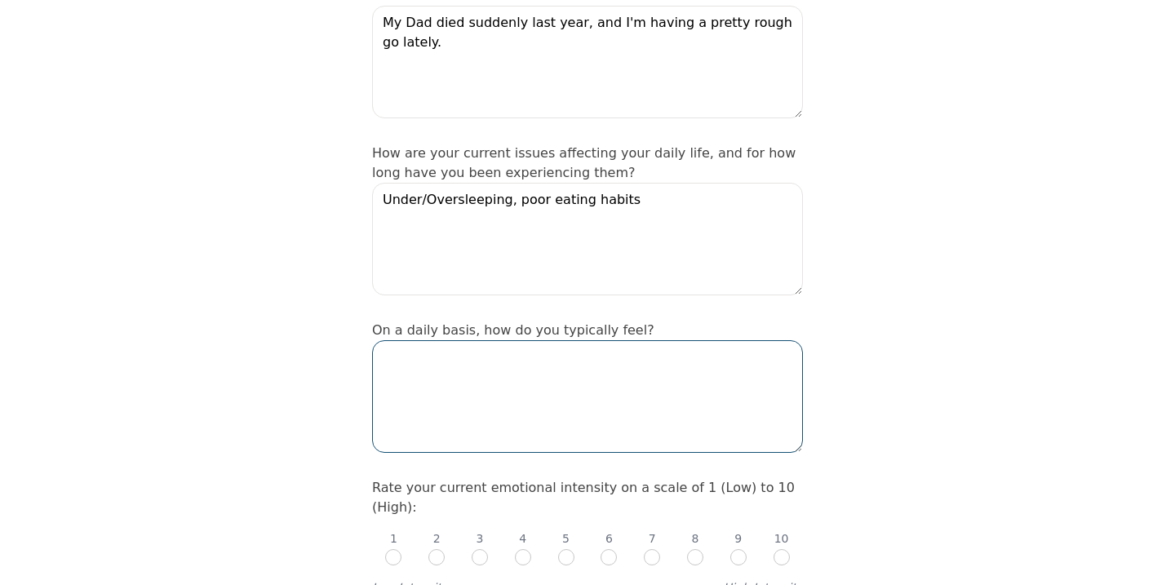
click at [513, 340] on textarea at bounding box center [587, 396] width 431 height 113
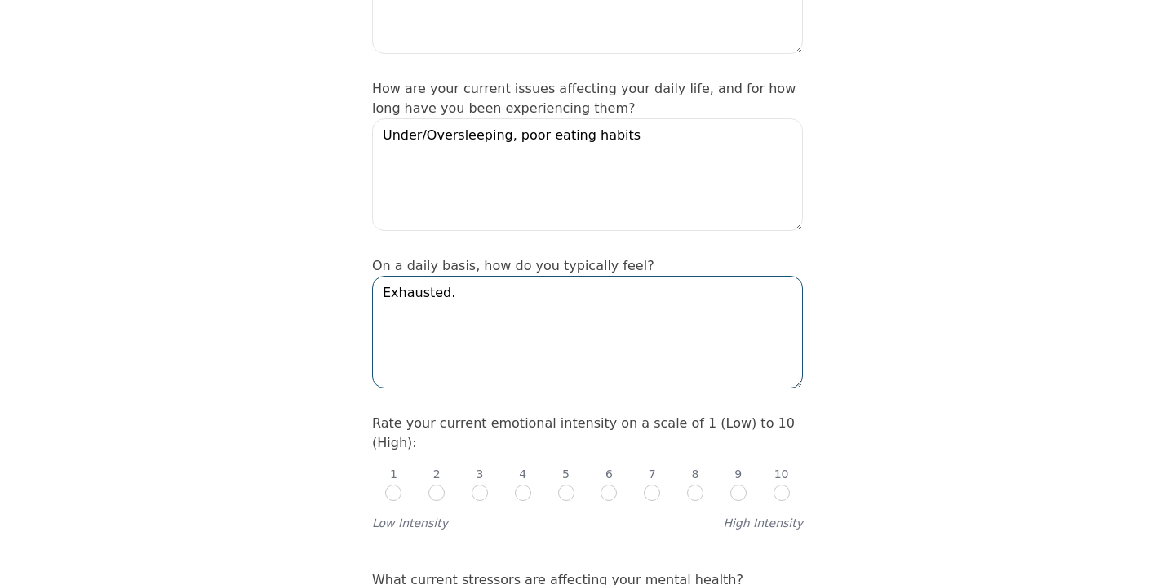
scroll to position [383, 0]
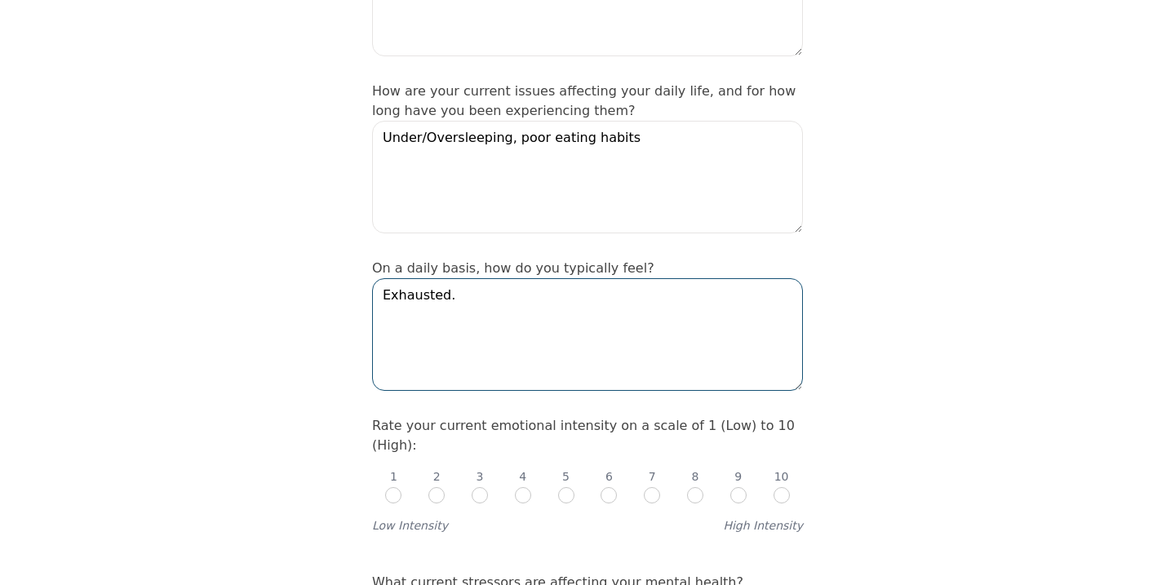
type textarea "Exhausted."
click at [611, 487] on input "radio" at bounding box center [609, 495] width 16 height 16
radio input "true"
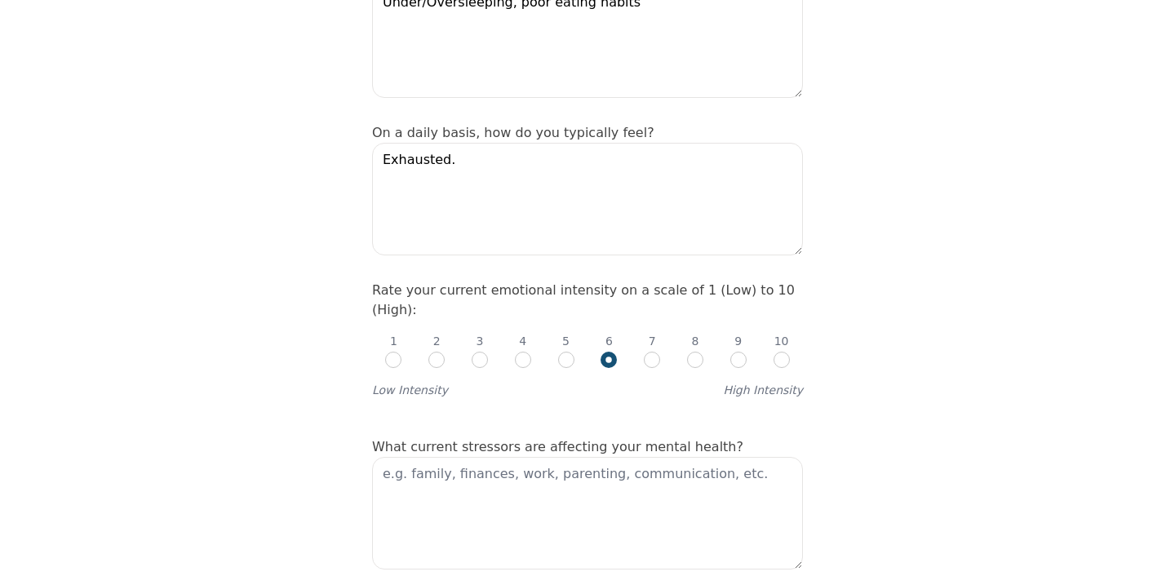
scroll to position [520, 0]
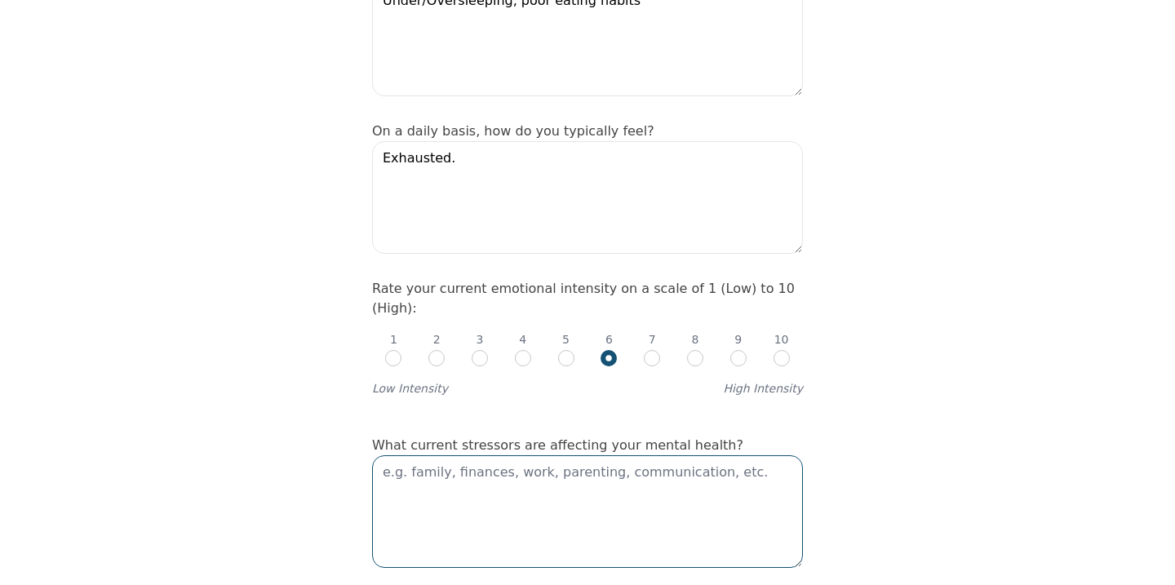
click at [610, 455] on textarea at bounding box center [587, 511] width 431 height 113
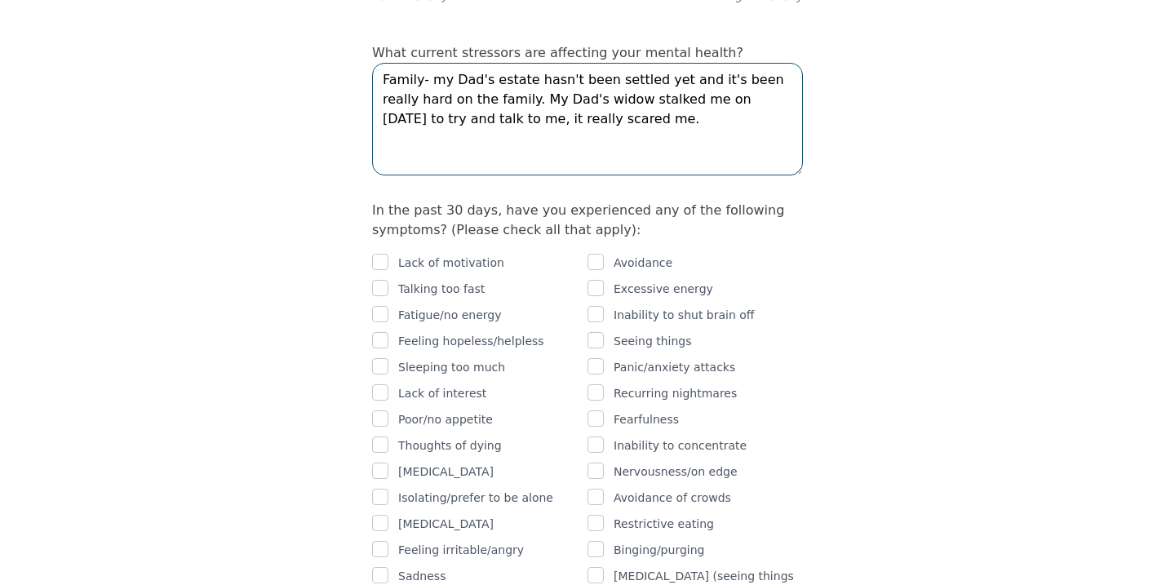
scroll to position [912, 0]
type textarea "Family- my Dad's estate hasn't been settled yet and it's been really hard on th…"
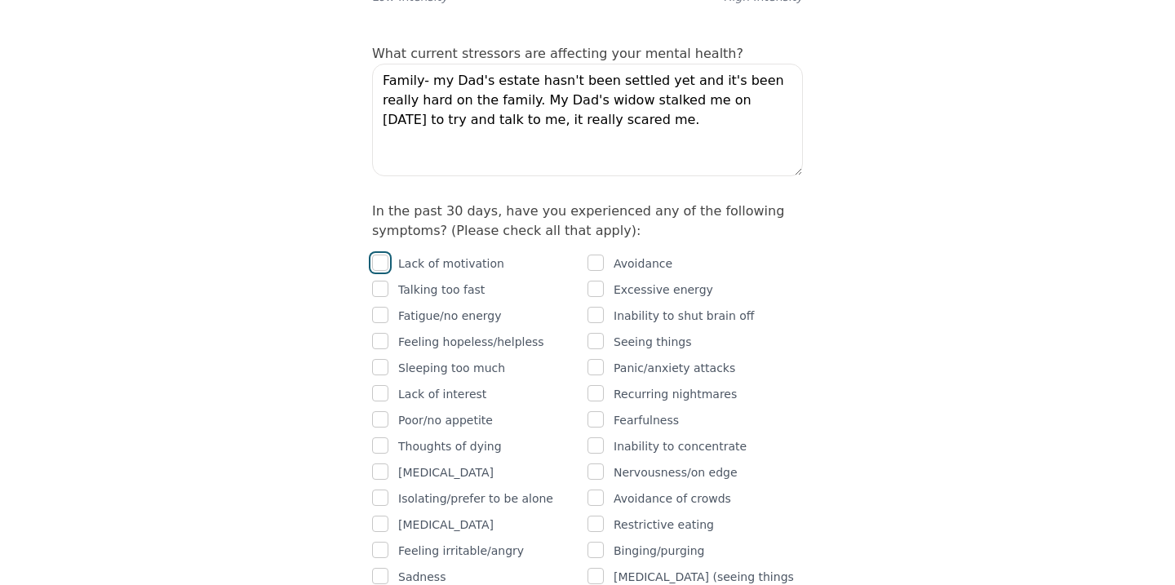
click at [386, 255] on input "checkbox" at bounding box center [380, 263] width 16 height 16
checkbox input "true"
click at [387, 281] on input "checkbox" at bounding box center [380, 289] width 16 height 16
checkbox input "true"
click at [380, 307] on input "checkbox" at bounding box center [380, 315] width 16 height 16
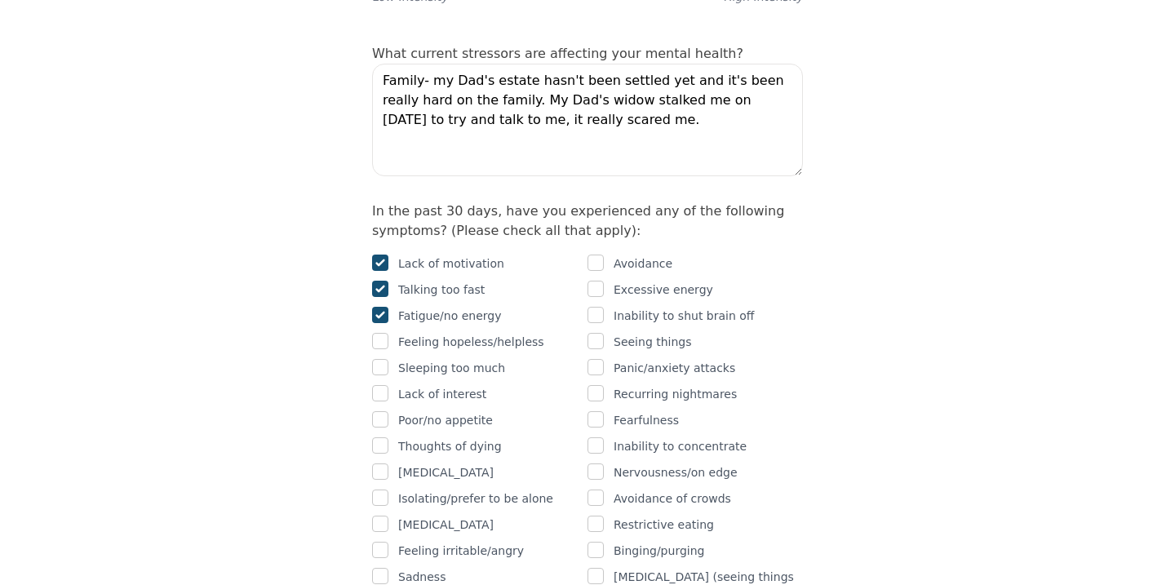
checkbox input "true"
click at [380, 359] on input "checkbox" at bounding box center [380, 367] width 16 height 16
checkbox input "true"
click at [380, 411] on input "checkbox" at bounding box center [380, 419] width 16 height 16
checkbox input "true"
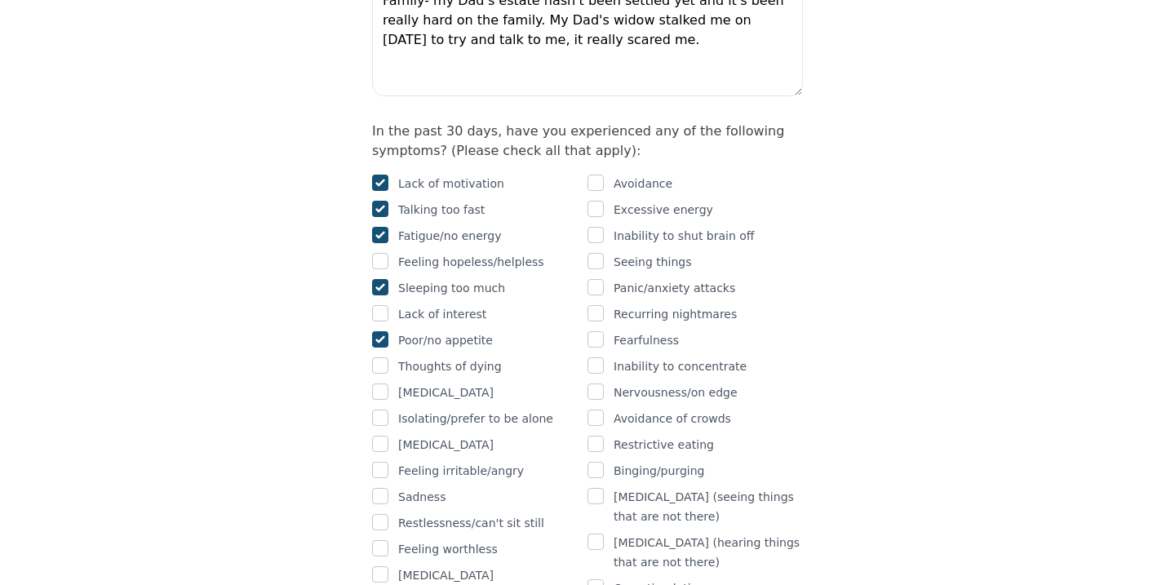
scroll to position [1002, 0]
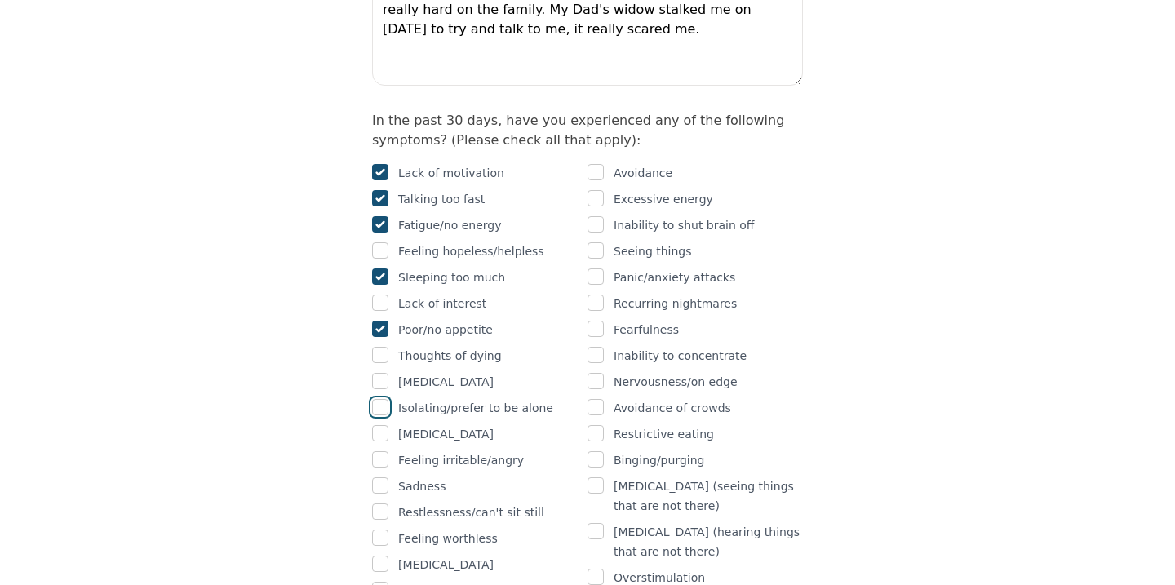
click at [377, 399] on input "checkbox" at bounding box center [380, 407] width 16 height 16
checkbox input "true"
click at [381, 451] on div at bounding box center [380, 461] width 16 height 20
click at [382, 451] on input "checkbox" at bounding box center [380, 459] width 16 height 16
checkbox input "true"
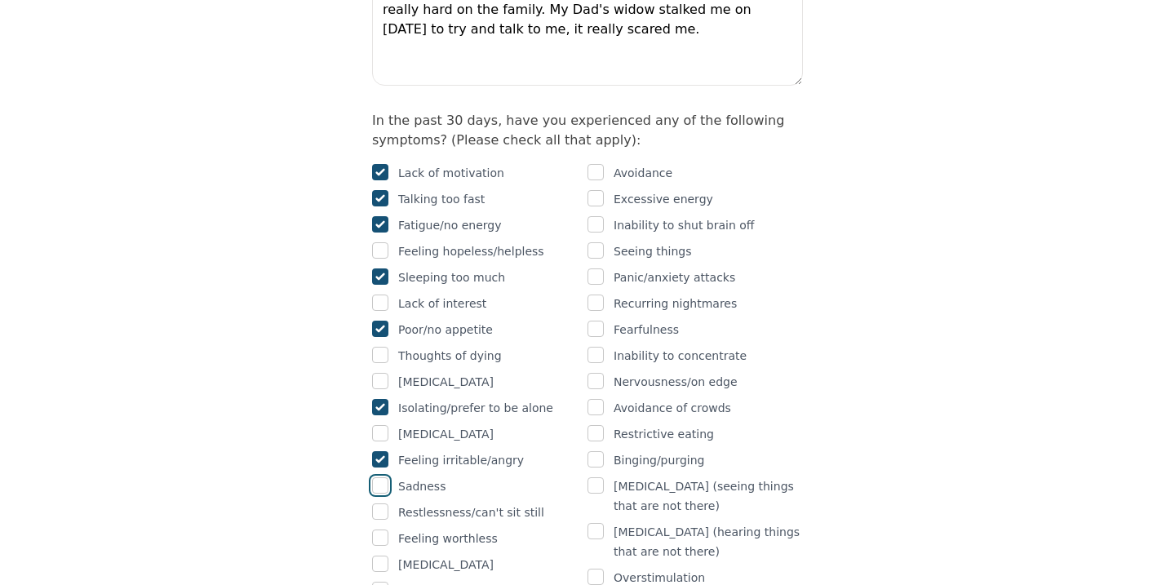
click at [380, 477] on input "checkbox" at bounding box center [380, 485] width 16 height 16
checkbox input "true"
click at [385, 504] on input "checkbox" at bounding box center [380, 512] width 16 height 16
checkbox input "true"
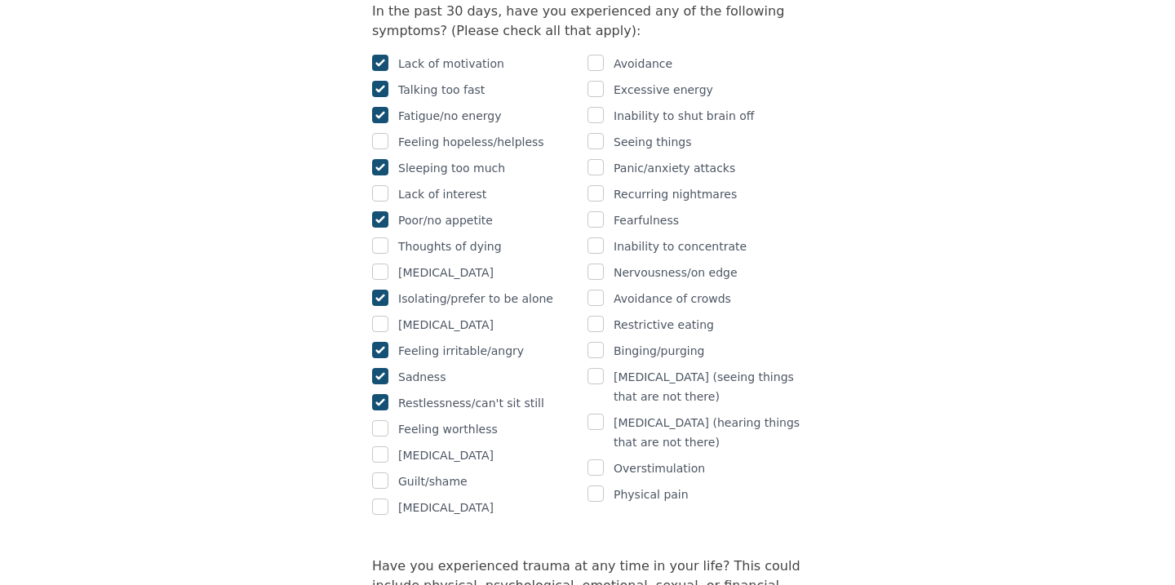
scroll to position [1111, 0]
click at [381, 473] on input "checkbox" at bounding box center [380, 481] width 16 height 16
checkbox input "true"
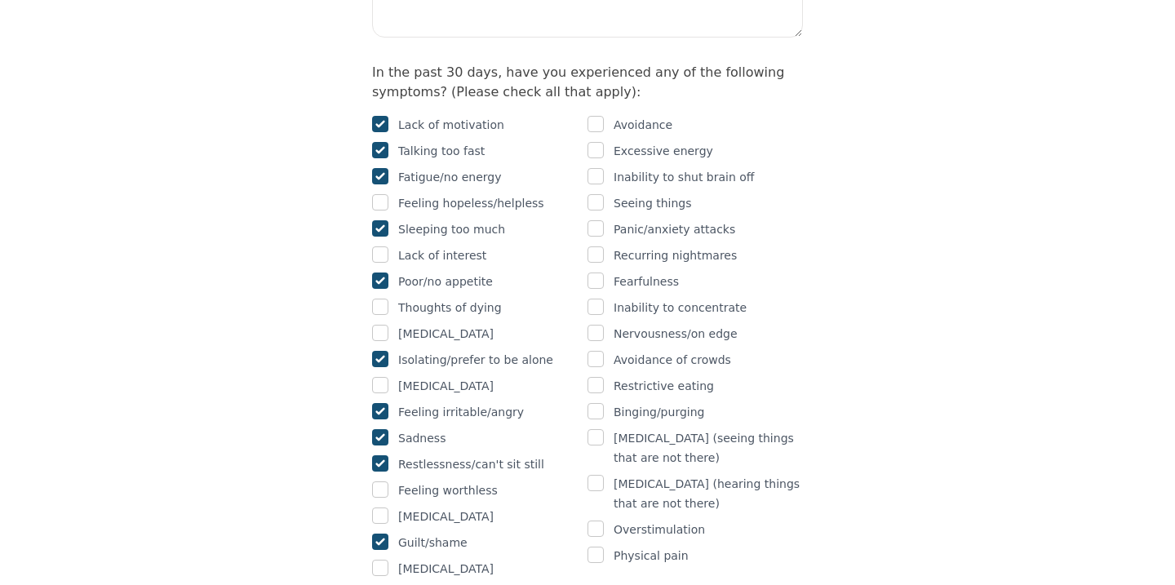
scroll to position [1039, 0]
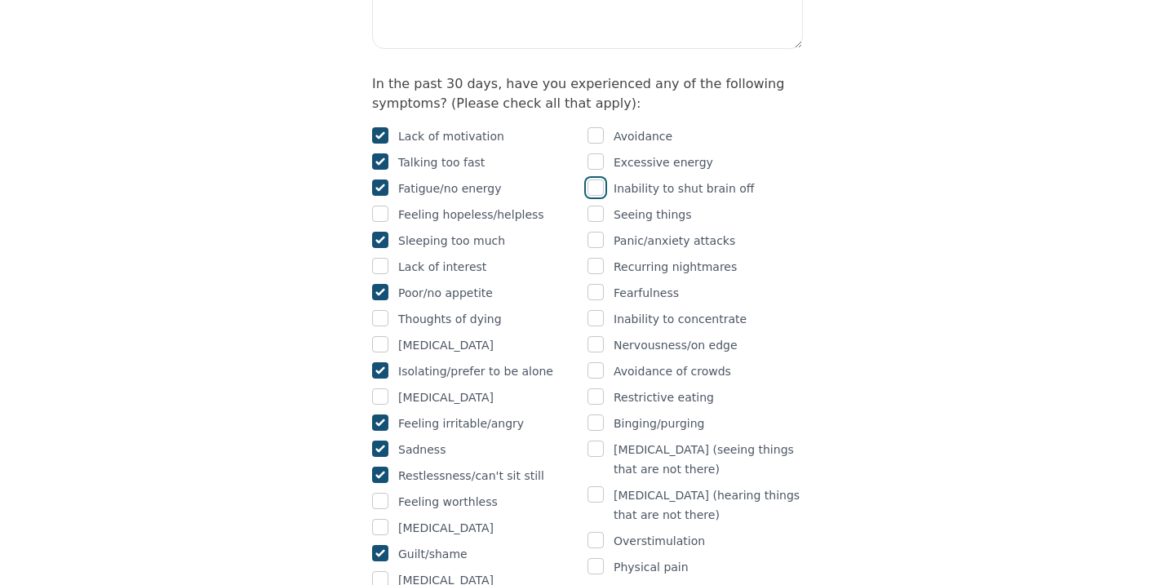
click at [599, 180] on input "checkbox" at bounding box center [596, 188] width 16 height 16
checkbox input "true"
click at [601, 153] on input "checkbox" at bounding box center [596, 161] width 16 height 16
checkbox input "true"
click at [598, 310] on input "checkbox" at bounding box center [596, 318] width 16 height 16
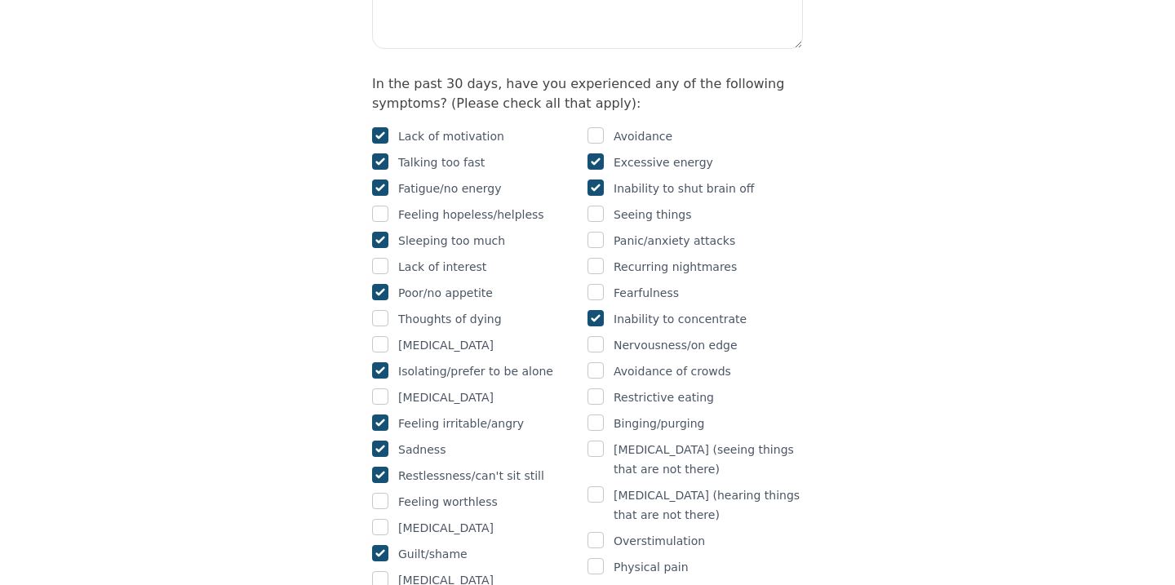
checkbox input "true"
click at [597, 336] on input "checkbox" at bounding box center [596, 344] width 16 height 16
checkbox input "true"
click at [595, 362] on input "checkbox" at bounding box center [596, 370] width 16 height 16
checkbox input "true"
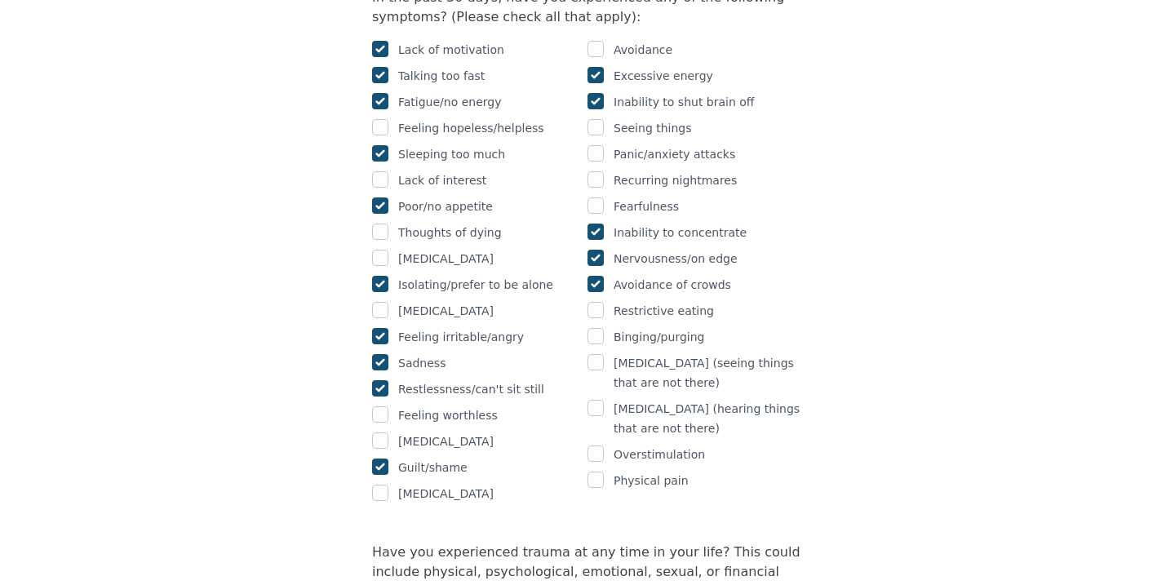
scroll to position [1127, 0]
click at [598, 444] on input "checkbox" at bounding box center [596, 452] width 16 height 16
checkbox input "true"
click at [599, 470] on input "checkbox" at bounding box center [596, 478] width 16 height 16
checkbox input "true"
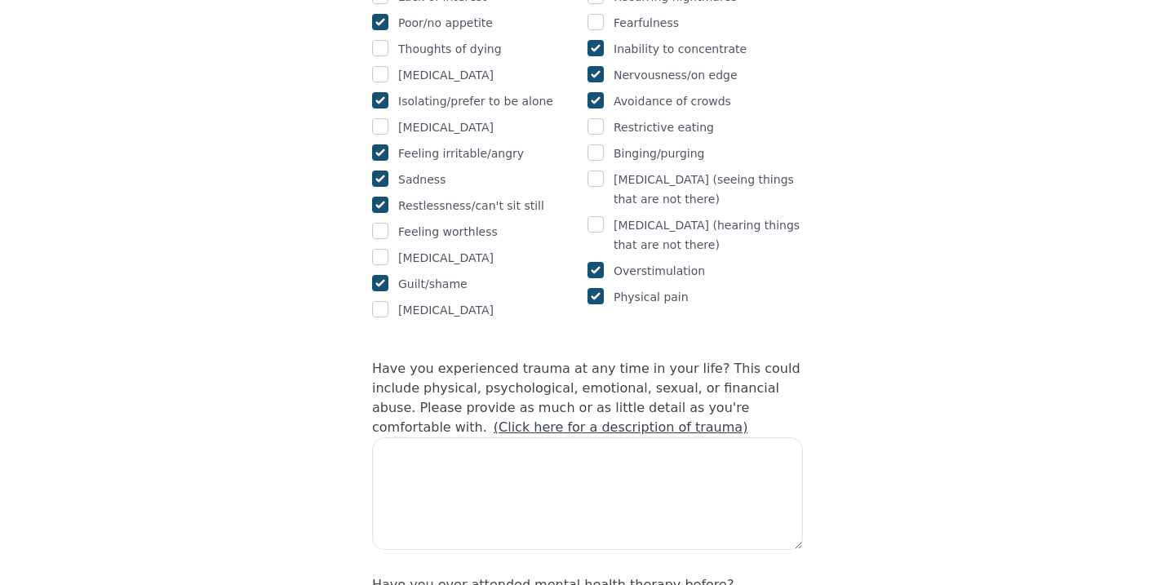
scroll to position [1311, 0]
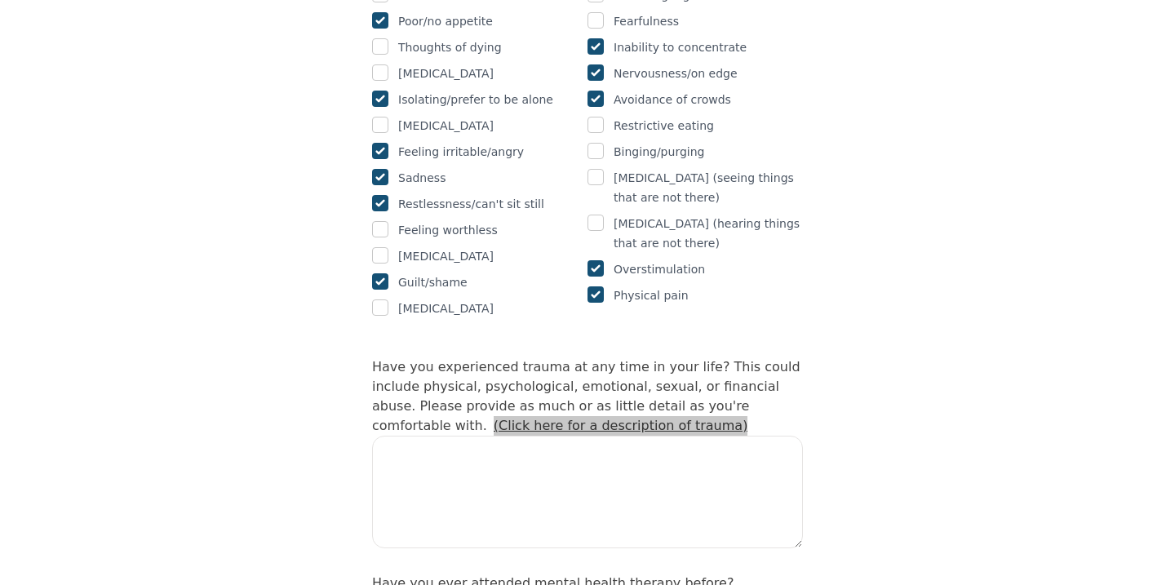
drag, startPoint x: 381, startPoint y: 355, endPoint x: 518, endPoint y: 2, distance: 378.3
click at [0, 0] on div "Intake Assessment for Chris Samide Part 2 of 2: Clinical Self-Report Please com…" at bounding box center [587, 276] width 1175 height 3044
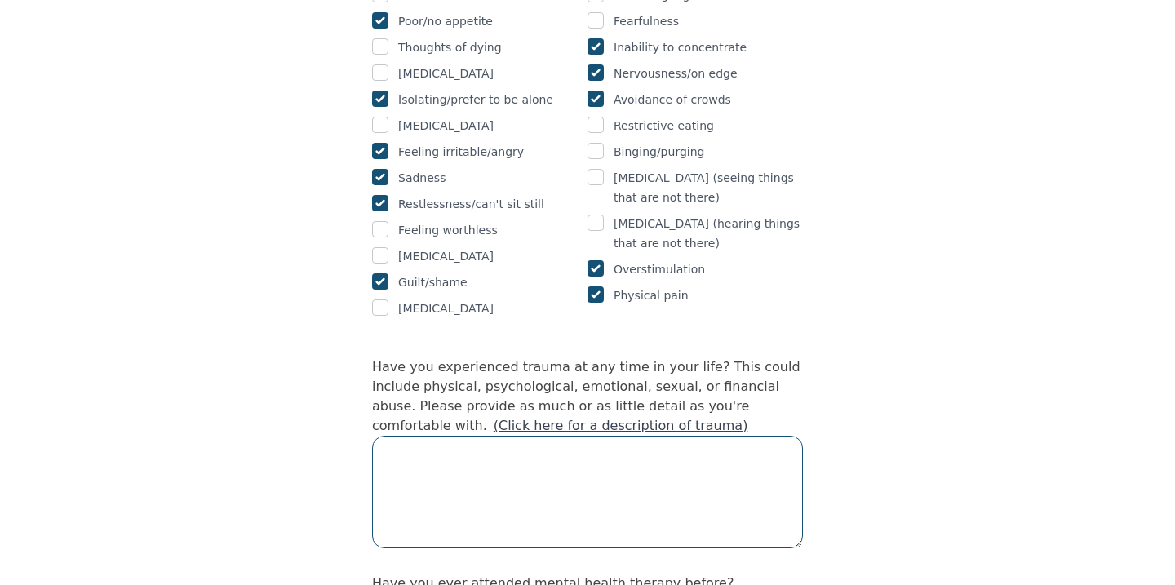
click at [479, 436] on textarea at bounding box center [587, 492] width 431 height 113
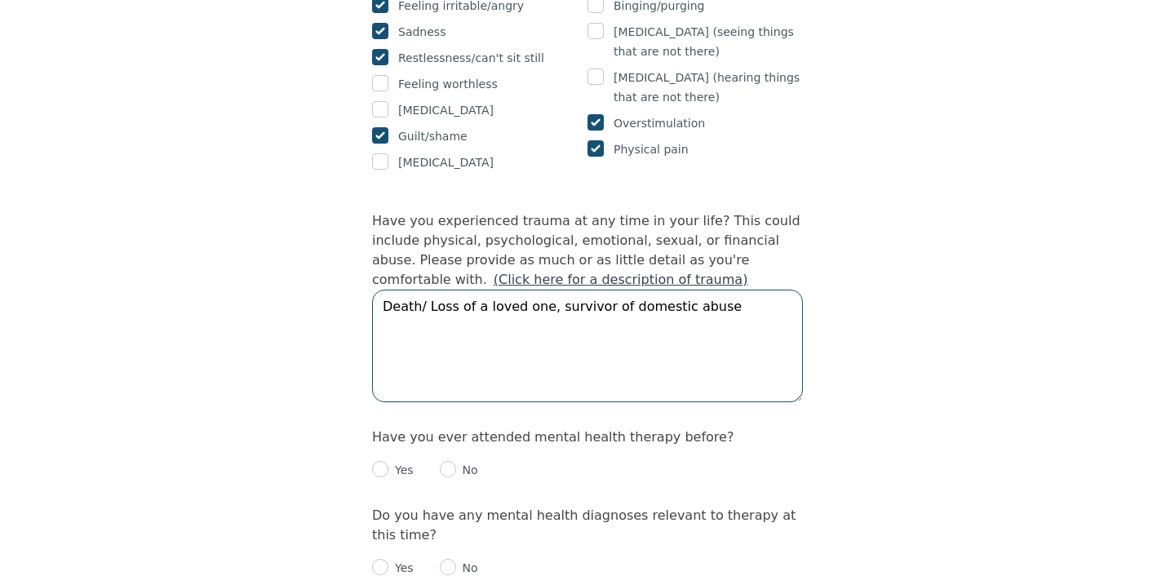
scroll to position [1459, 0]
type textarea "Death/ Loss of a loved one, survivor of domestic abuse"
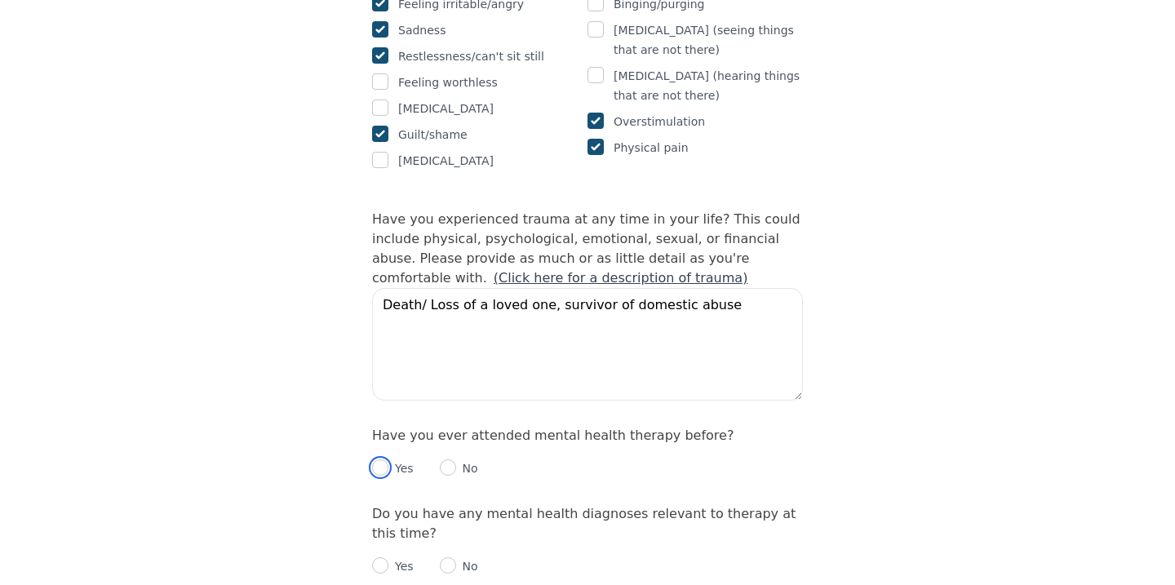
click at [384, 460] on input "radio" at bounding box center [380, 468] width 16 height 16
radio input "true"
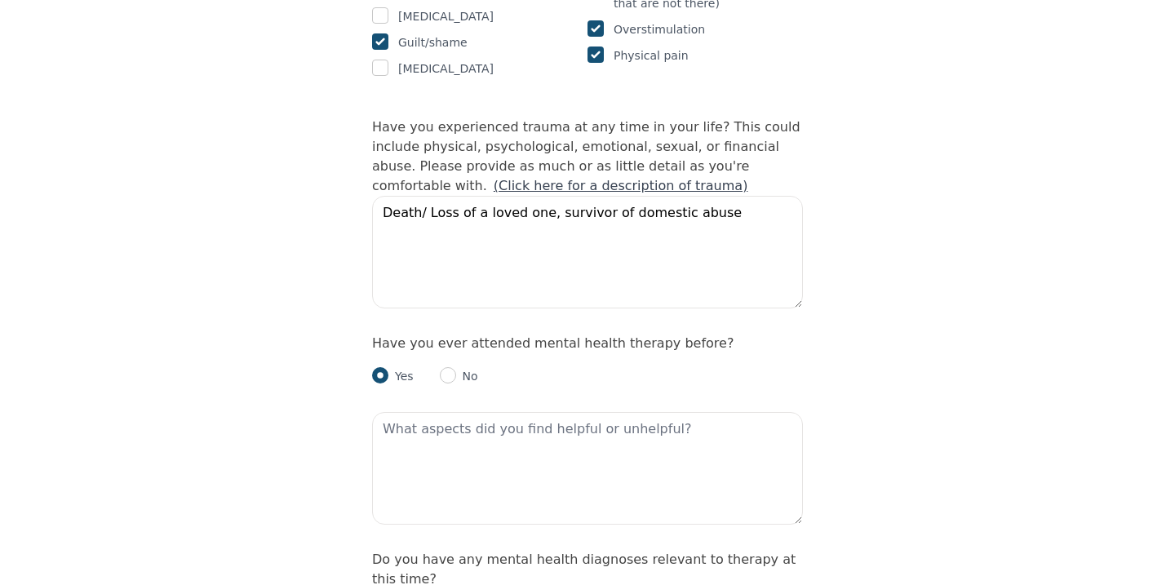
scroll to position [1552, 0]
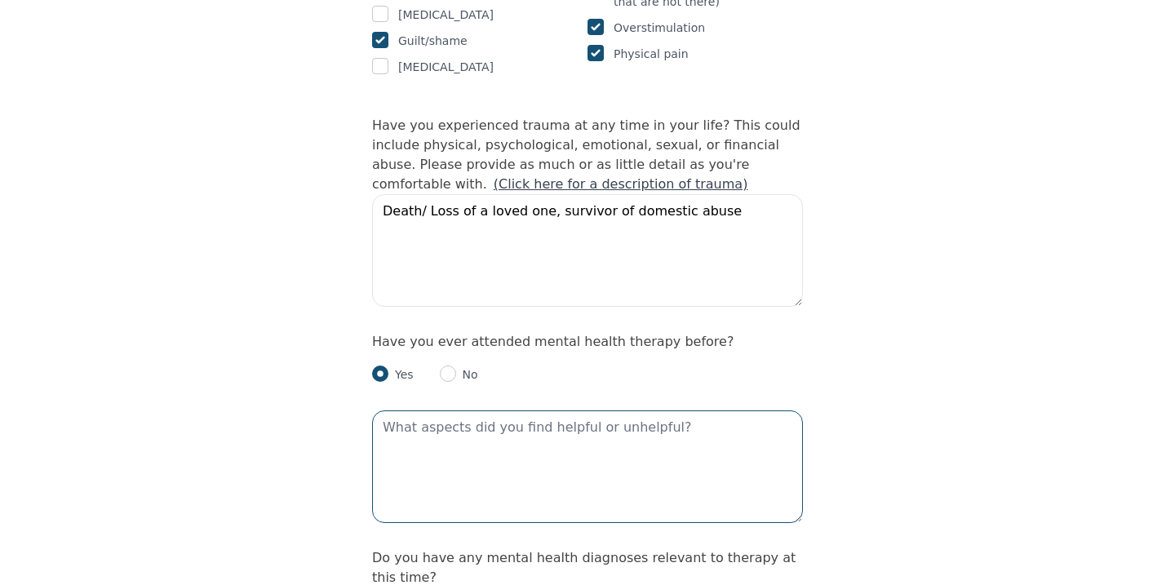
click at [432, 411] on textarea at bounding box center [587, 467] width 431 height 113
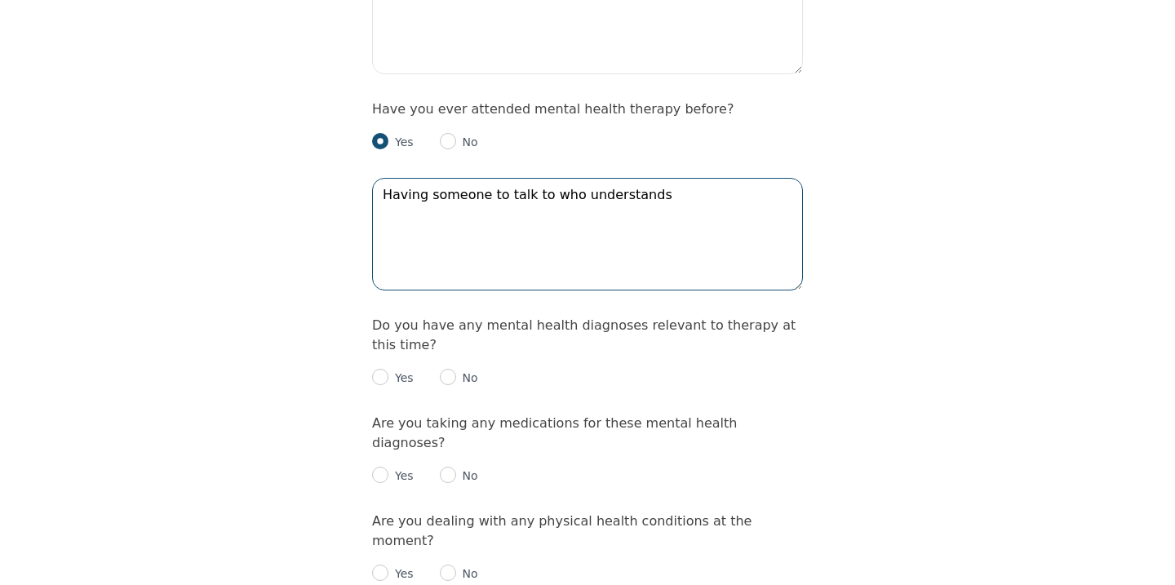
scroll to position [1787, 0]
type textarea "Having someone to talk to who understands"
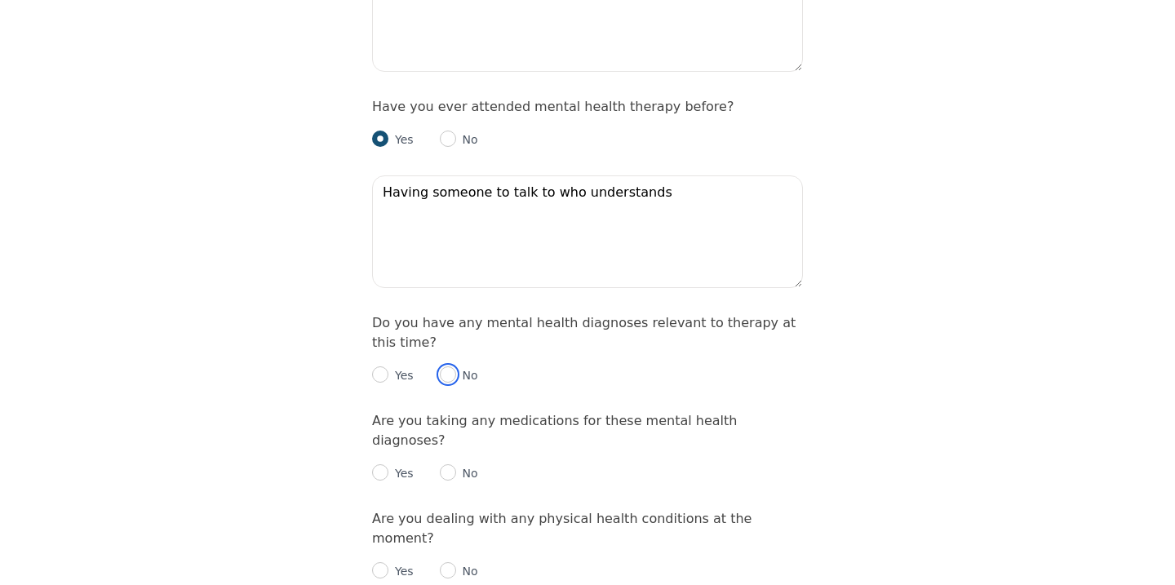
click at [447, 366] on input "radio" at bounding box center [448, 374] width 16 height 16
radio input "true"
click at [446, 464] on input "radio" at bounding box center [448, 472] width 16 height 16
radio input "true"
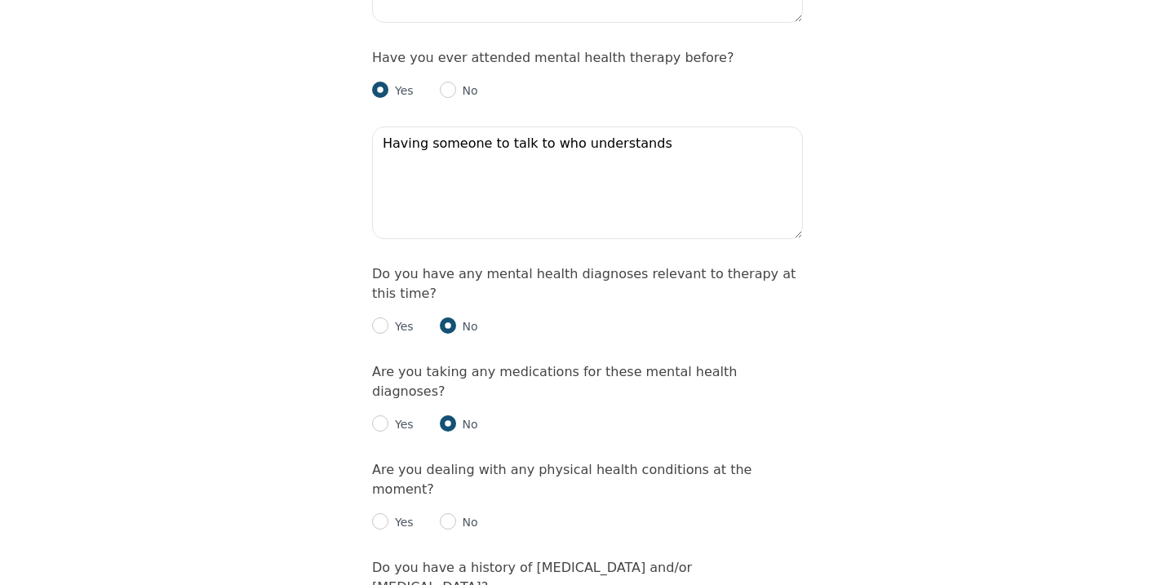
scroll to position [1841, 0]
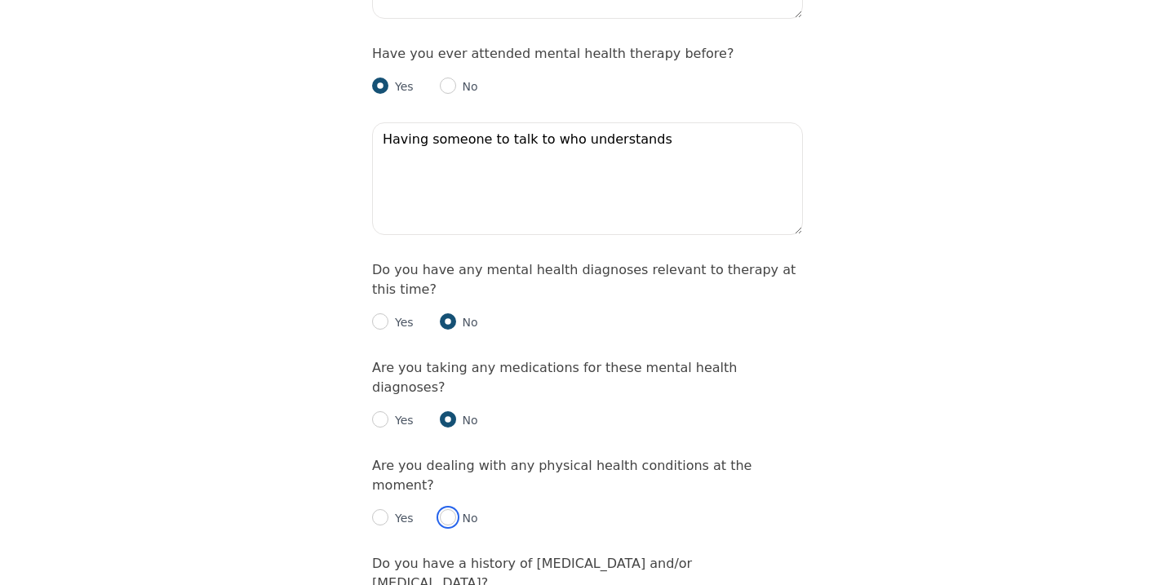
click at [454, 509] on input "radio" at bounding box center [448, 517] width 16 height 16
radio input "true"
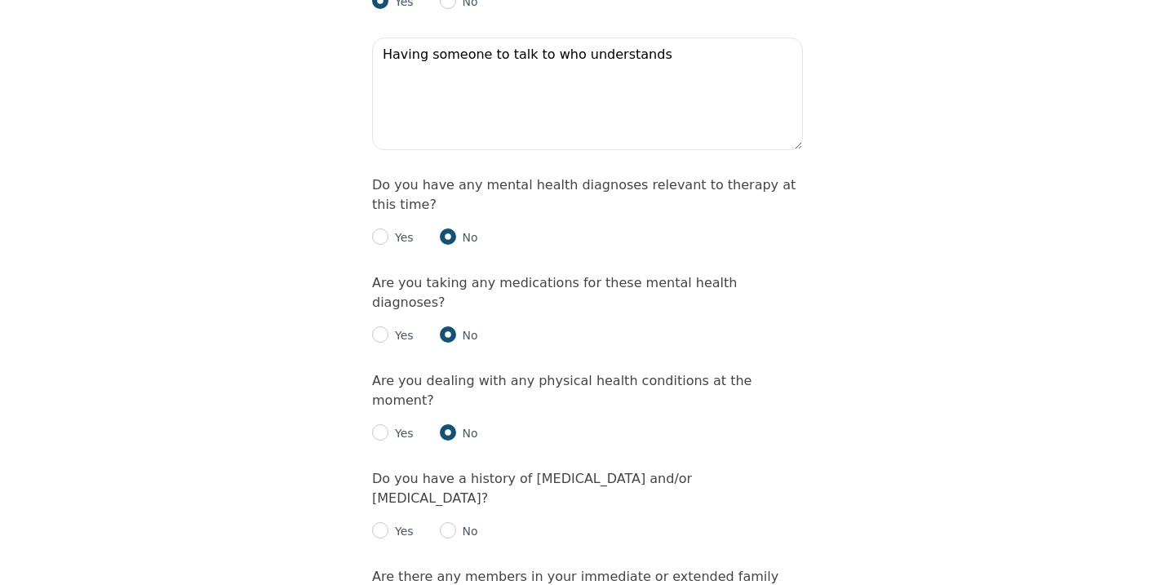
scroll to position [1926, 0]
click at [384, 522] on input "radio" at bounding box center [380, 530] width 16 height 16
radio input "true"
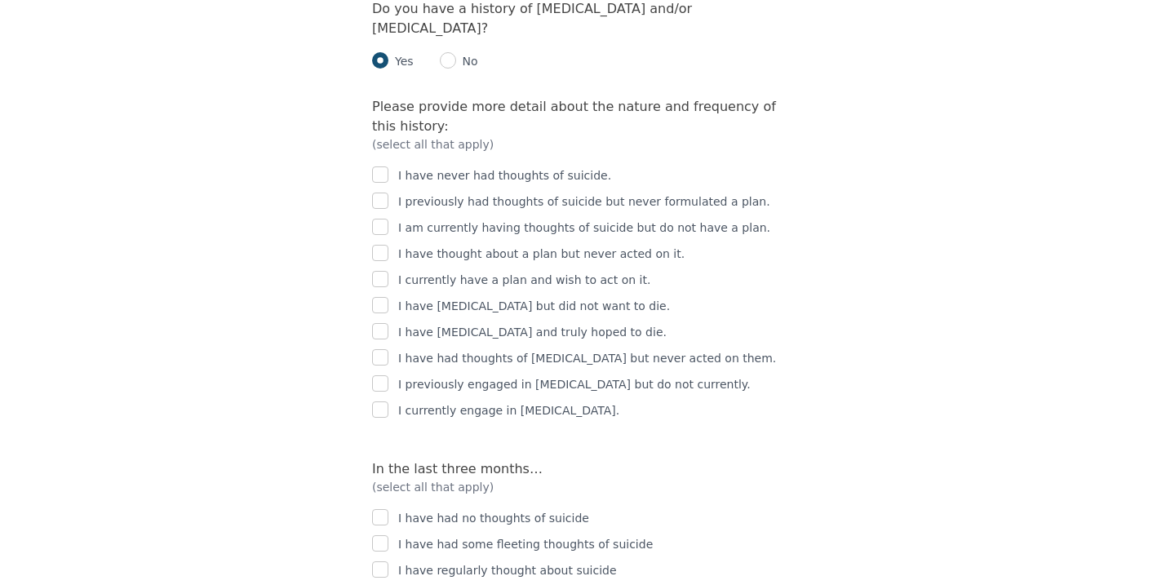
scroll to position [2396, 0]
click at [376, 508] on input "checkbox" at bounding box center [380, 516] width 16 height 16
checkbox input "true"
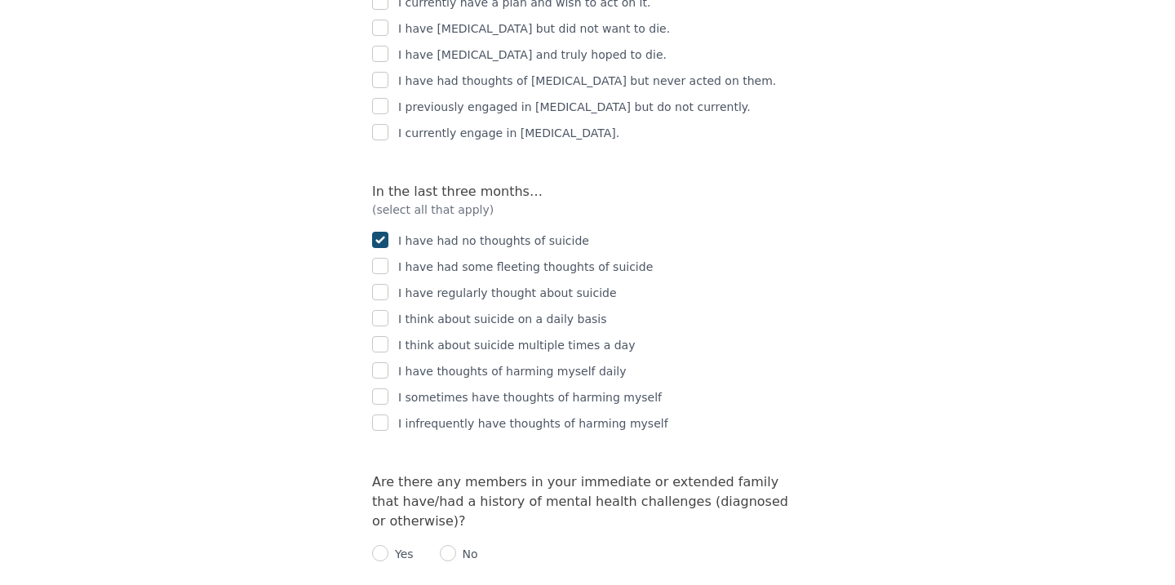
scroll to position [2675, 0]
click at [455, 543] on input "radio" at bounding box center [448, 551] width 16 height 16
radio input "true"
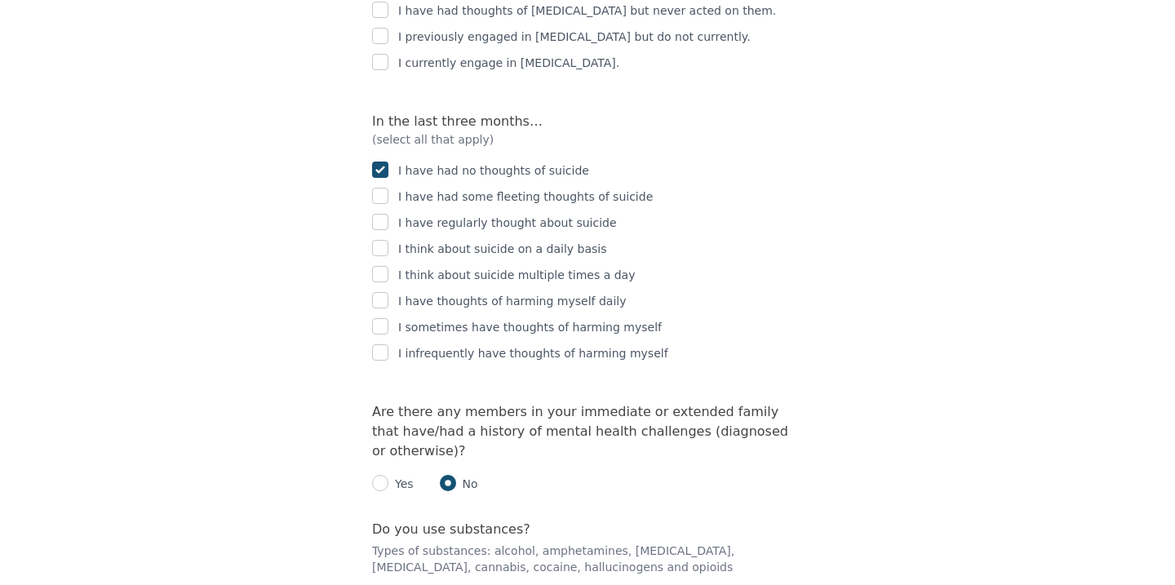
scroll to position [2746, 0]
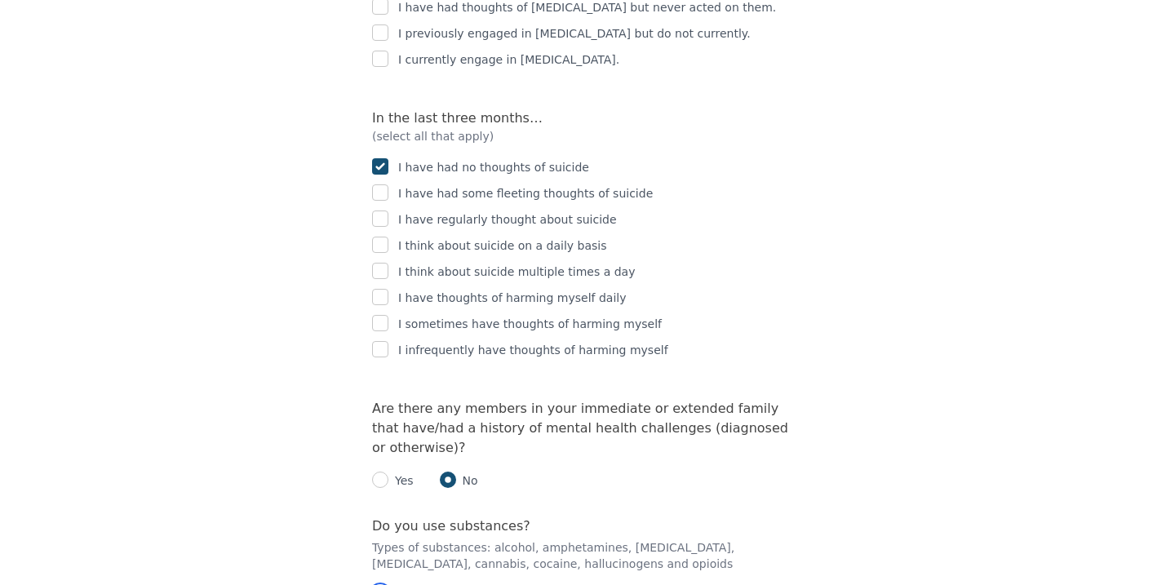
click at [388, 584] on input "radio" at bounding box center [380, 594] width 16 height 16
radio input "true"
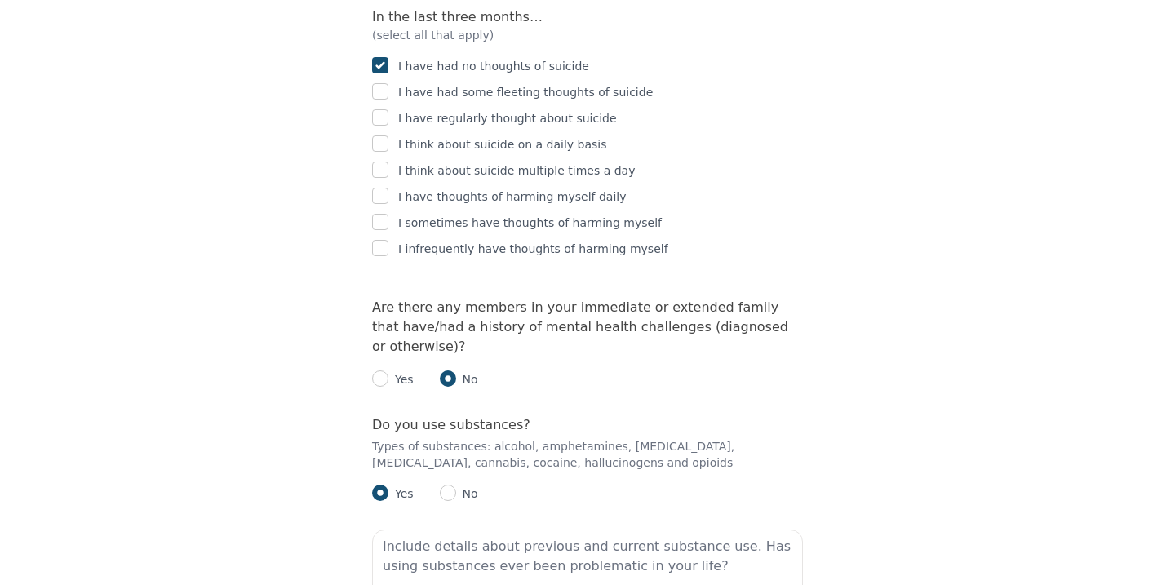
scroll to position [2849, 0]
click at [420, 528] on textarea at bounding box center [587, 584] width 431 height 113
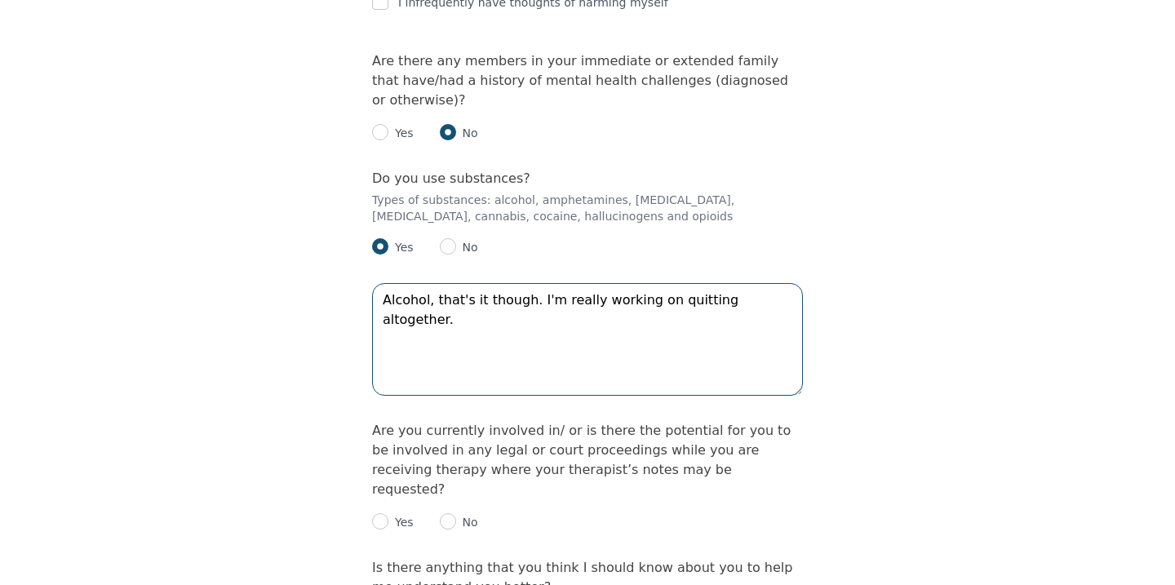
scroll to position [3146, 0]
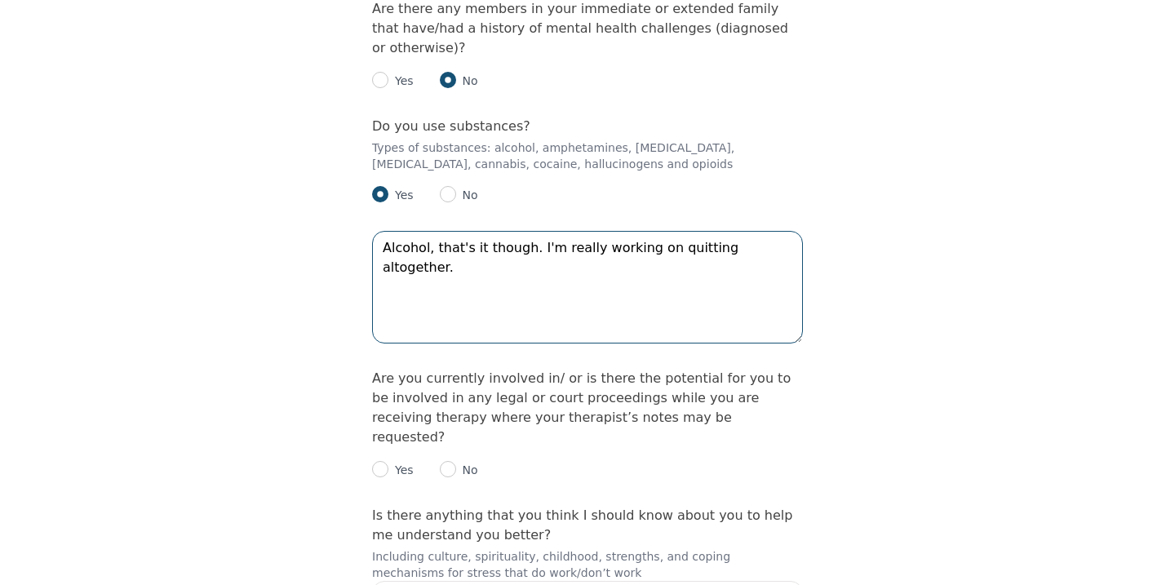
type textarea "Alcohol, that's it though. I'm really working on quitting altogether."
click at [451, 461] on input "radio" at bounding box center [448, 469] width 16 height 16
radio input "true"
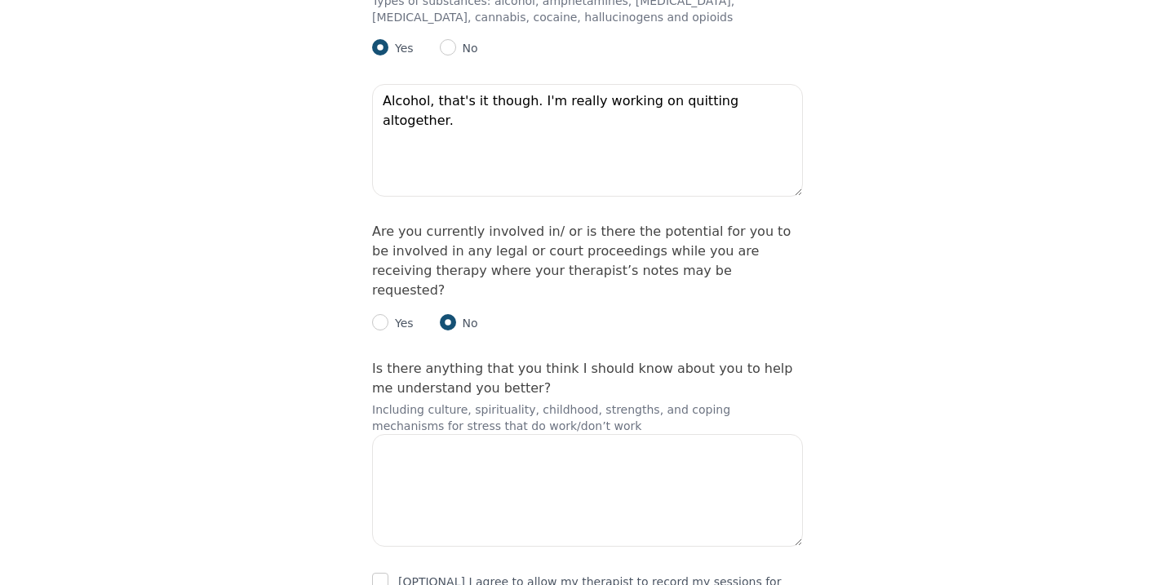
scroll to position [3301, 0]
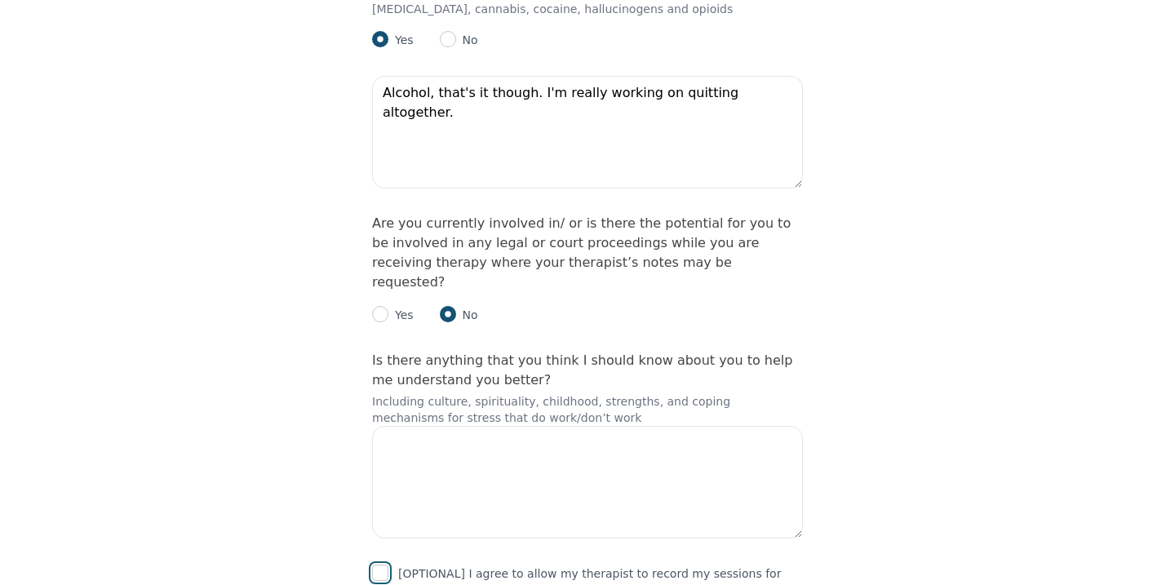
click at [375, 565] on input "checkbox" at bounding box center [380, 573] width 16 height 16
checkbox input "true"
click at [402, 426] on textarea at bounding box center [587, 482] width 431 height 113
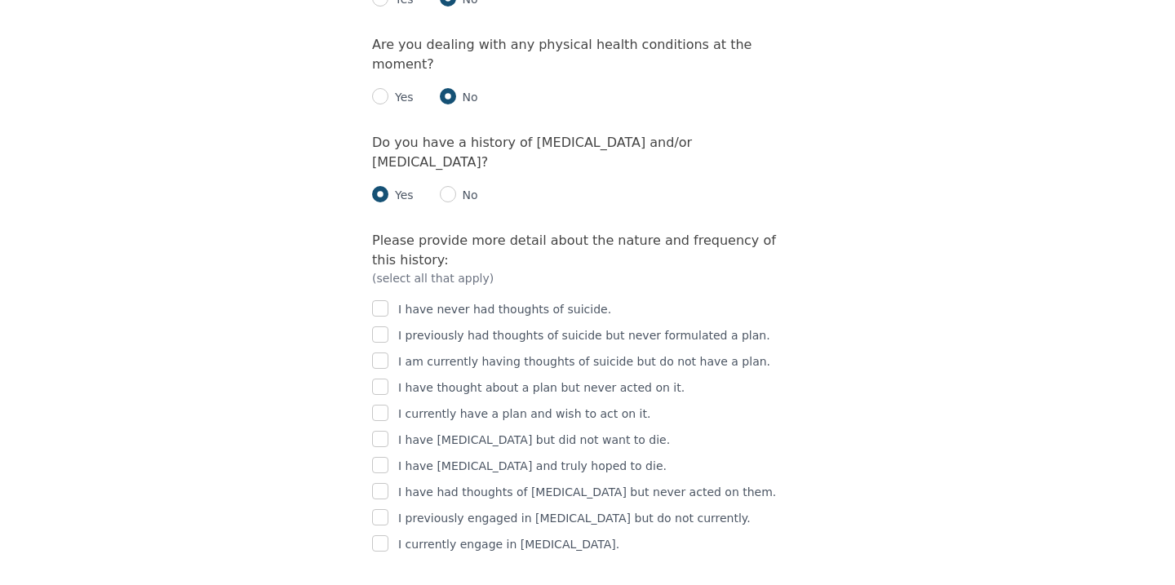
scroll to position [2232, 0]
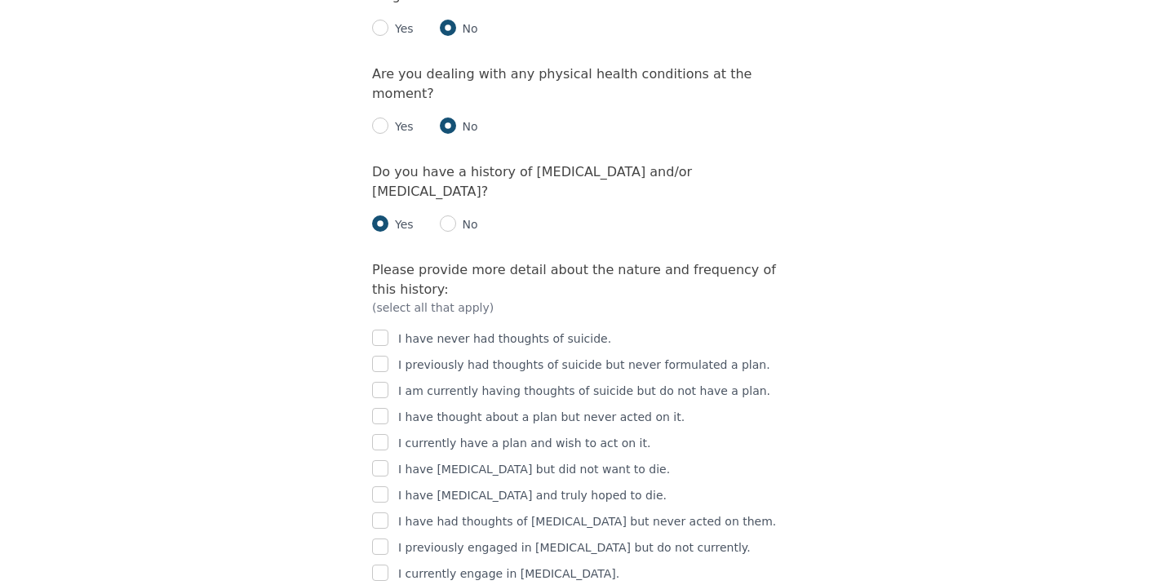
type textarea "I'm autistic, I was diagnosed when I was around 10. My birth was a traumatic in…"
click at [384, 408] on input "checkbox" at bounding box center [380, 416] width 16 height 16
checkbox input "true"
click at [377, 539] on input "checkbox" at bounding box center [380, 547] width 16 height 16
checkbox input "true"
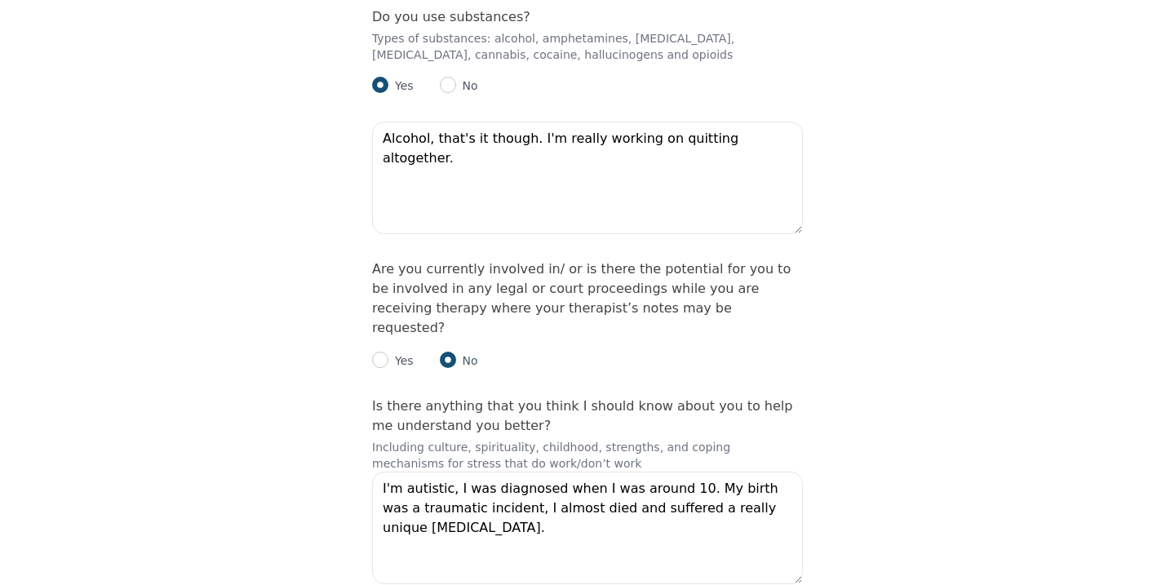
scroll to position [3365, 0]
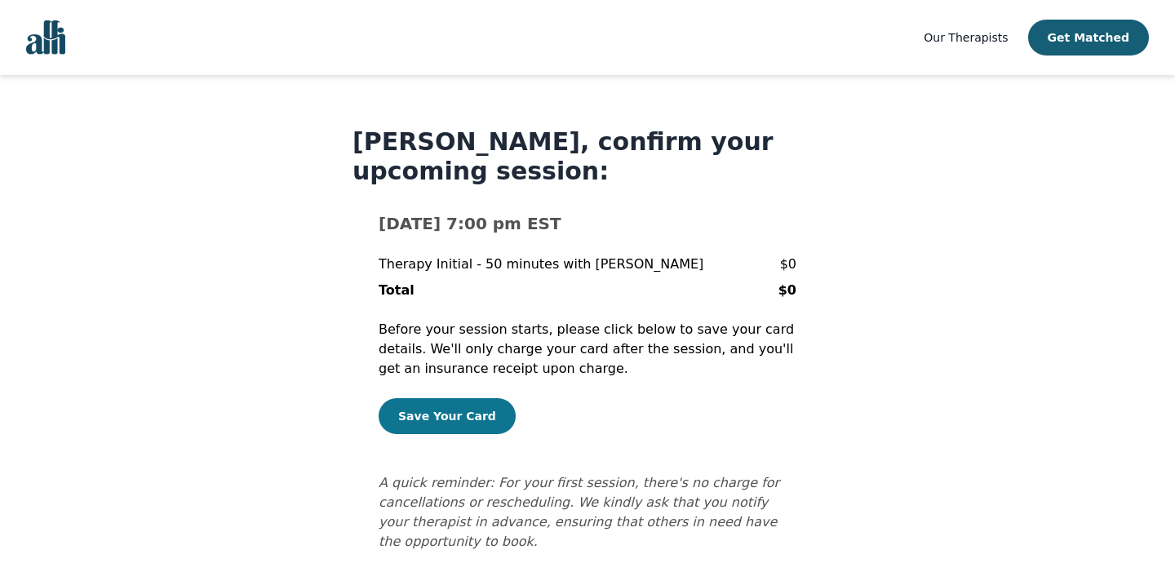
click at [411, 419] on button "Save Your Card" at bounding box center [447, 416] width 137 height 36
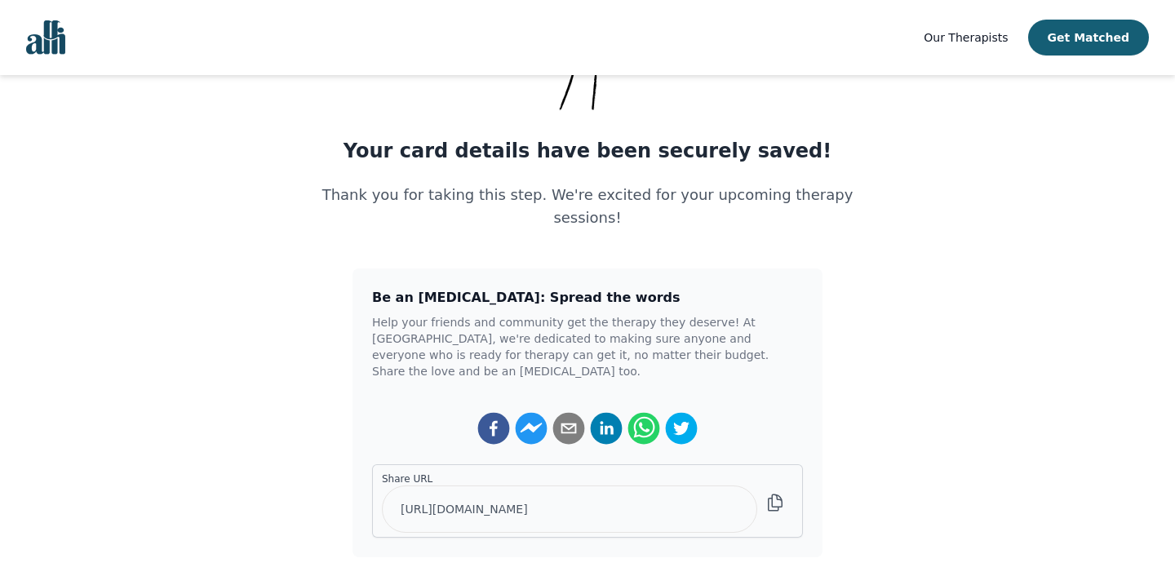
scroll to position [174, 0]
